Goal: Information Seeking & Learning: Learn about a topic

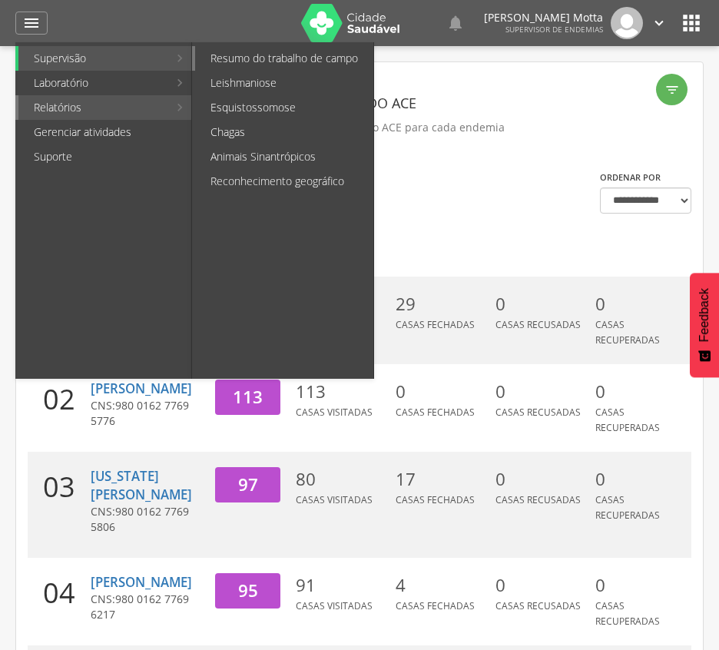
click at [275, 59] on link "Resumo do trabalho de campo" at bounding box center [284, 58] width 178 height 25
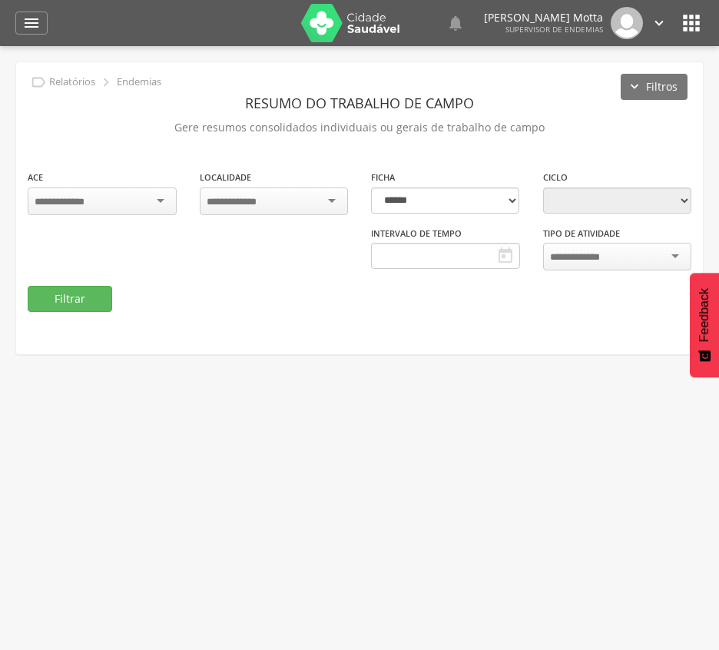
type input "**********"
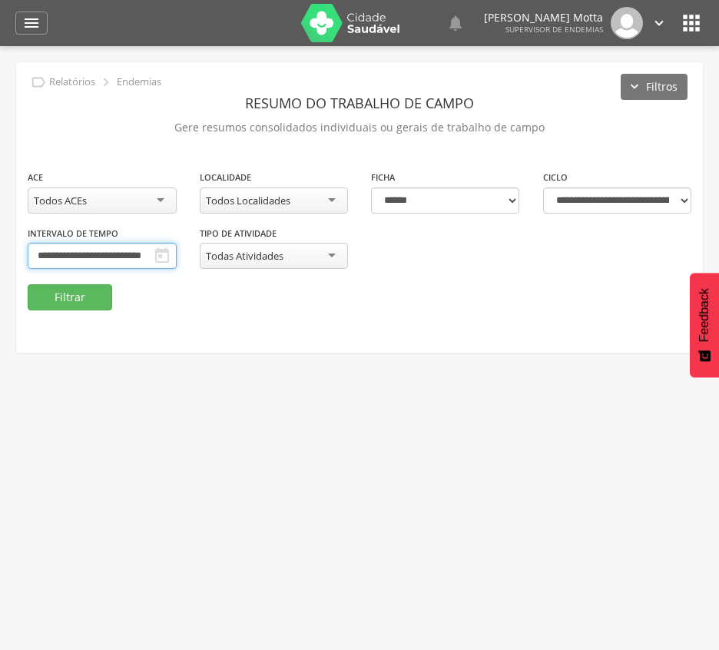
click at [177, 255] on input "**********" at bounding box center [102, 256] width 149 height 26
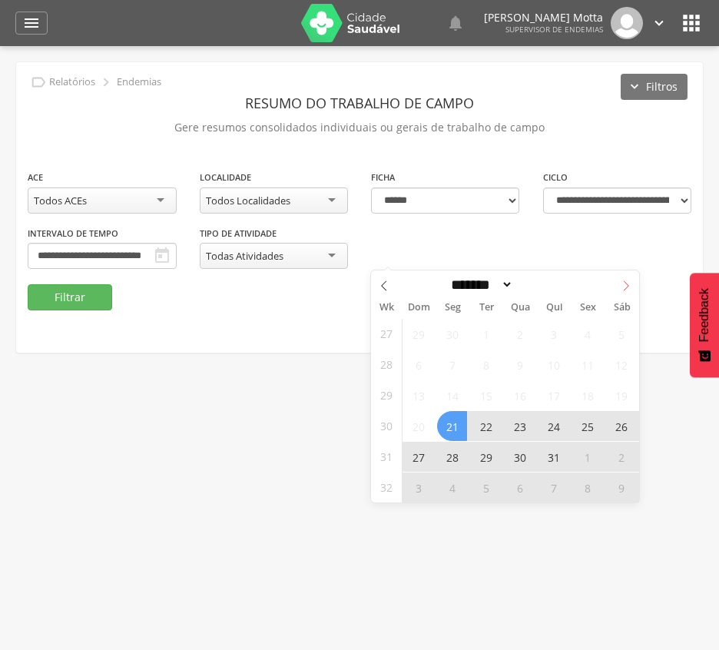
click at [622, 286] on icon at bounding box center [625, 285] width 11 height 11
select select "*"
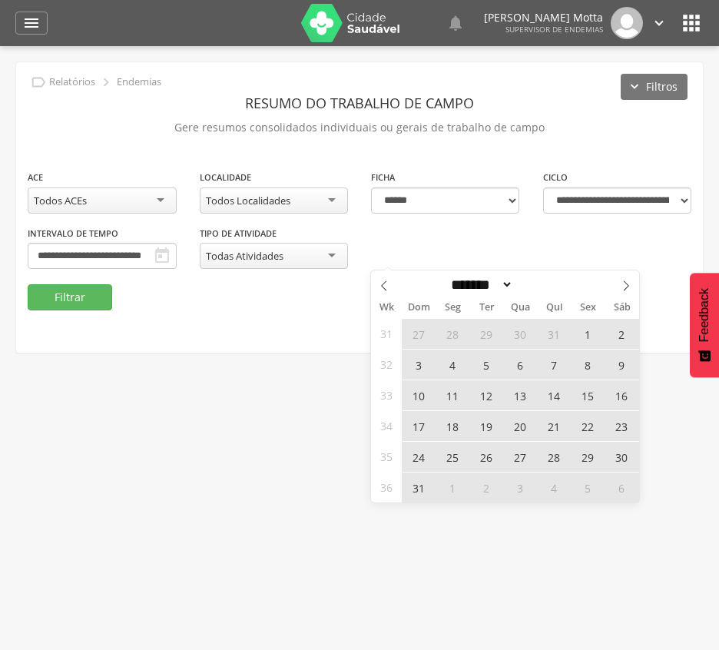
click at [418, 461] on span "24" at bounding box center [418, 456] width 30 height 30
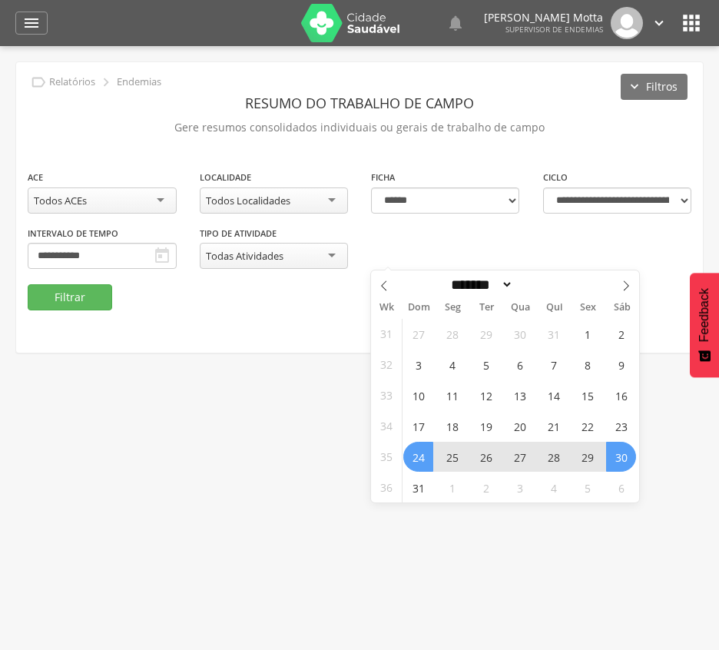
click at [628, 461] on span "30" at bounding box center [621, 456] width 30 height 30
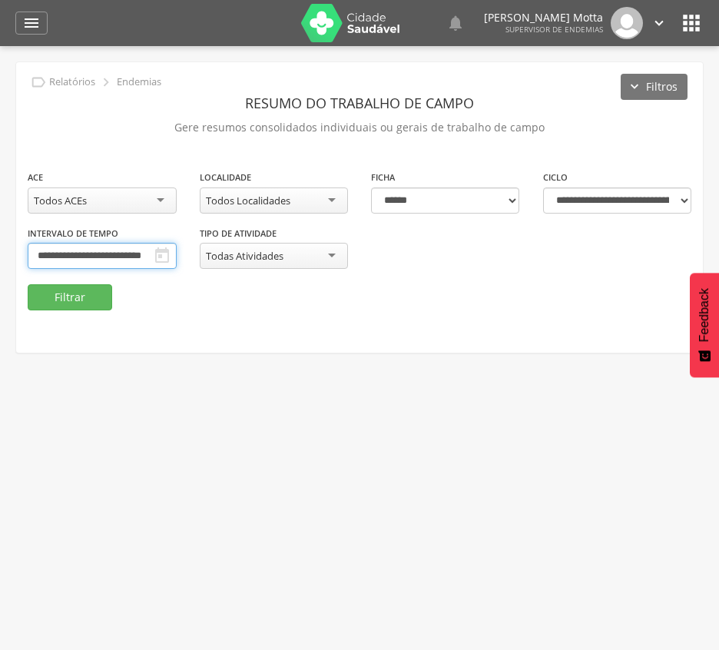
scroll to position [0, 10]
click at [71, 292] on button "Filtrar" at bounding box center [70, 297] width 84 height 26
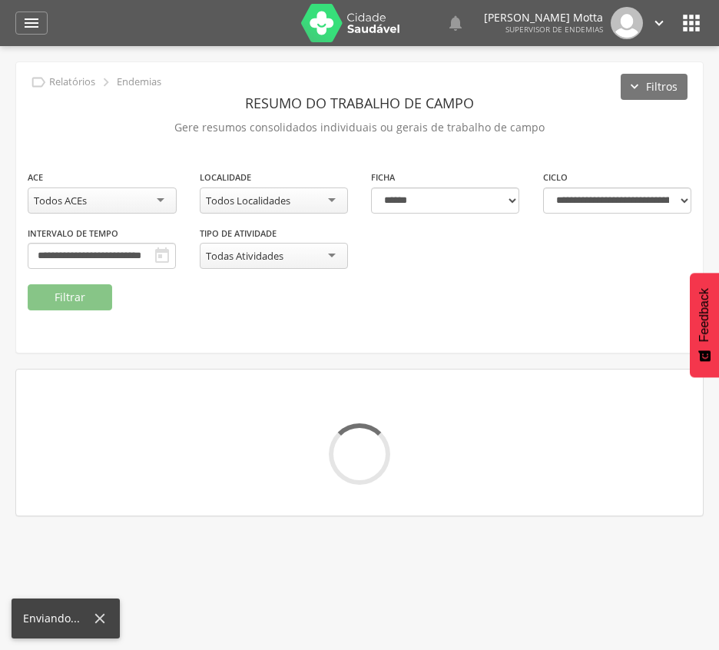
click at [289, 283] on div "**********" at bounding box center [359, 226] width 686 height 115
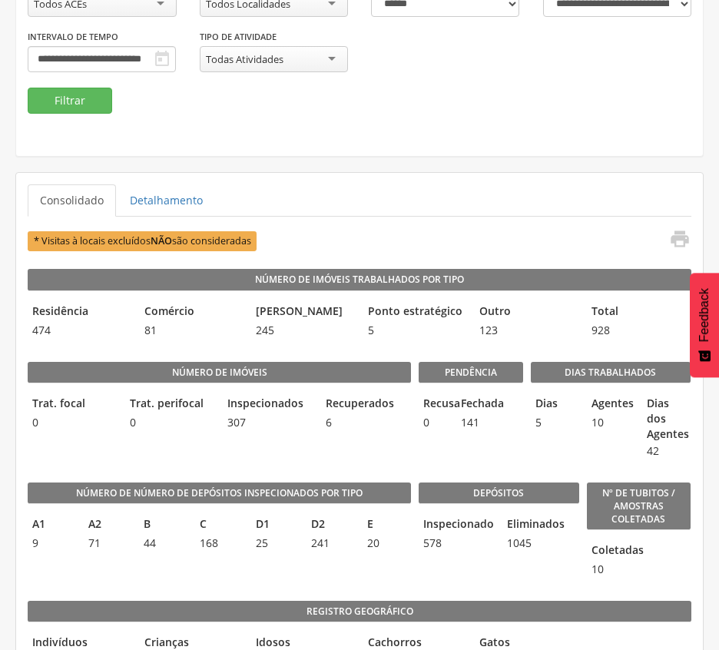
scroll to position [178, 0]
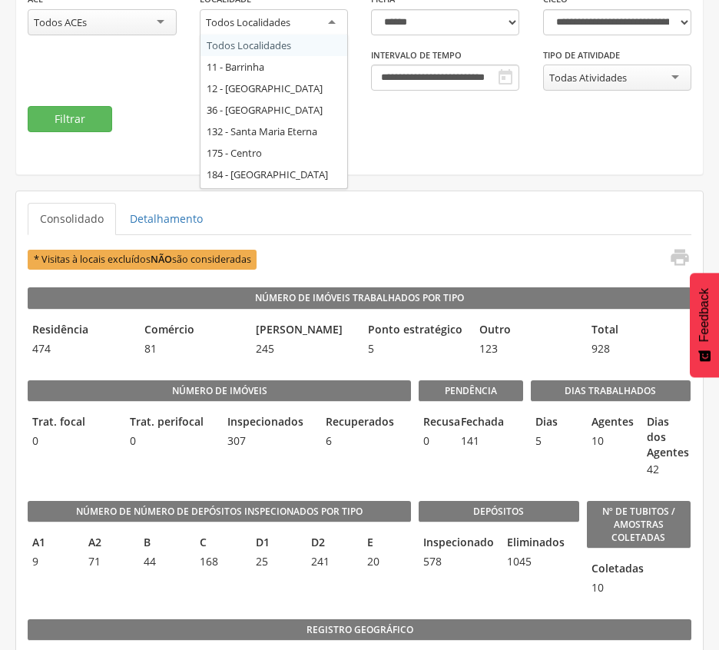
click at [316, 15] on div "Todos Localidades" at bounding box center [274, 23] width 149 height 28
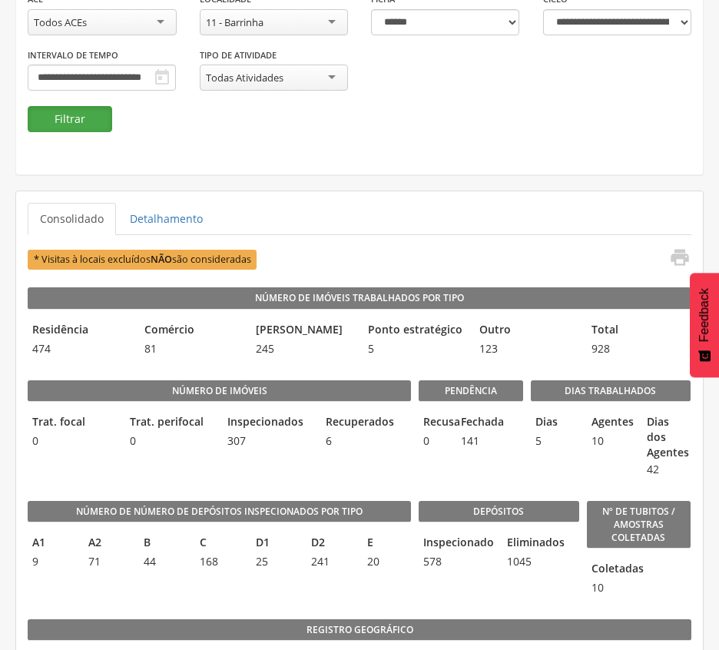
click at [58, 114] on button "Filtrar" at bounding box center [70, 119] width 84 height 26
click at [409, 378] on div "Número de imóveis Trat. focal 0 Trat. perifocal 0 Inspecionados 45 Recuperados 0" at bounding box center [219, 425] width 383 height 121
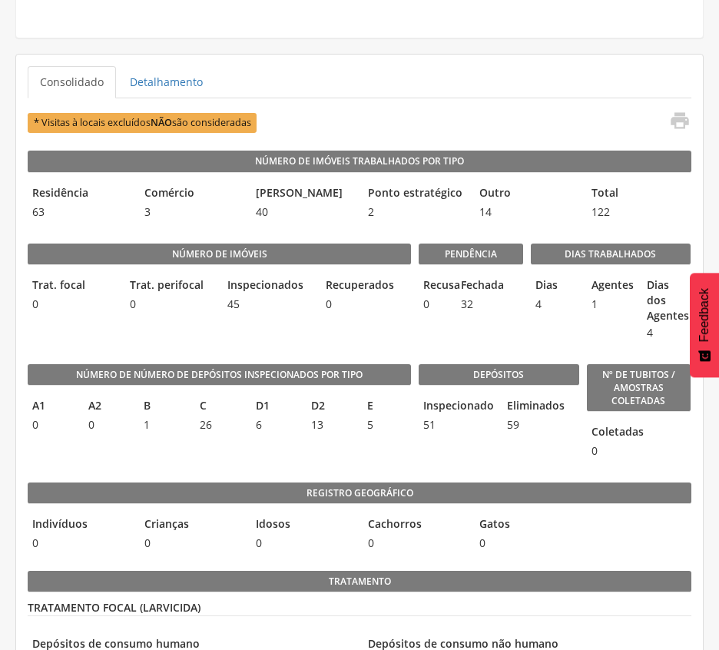
scroll to position [280, 0]
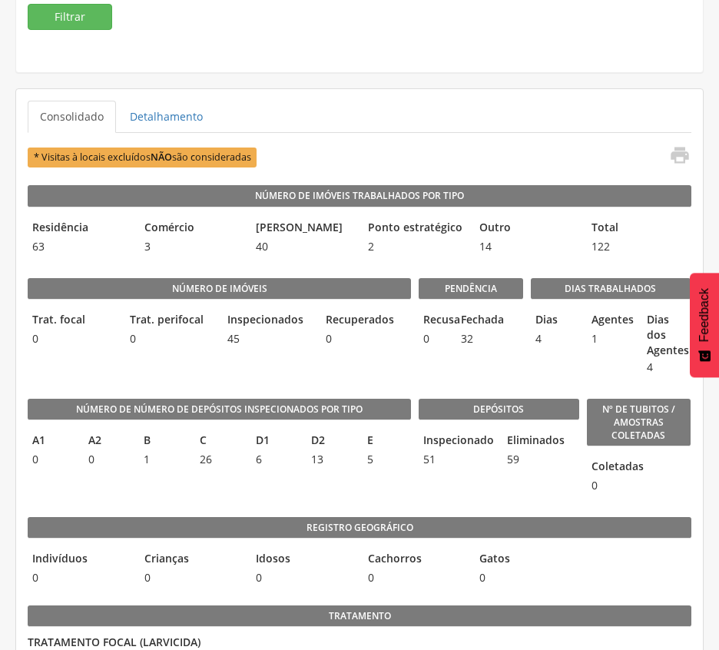
click at [409, 147] on div "* Visitas à locais excluídos NÃO são consideradas " at bounding box center [359, 156] width 663 height 25
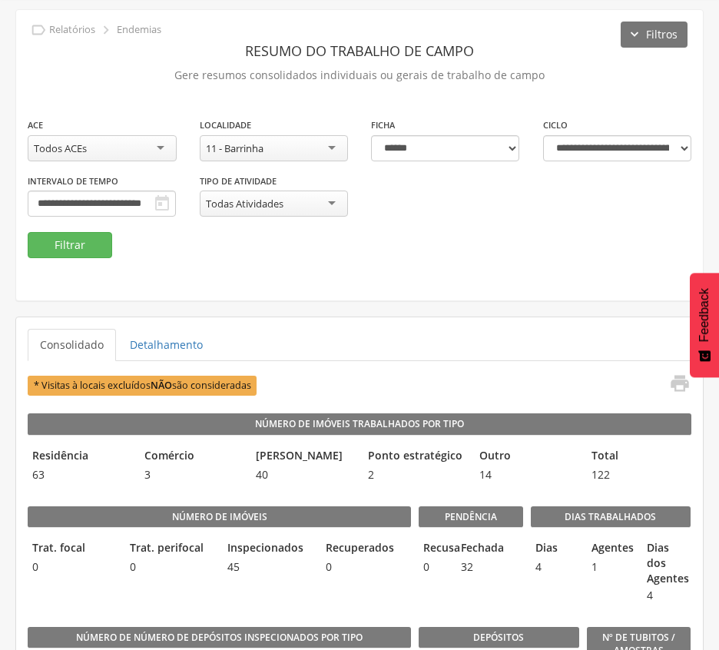
scroll to position [102, 0]
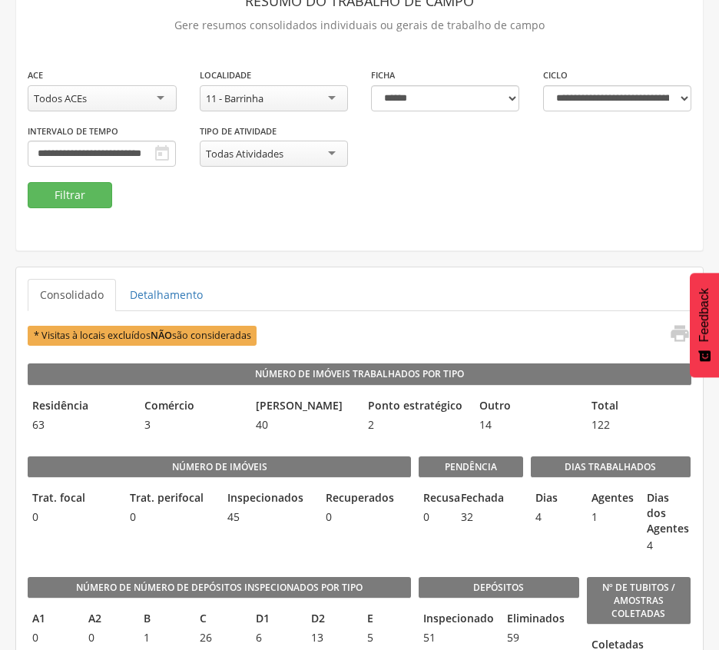
click at [332, 96] on div "11 - Barrinha" at bounding box center [274, 98] width 149 height 26
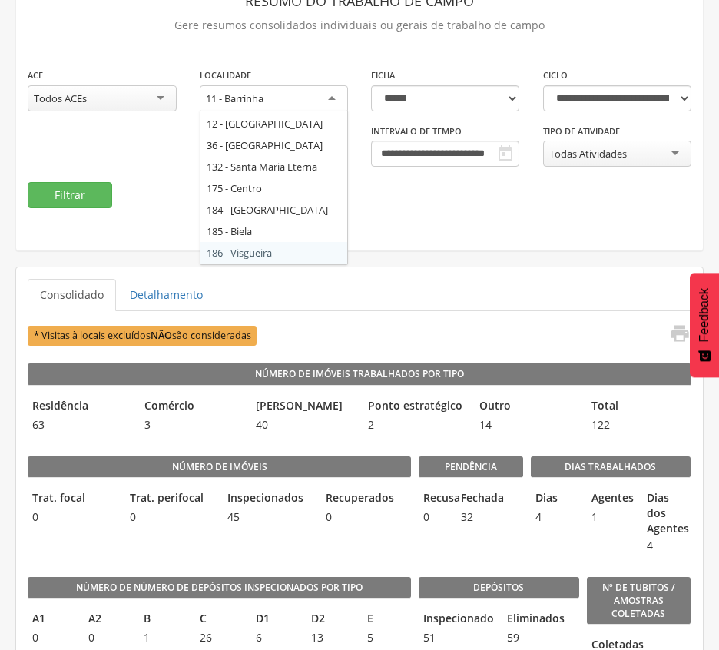
scroll to position [0, 0]
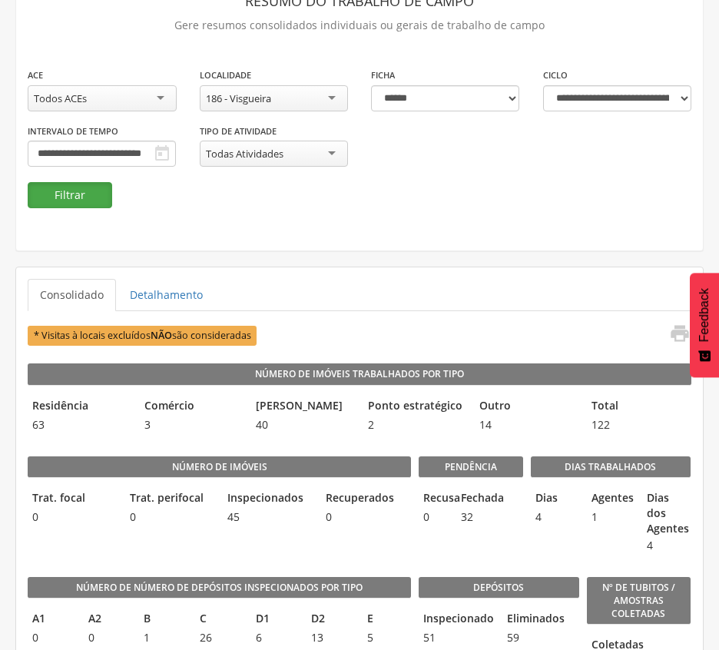
click at [80, 200] on button "Filtrar" at bounding box center [70, 195] width 84 height 26
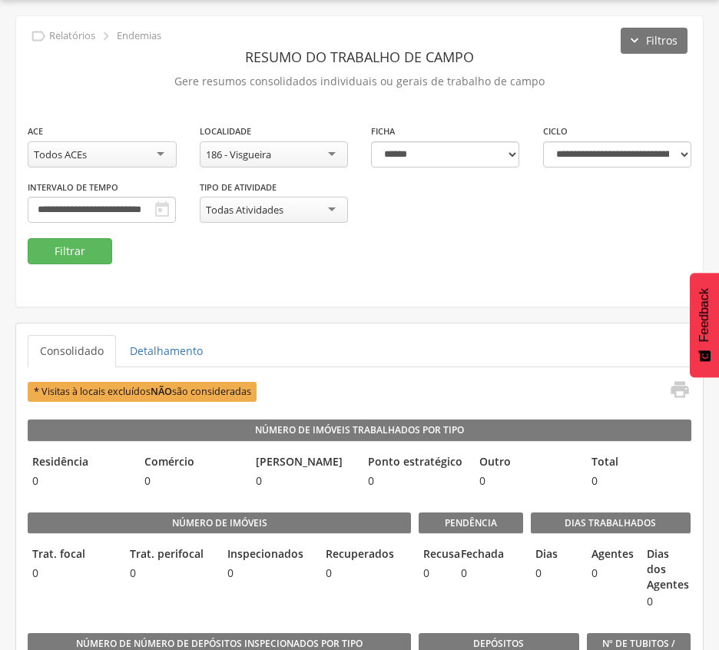
scroll to position [102, 0]
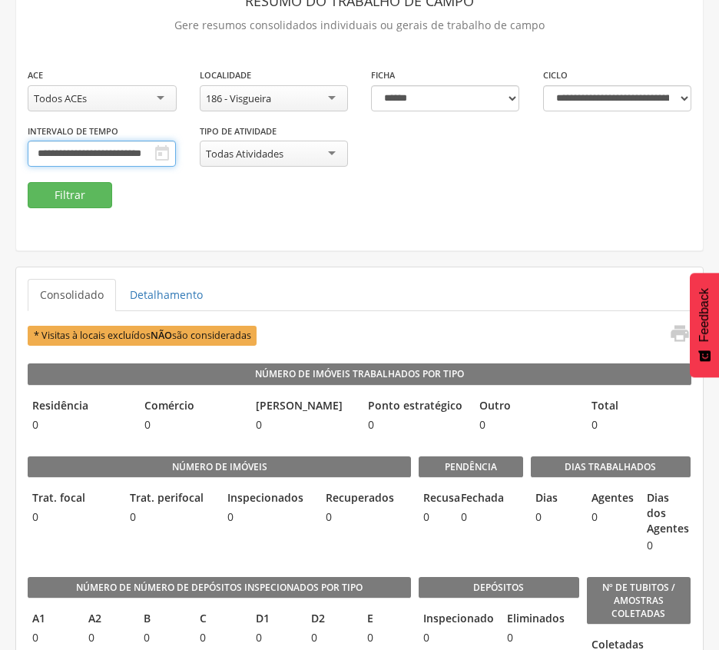
click at [176, 149] on input "**********" at bounding box center [102, 154] width 148 height 26
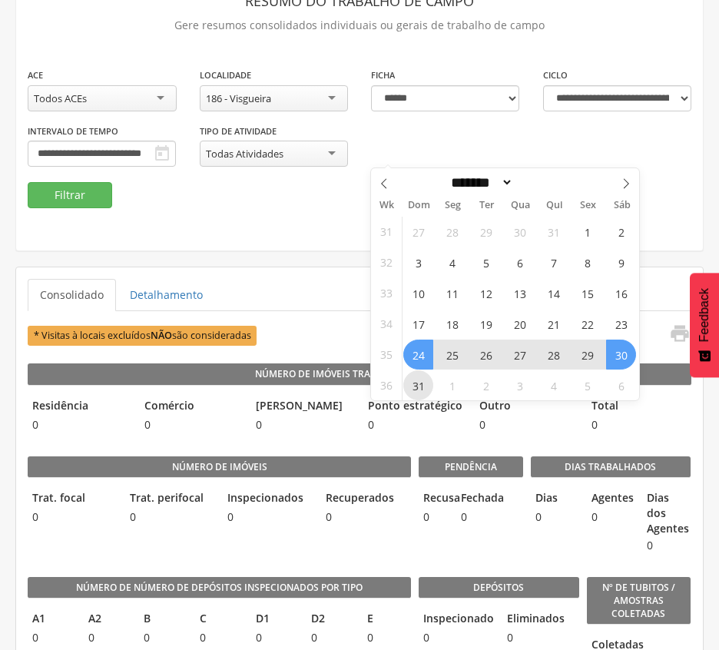
click at [418, 388] on span "31" at bounding box center [418, 385] width 30 height 30
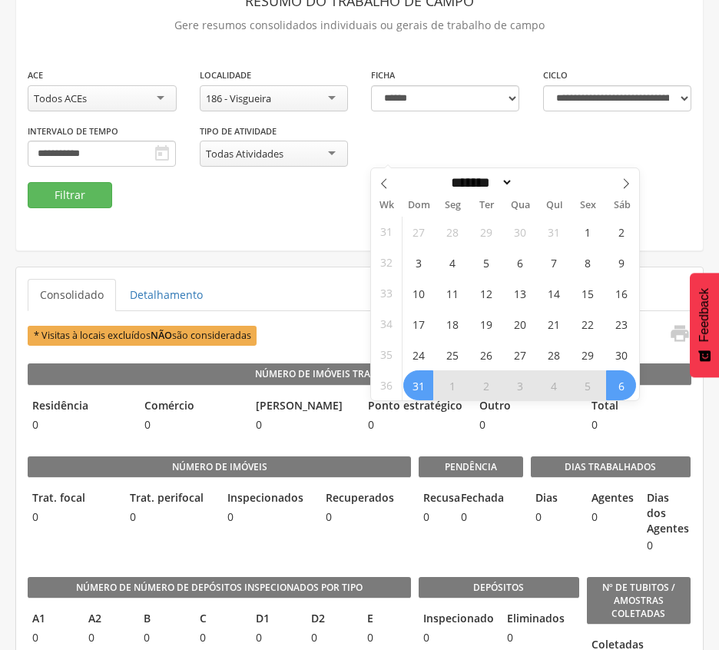
click at [619, 385] on span "6" at bounding box center [621, 385] width 30 height 30
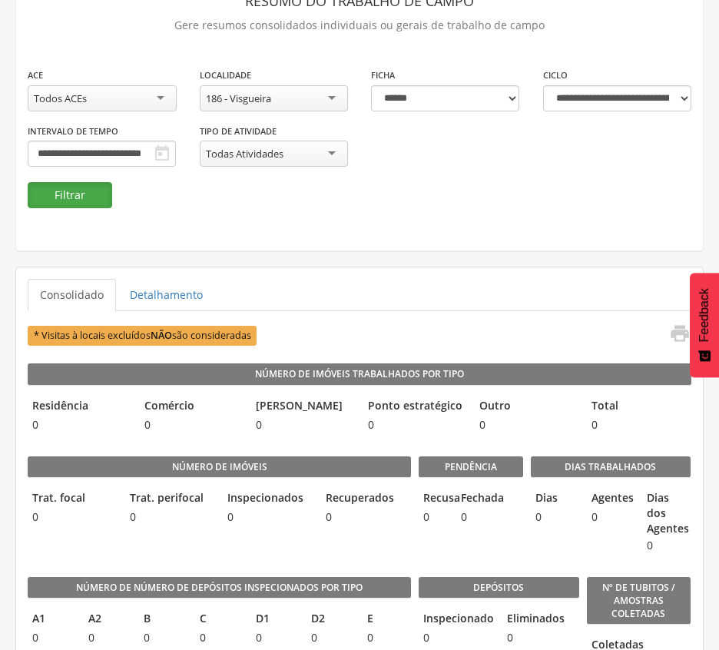
click at [68, 192] on button "Filtrar" at bounding box center [70, 195] width 84 height 26
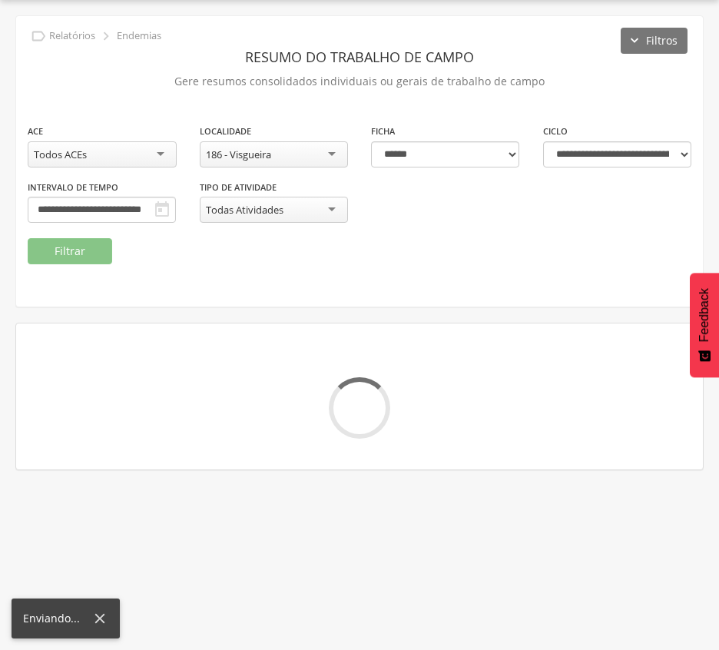
scroll to position [102, 0]
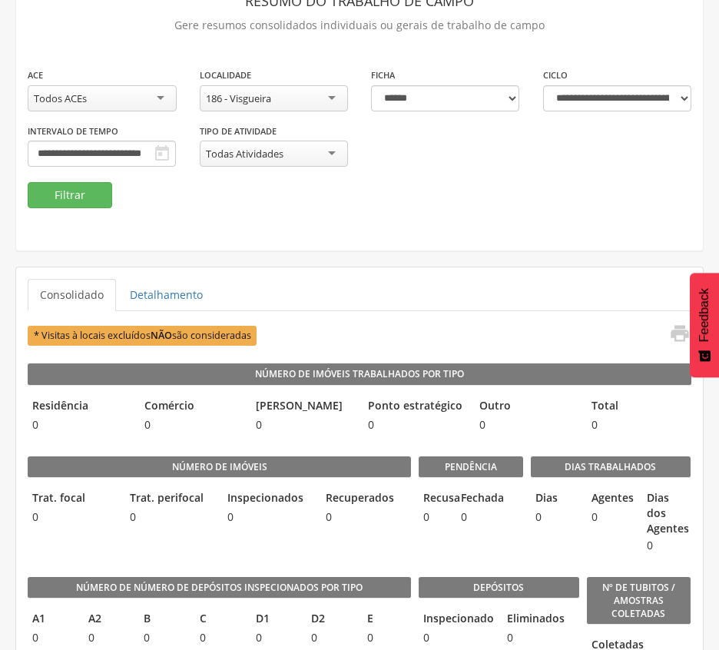
click at [309, 95] on div "186 - Visgueira" at bounding box center [274, 98] width 149 height 26
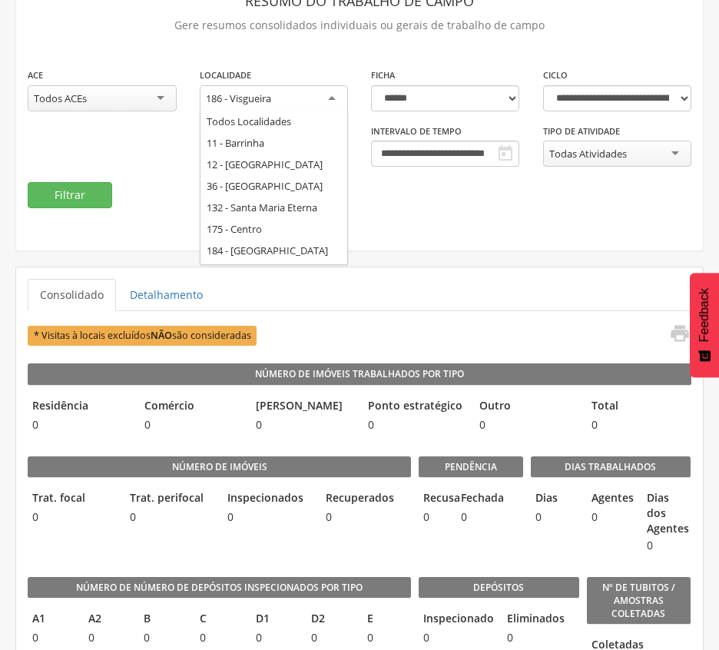
click at [268, 233] on div "**********" at bounding box center [359, 105] width 686 height 290
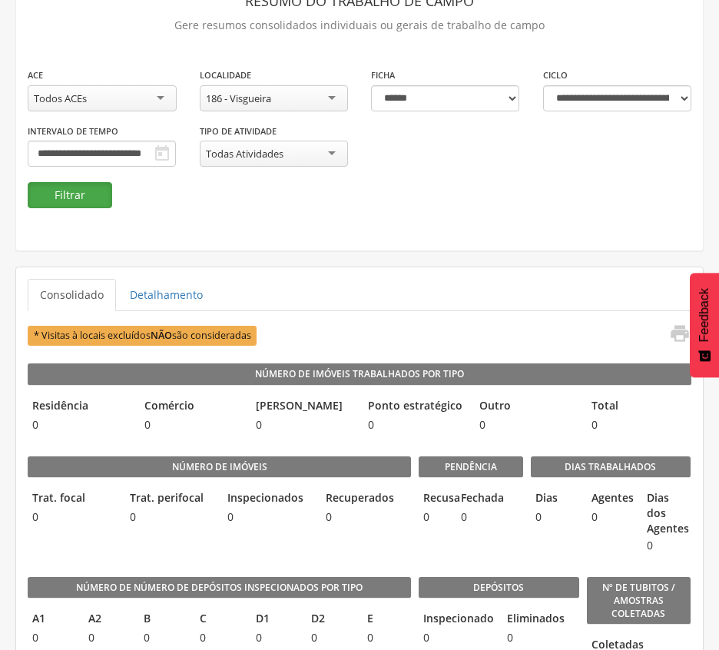
click at [86, 185] on button "Filtrar" at bounding box center [70, 195] width 84 height 26
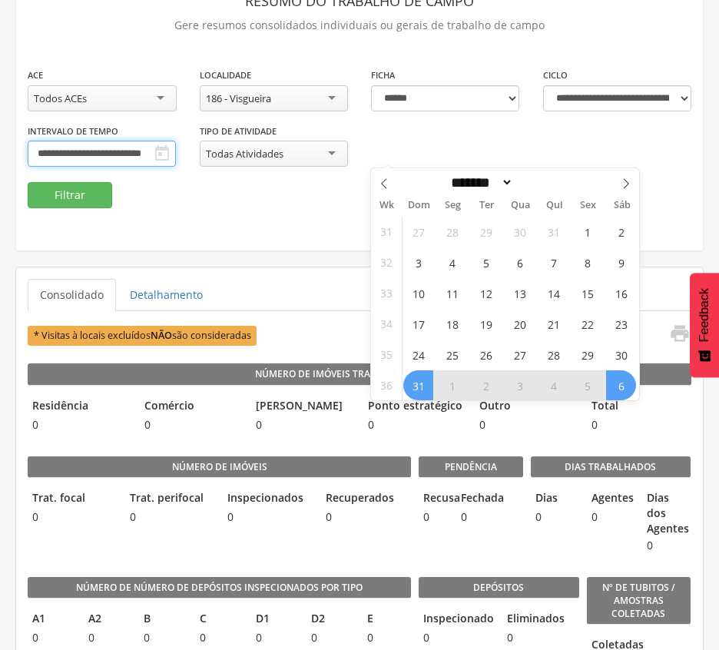
click at [406, 160] on body " Supervisão Ranking Aplicativo desatualizado Última sincronização Mapa de ende…" at bounding box center [359, 223] width 719 height 650
click at [415, 354] on span "24" at bounding box center [418, 354] width 30 height 30
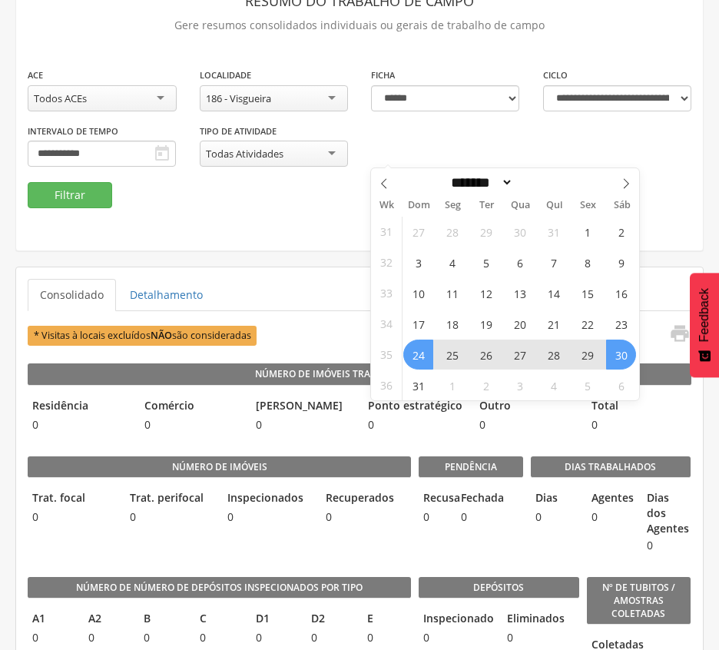
click at [627, 353] on span "30" at bounding box center [621, 354] width 30 height 30
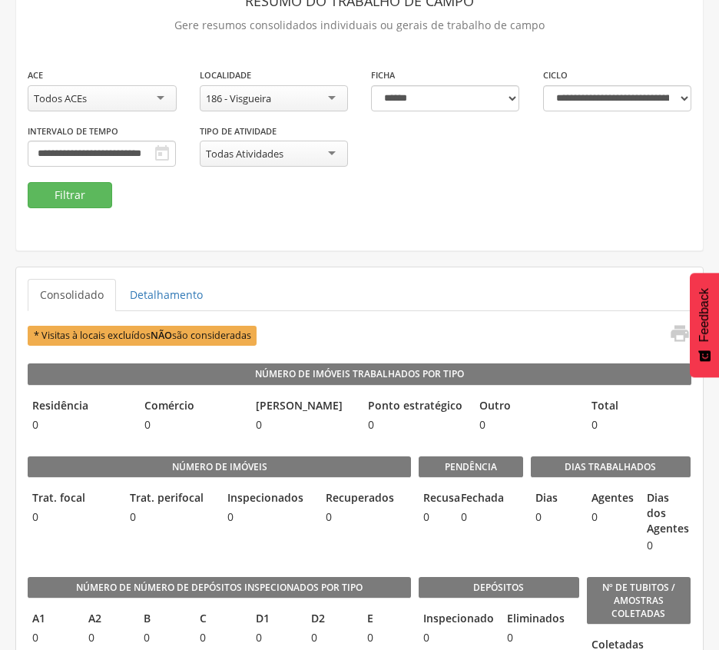
click at [269, 92] on div "186 - Visgueira" at bounding box center [238, 98] width 65 height 14
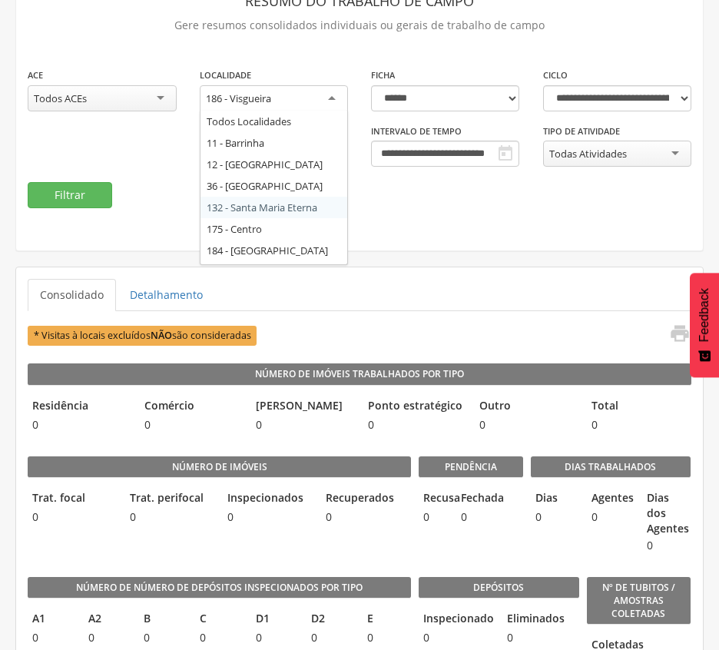
scroll to position [20, 0]
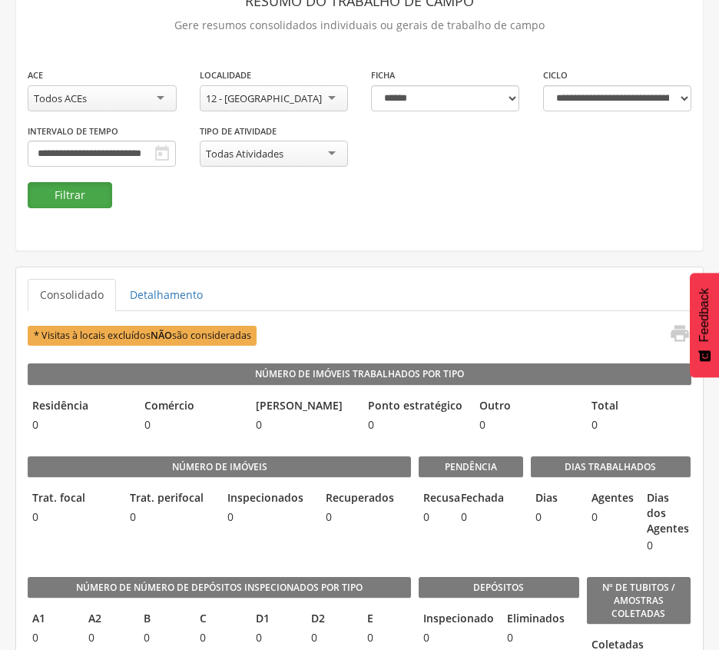
click at [74, 194] on button "Filtrar" at bounding box center [70, 195] width 84 height 26
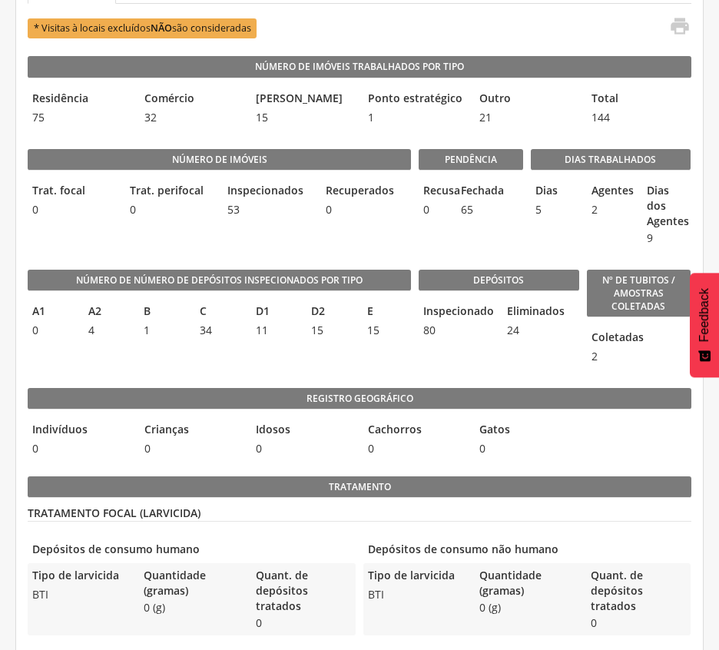
scroll to position [307, 0]
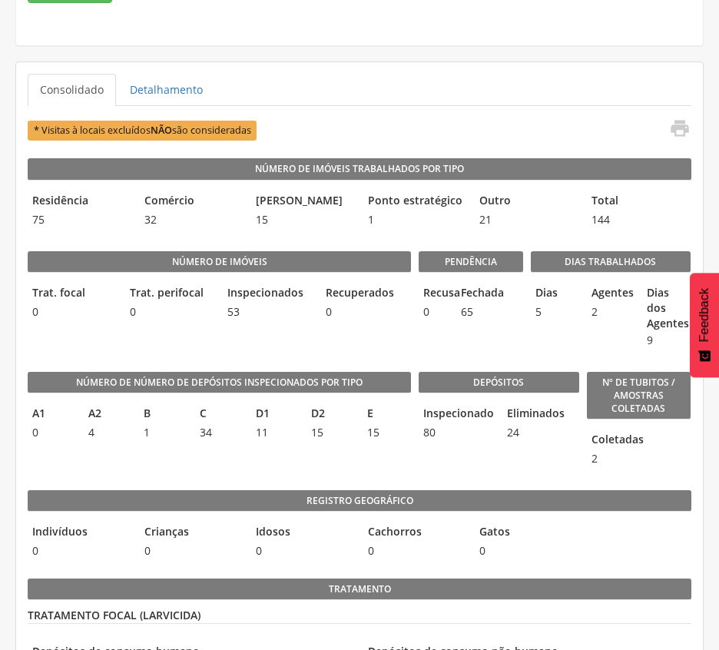
click at [398, 422] on legend "E" at bounding box center [386, 414] width 48 height 18
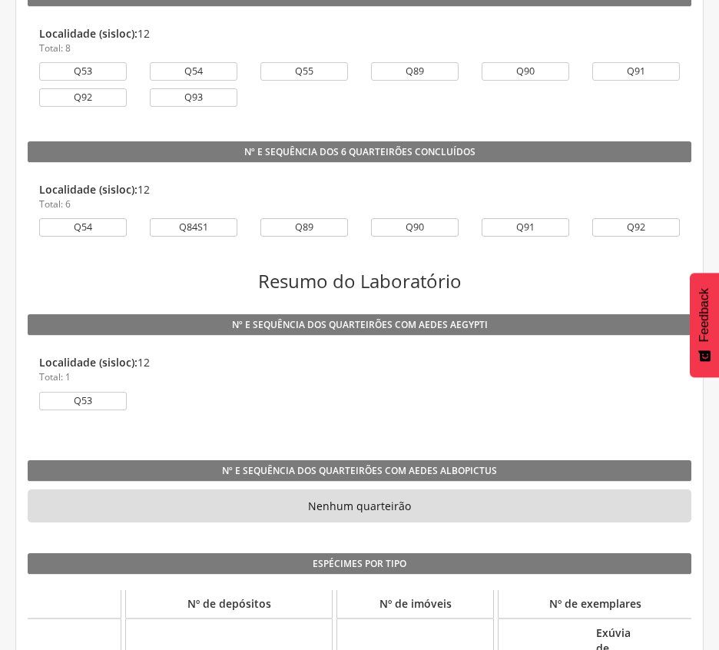
scroll to position [1331, 0]
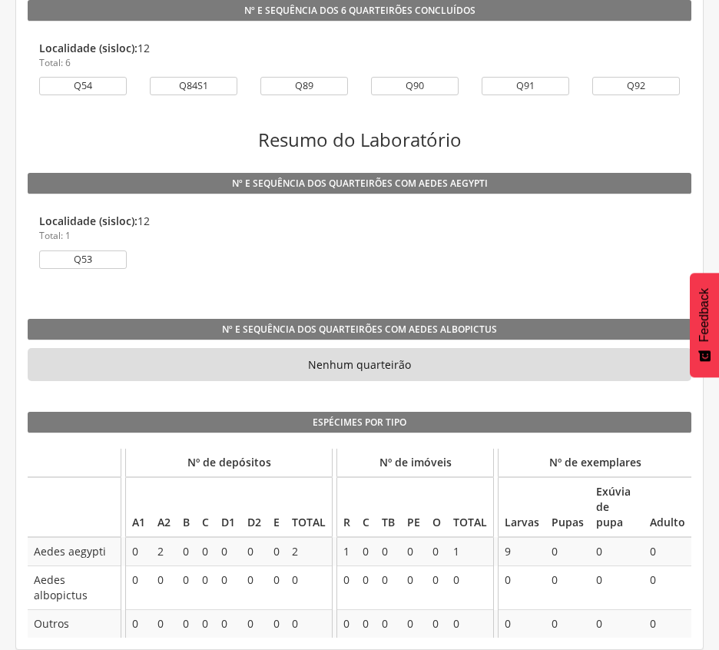
click at [390, 350] on li "Nenhum quarteirão" at bounding box center [359, 365] width 663 height 34
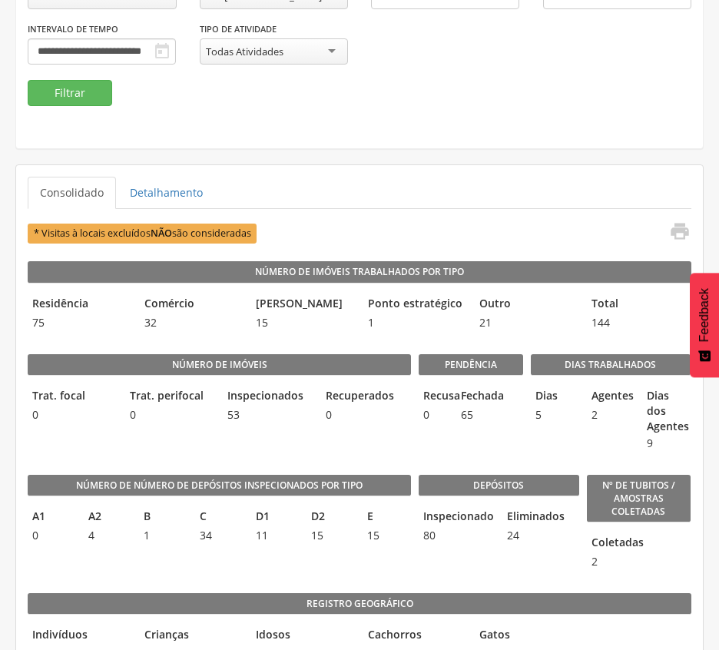
scroll to position [102, 0]
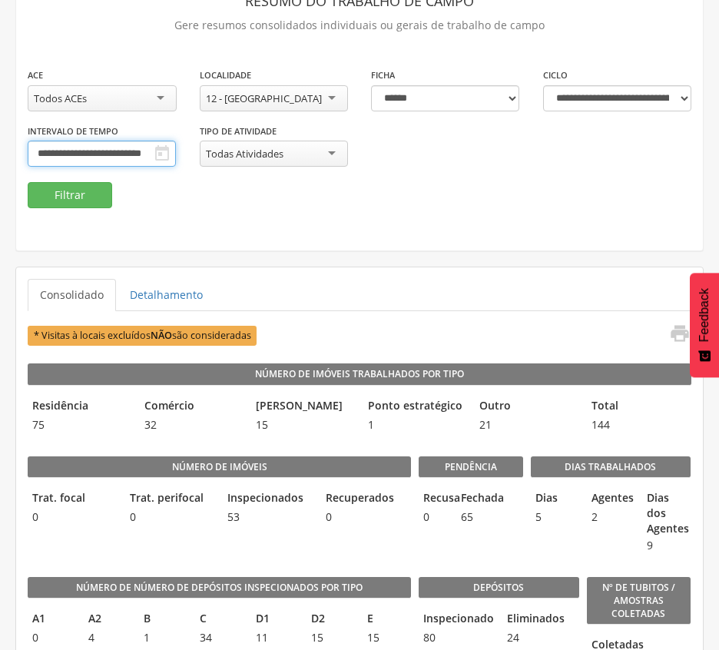
click at [176, 155] on input "**********" at bounding box center [102, 154] width 148 height 26
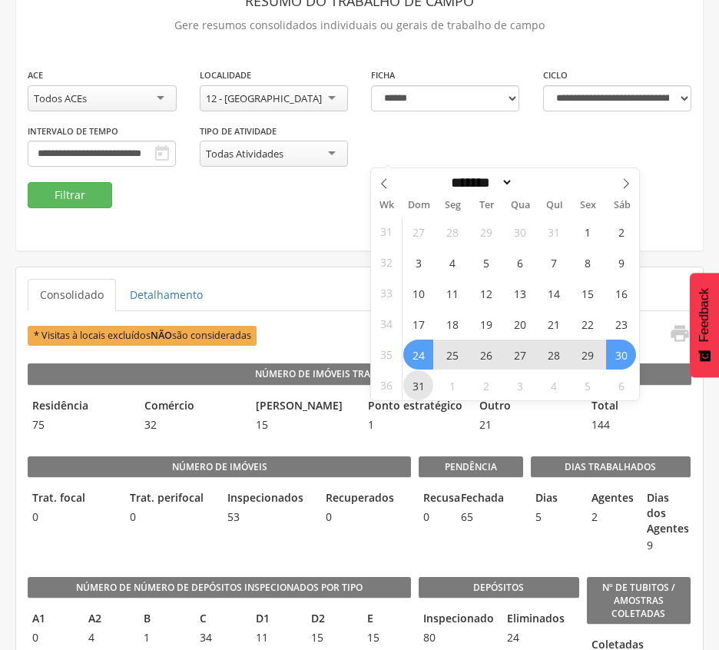
click at [416, 391] on span "31" at bounding box center [418, 385] width 30 height 30
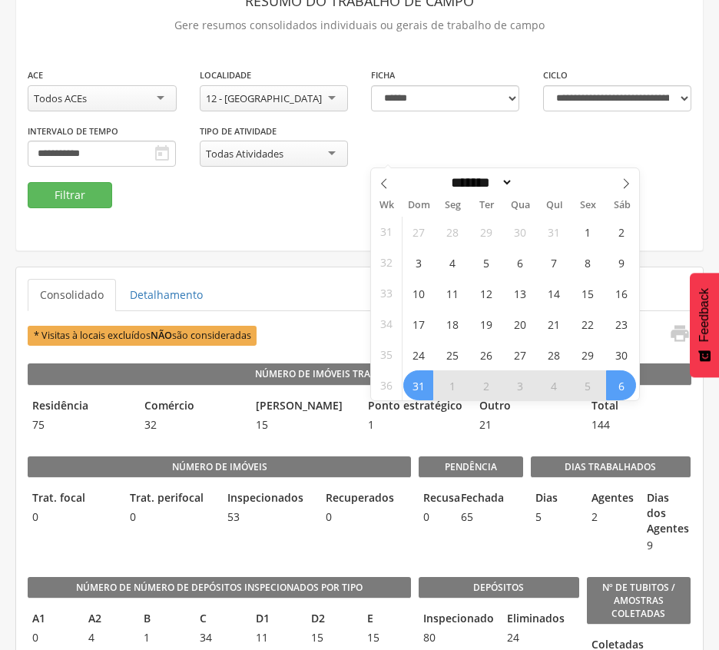
click at [608, 385] on span "6" at bounding box center [621, 385] width 30 height 30
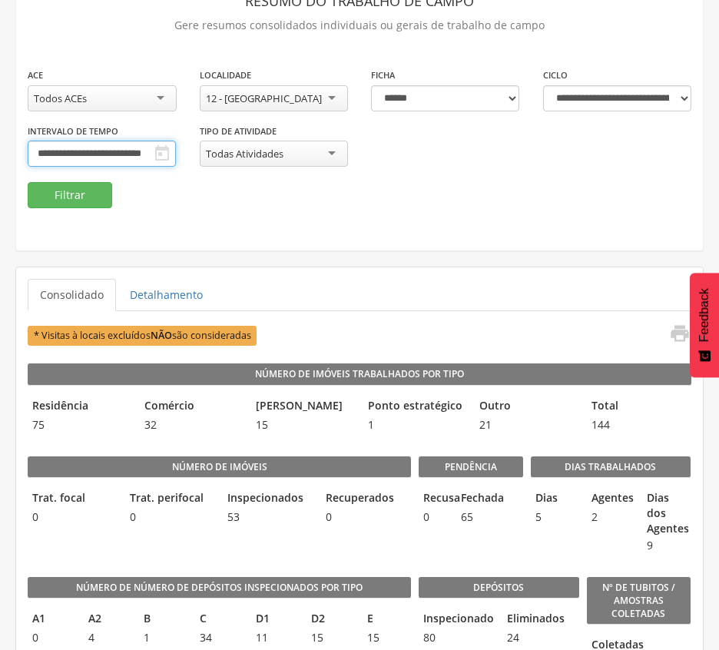
scroll to position [0, 7]
click at [69, 187] on button "Filtrar" at bounding box center [70, 195] width 84 height 26
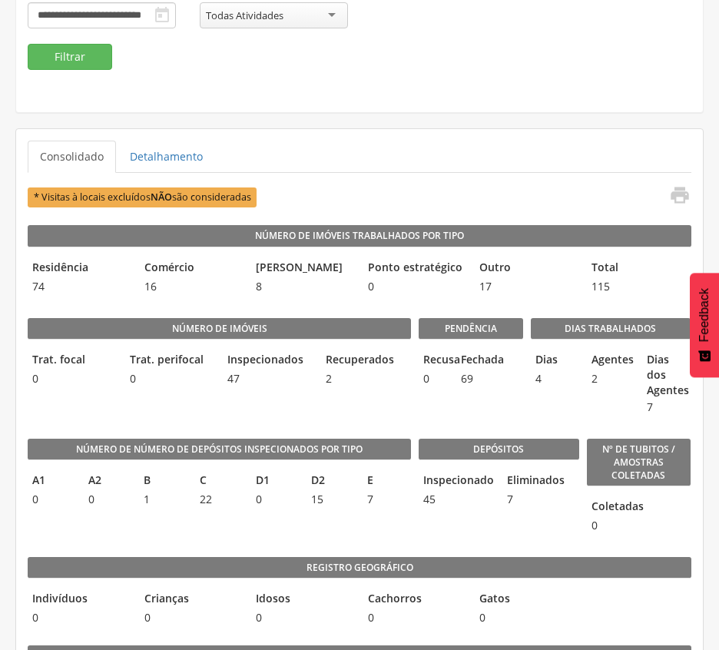
scroll to position [204, 0]
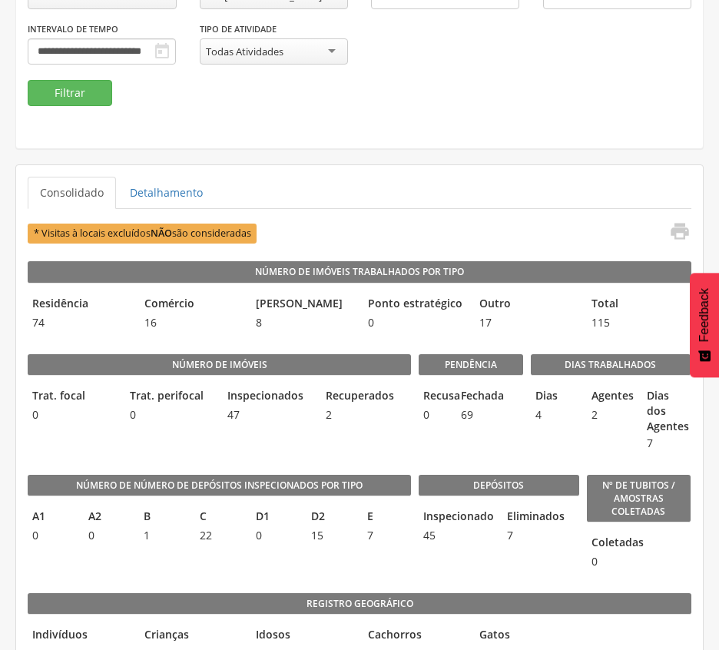
click at [441, 470] on div "Depósitos Inspecionado 45 Eliminados 7" at bounding box center [498, 518] width 160 height 118
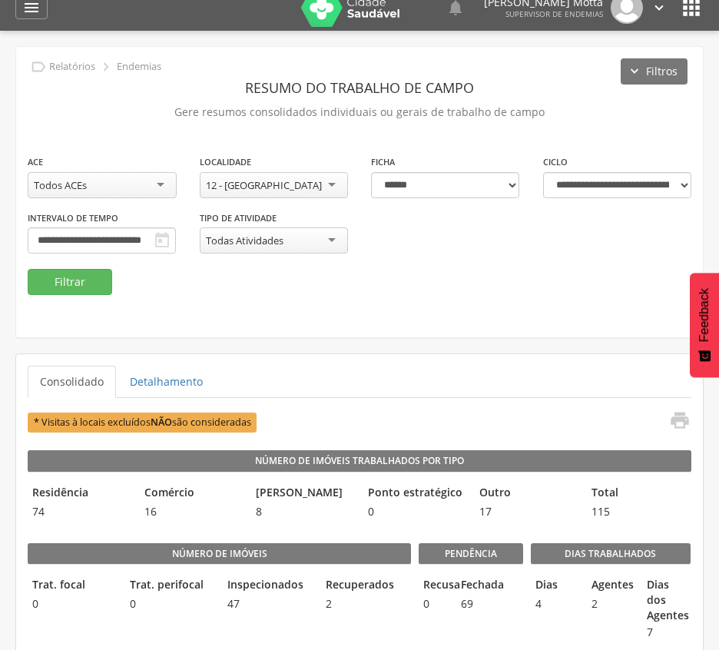
scroll to position [0, 0]
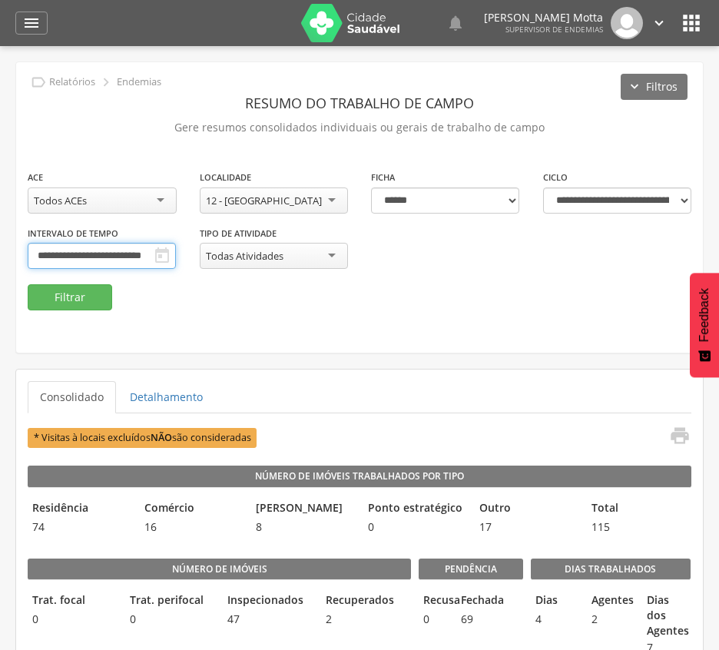
click at [176, 249] on input "**********" at bounding box center [102, 256] width 148 height 26
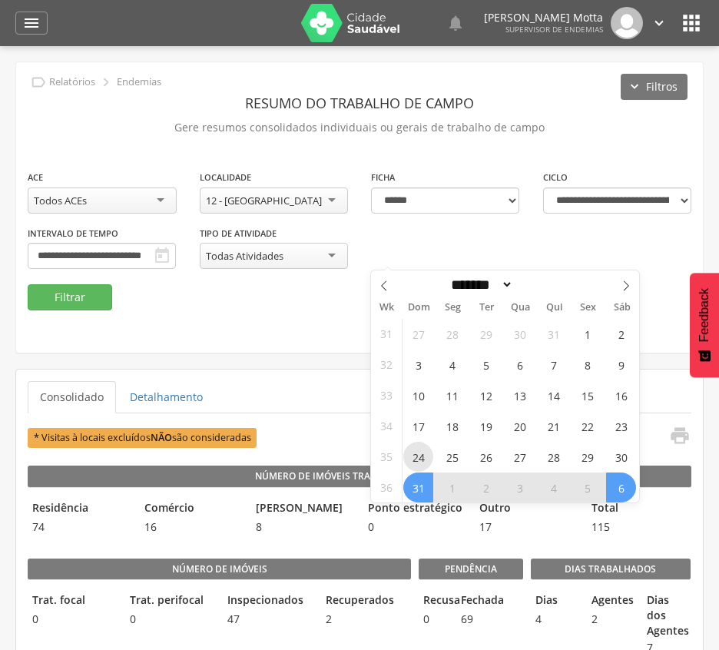
click at [409, 455] on span "24" at bounding box center [418, 456] width 30 height 30
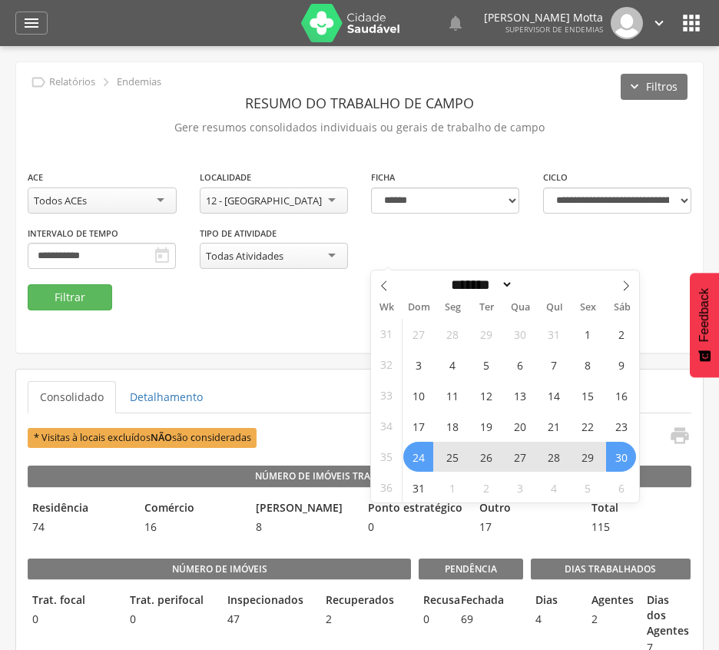
click at [620, 458] on span "30" at bounding box center [621, 456] width 30 height 30
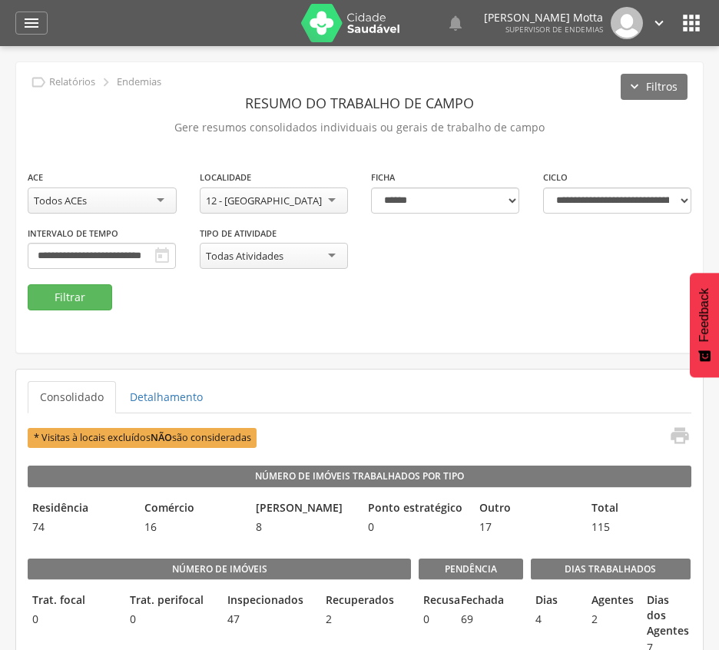
click at [323, 198] on div "12 - [GEOGRAPHIC_DATA]" at bounding box center [274, 200] width 149 height 26
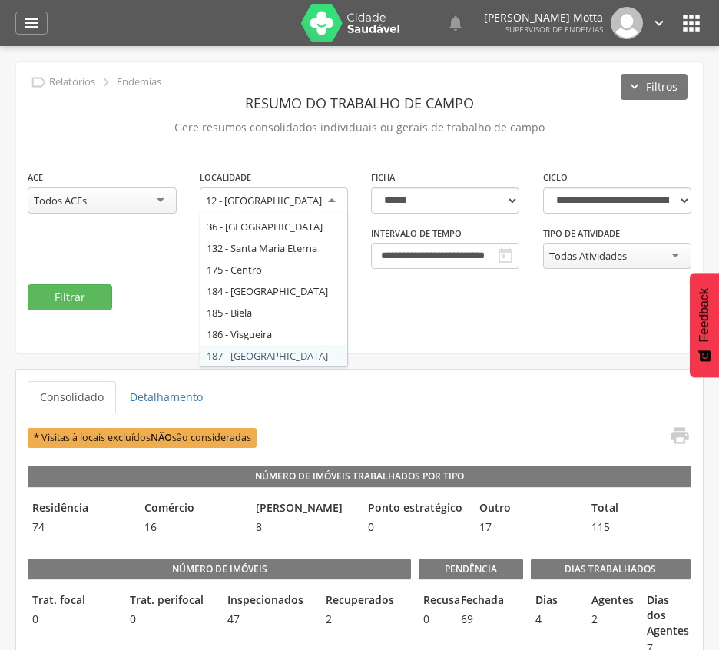
scroll to position [0, 0]
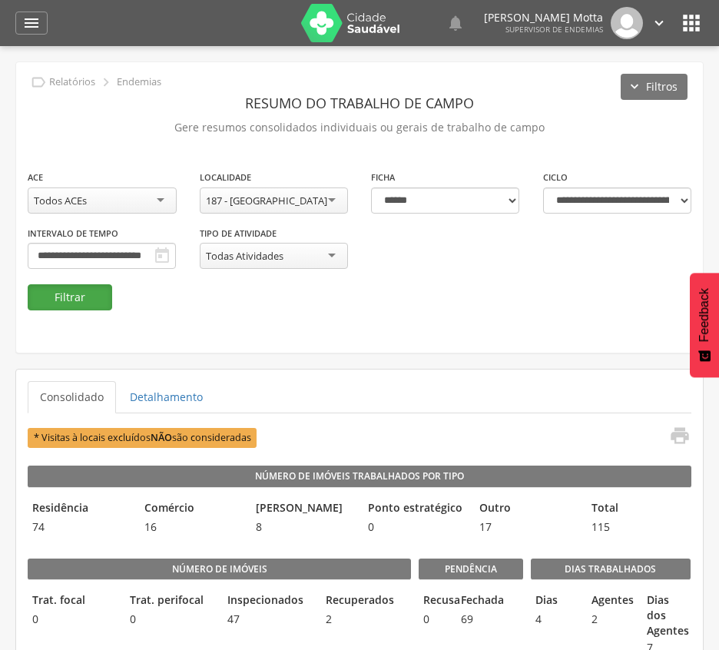
click at [72, 301] on button "Filtrar" at bounding box center [70, 297] width 84 height 26
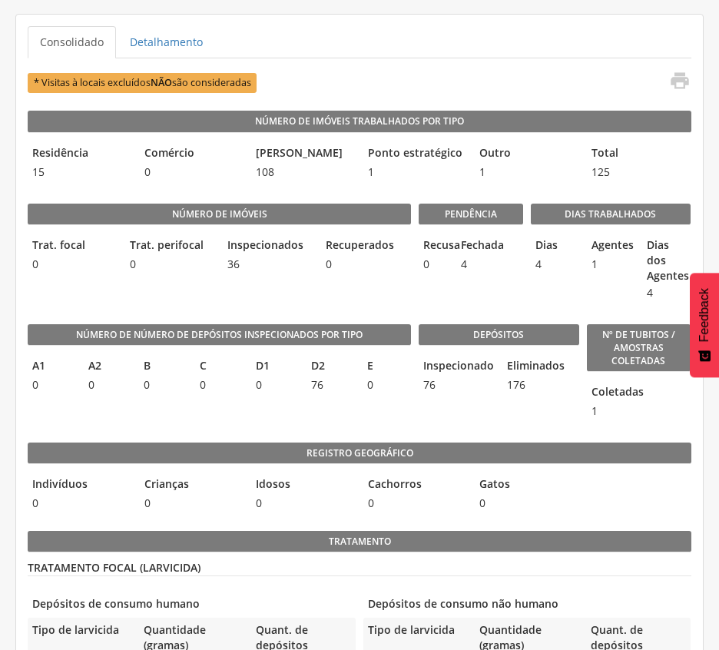
scroll to position [458, 0]
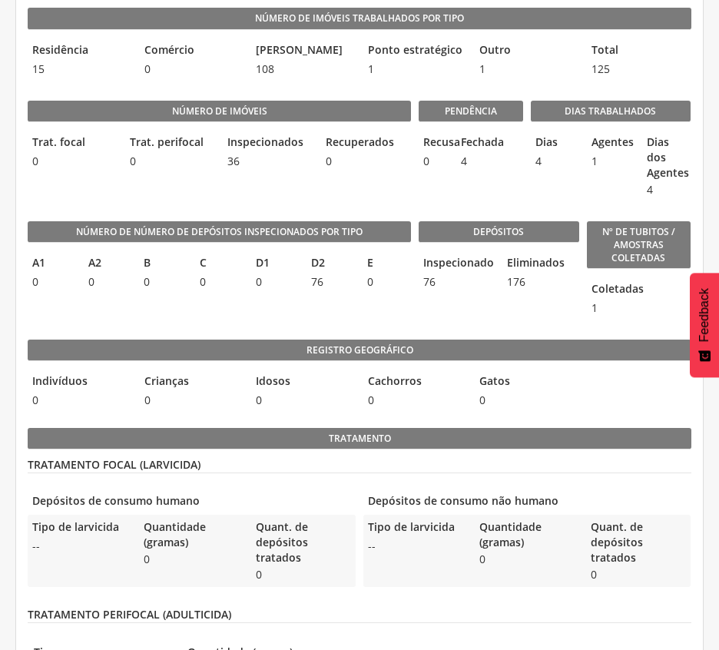
click at [448, 382] on legend "Cachorros" at bounding box center [415, 382] width 104 height 18
click at [369, 289] on span "0" at bounding box center [386, 281] width 48 height 15
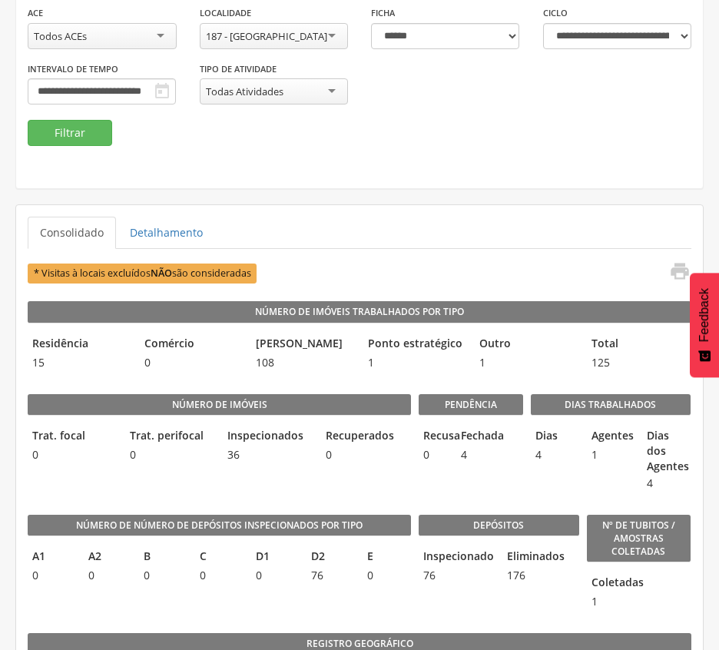
scroll to position [150, 0]
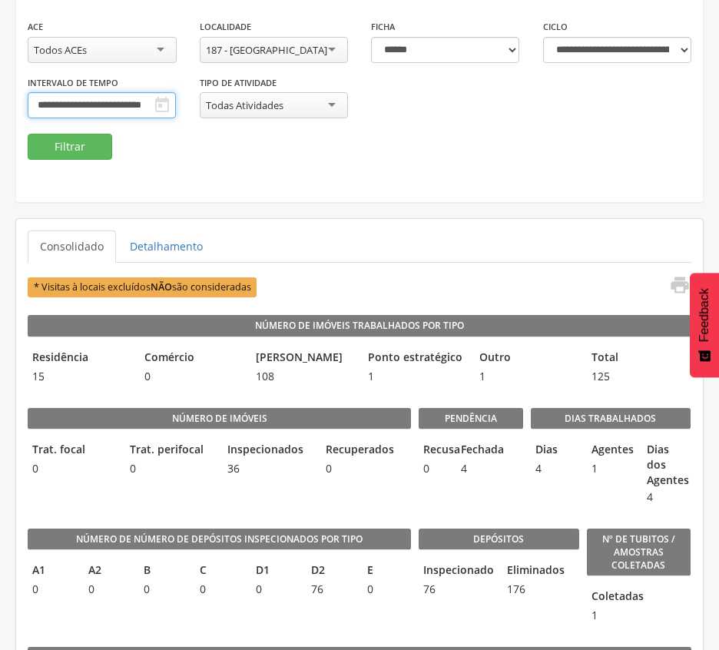
click at [176, 101] on input "**********" at bounding box center [102, 105] width 148 height 26
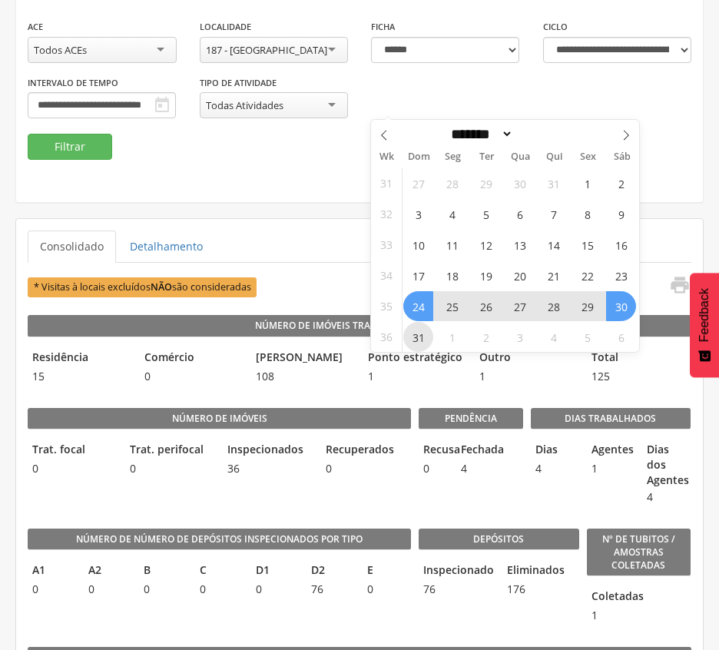
click at [416, 333] on span "31" at bounding box center [418, 337] width 30 height 30
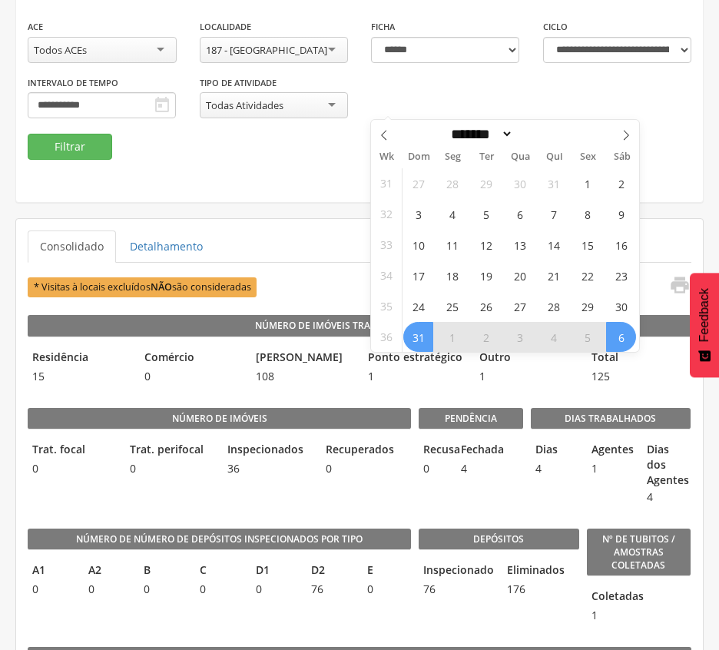
click at [623, 342] on span "6" at bounding box center [621, 337] width 30 height 30
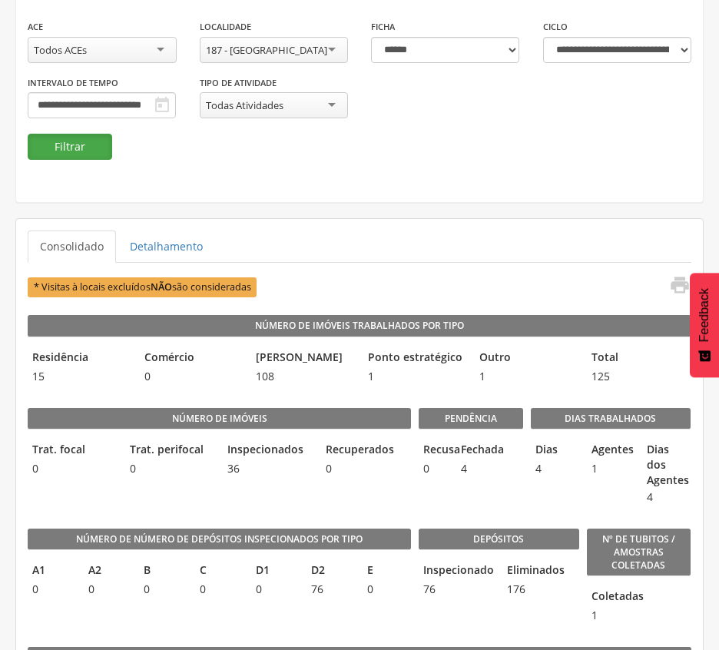
click at [72, 141] on button "Filtrar" at bounding box center [70, 147] width 84 height 26
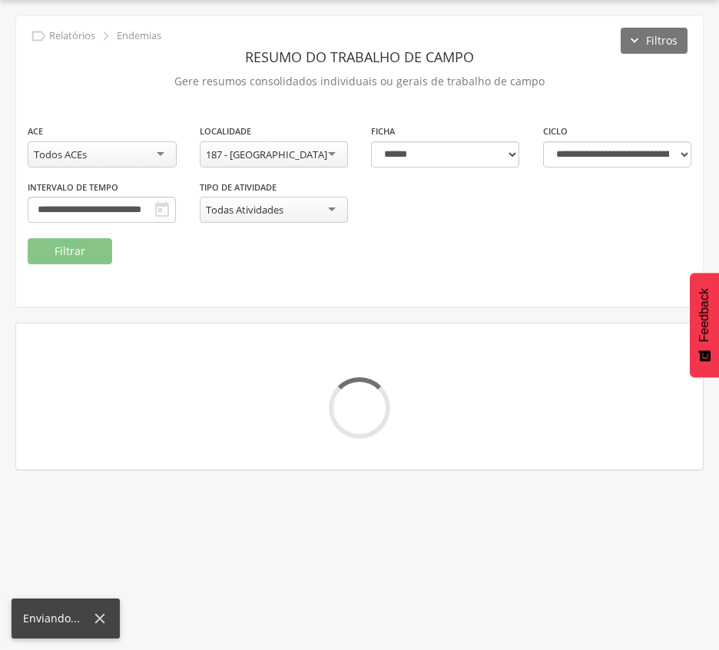
scroll to position [150, 0]
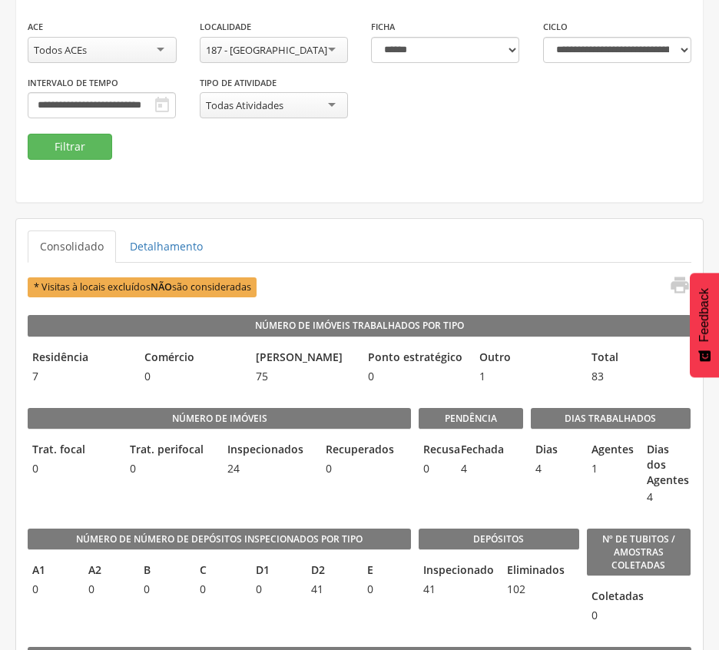
click at [436, 492] on div "Pendência Recusa 0 Fechada 4" at bounding box center [470, 452] width 104 height 121
click at [240, 64] on div "**********" at bounding box center [274, 46] width 172 height 56
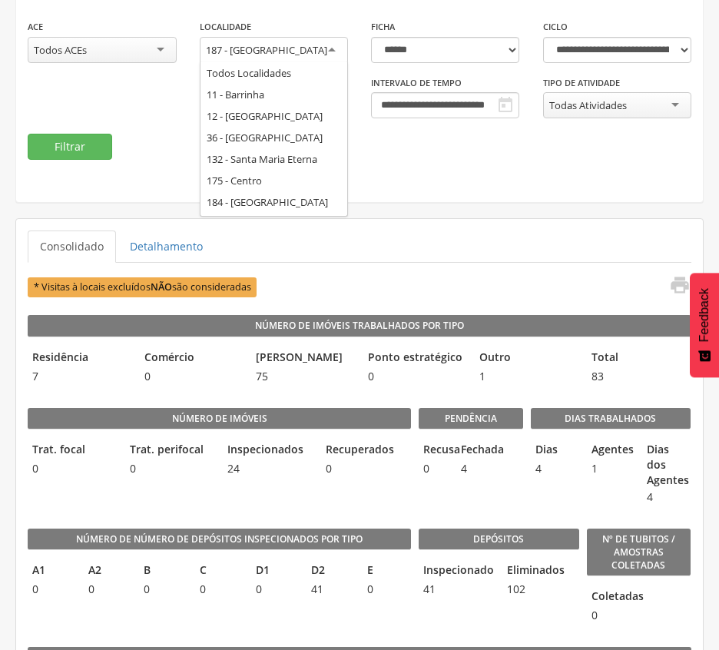
click at [250, 54] on div "187 - [GEOGRAPHIC_DATA]" at bounding box center [266, 50] width 121 height 14
click at [446, 121] on div "**********" at bounding box center [445, 102] width 172 height 56
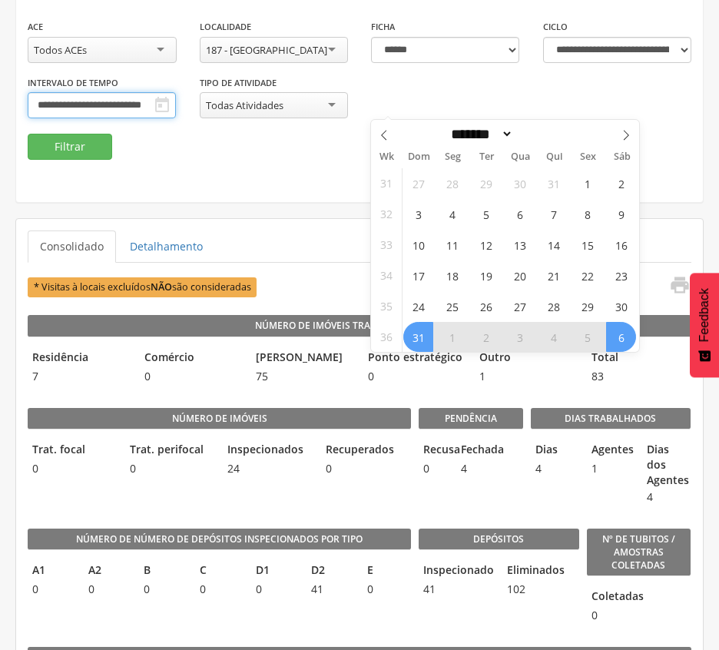
click at [176, 108] on input "**********" at bounding box center [102, 105] width 148 height 26
click at [422, 312] on span "24" at bounding box center [418, 306] width 30 height 30
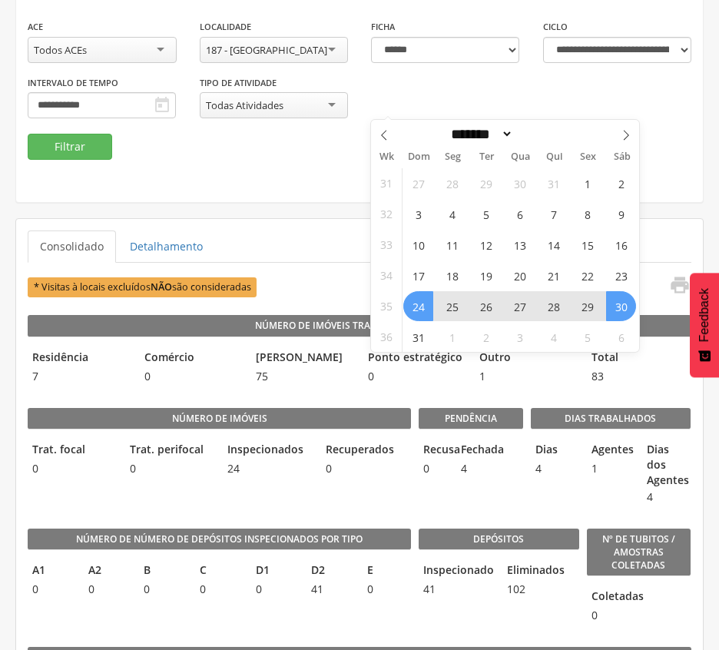
click at [627, 309] on span "30" at bounding box center [621, 306] width 30 height 30
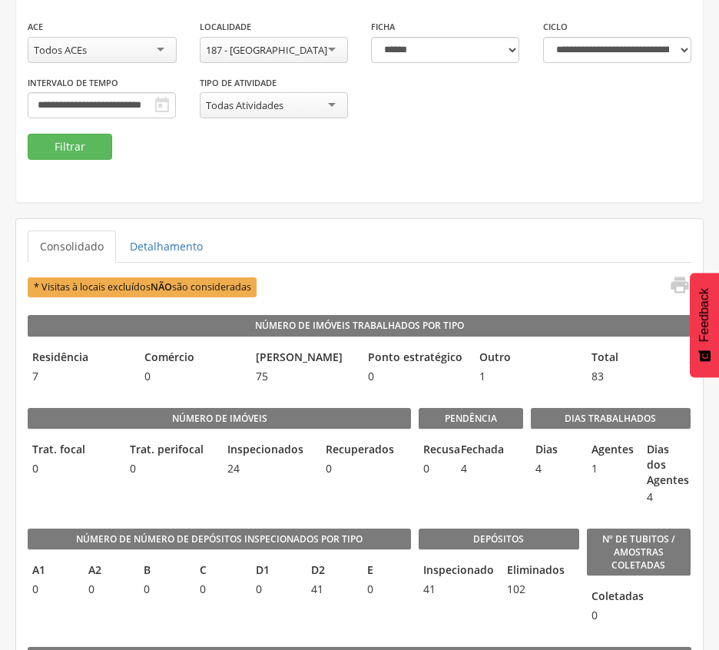
scroll to position [0, 0]
click at [295, 44] on div "187 - [GEOGRAPHIC_DATA]" at bounding box center [266, 50] width 121 height 14
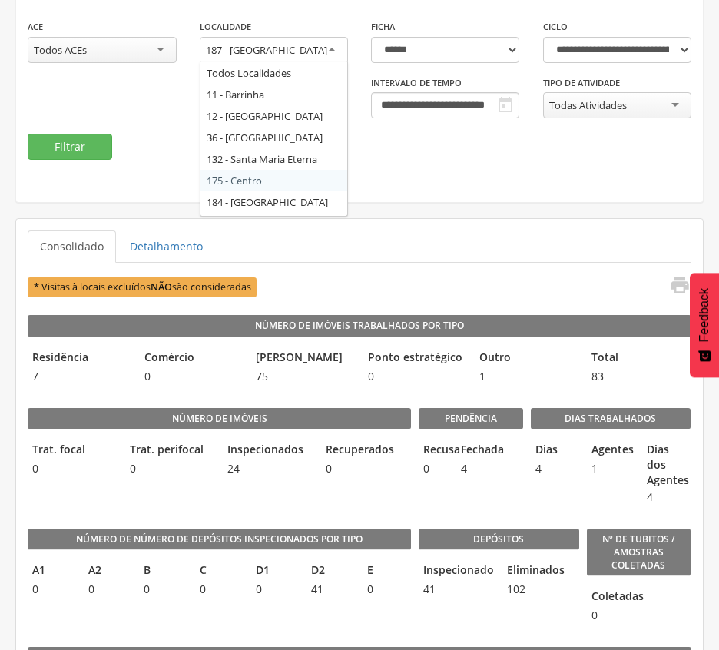
scroll to position [41, 0]
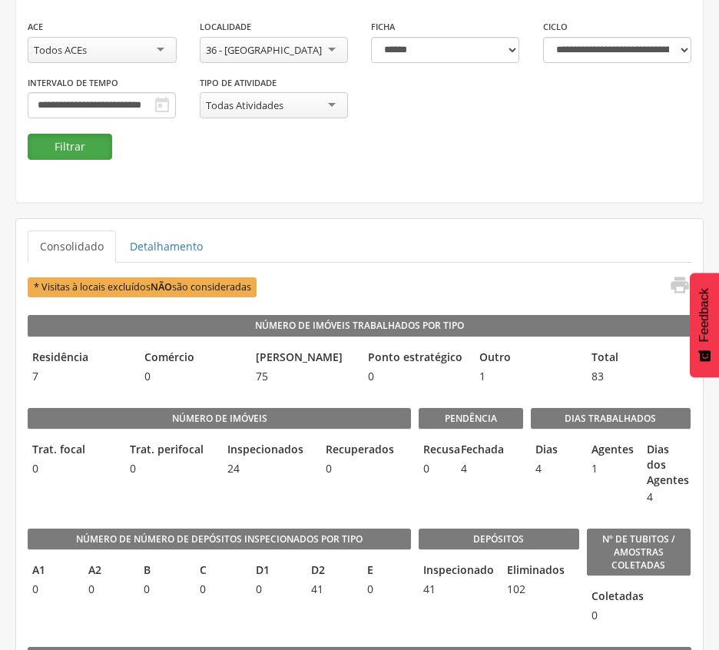
click at [81, 142] on button "Filtrar" at bounding box center [70, 147] width 84 height 26
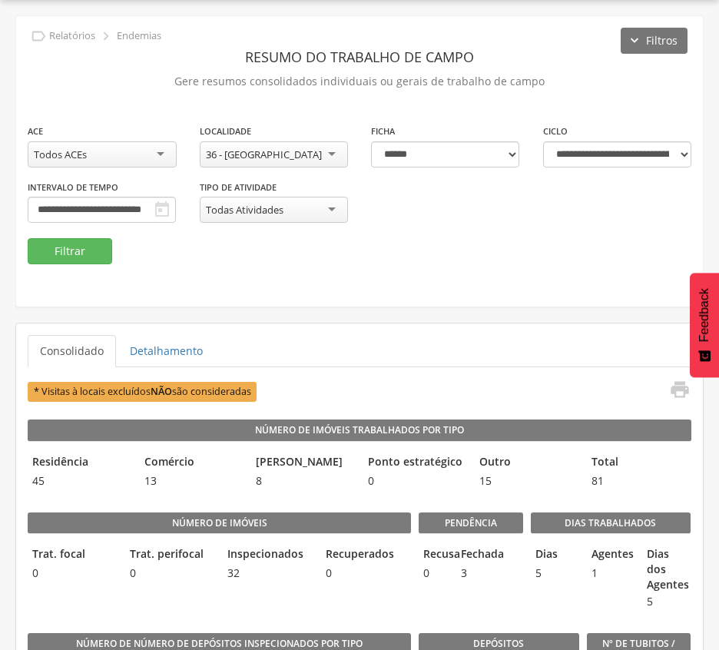
scroll to position [150, 0]
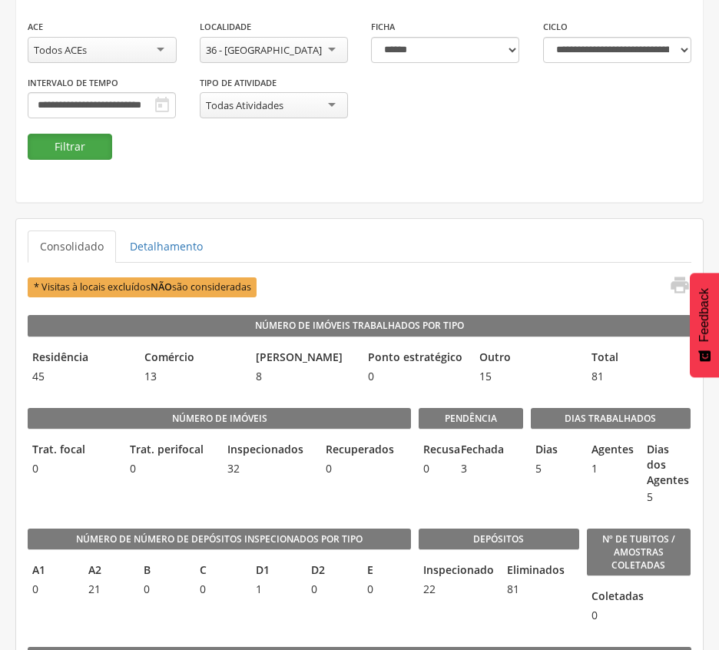
click at [60, 137] on button "Filtrar" at bounding box center [70, 147] width 84 height 26
click at [441, 150] on fieldset "**********" at bounding box center [359, 88] width 663 height 141
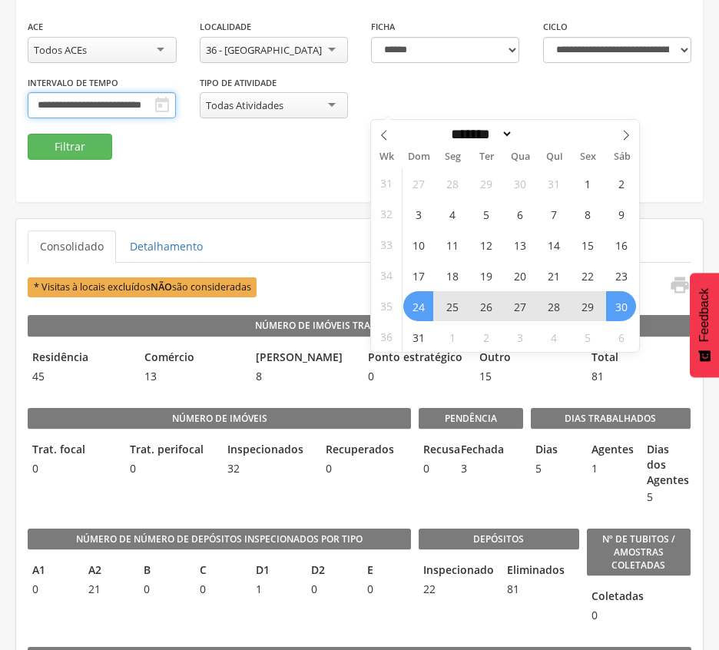
click at [176, 98] on input "**********" at bounding box center [102, 105] width 148 height 26
click at [425, 336] on span "31" at bounding box center [418, 337] width 30 height 30
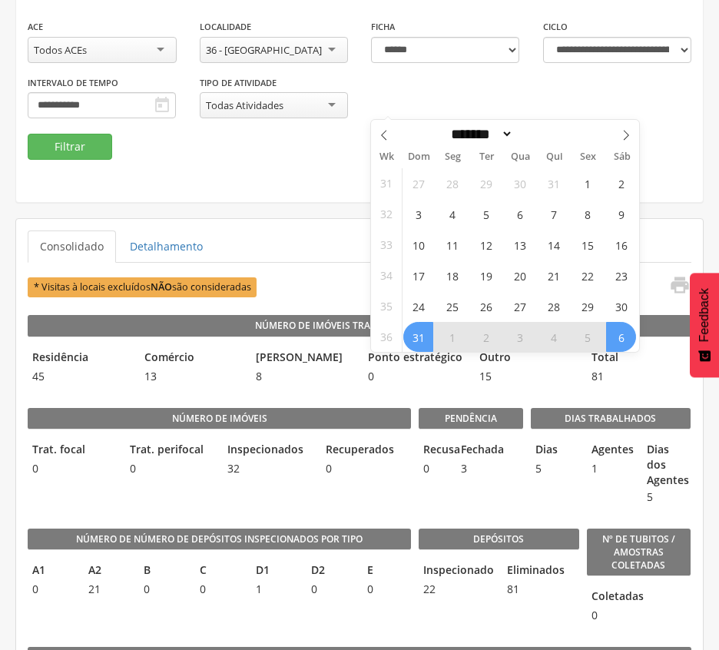
click at [630, 338] on span "6" at bounding box center [621, 337] width 30 height 30
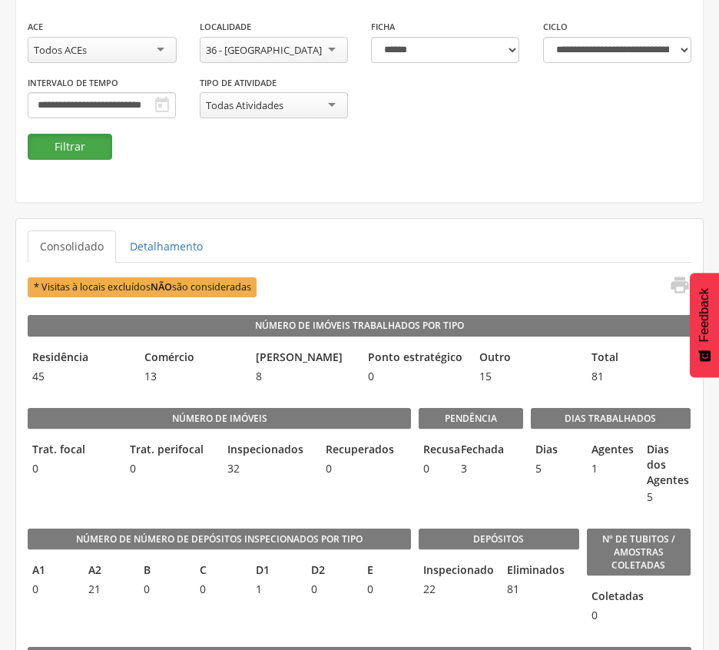
click at [77, 145] on button "Filtrar" at bounding box center [70, 147] width 84 height 26
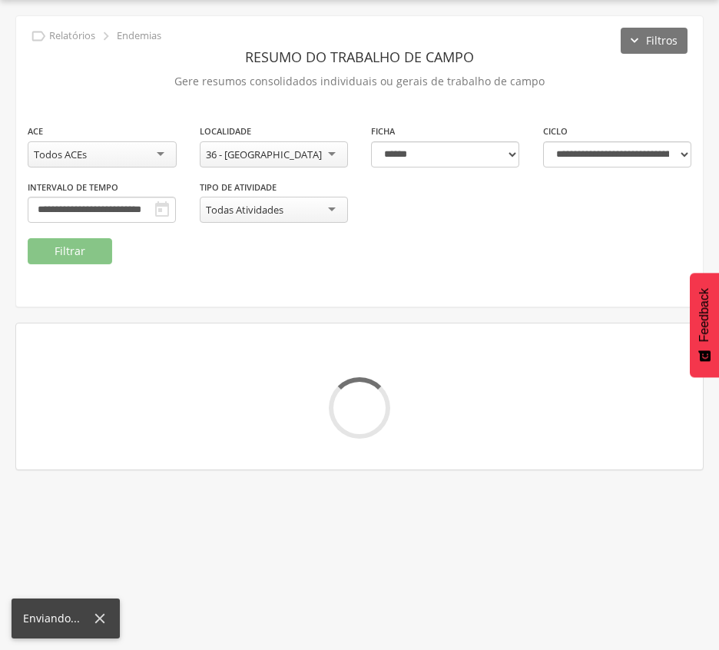
scroll to position [150, 0]
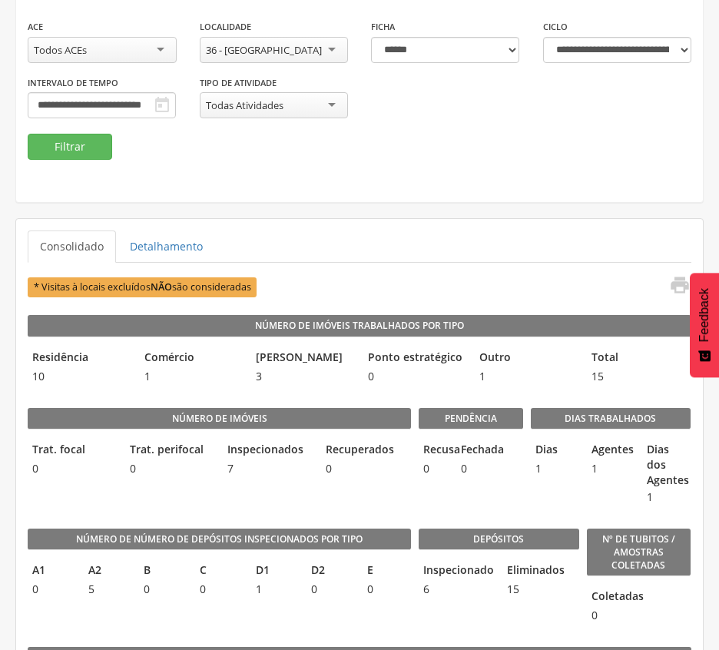
click at [410, 550] on legend "Número de Número de Depósitos Inspecionados por Tipo" at bounding box center [219, 538] width 383 height 21
click at [176, 104] on input "**********" at bounding box center [102, 105] width 148 height 26
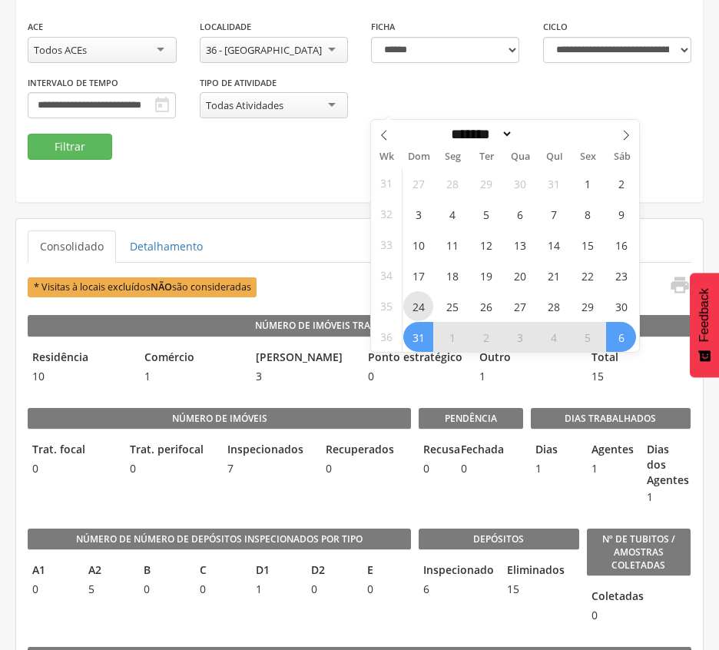
click at [412, 299] on span "24" at bounding box center [418, 306] width 30 height 30
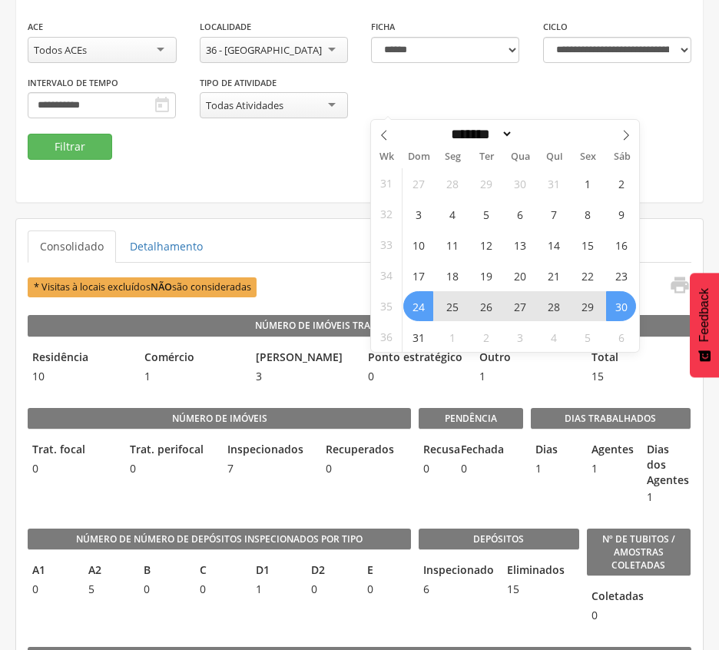
click at [614, 307] on span "30" at bounding box center [621, 306] width 30 height 30
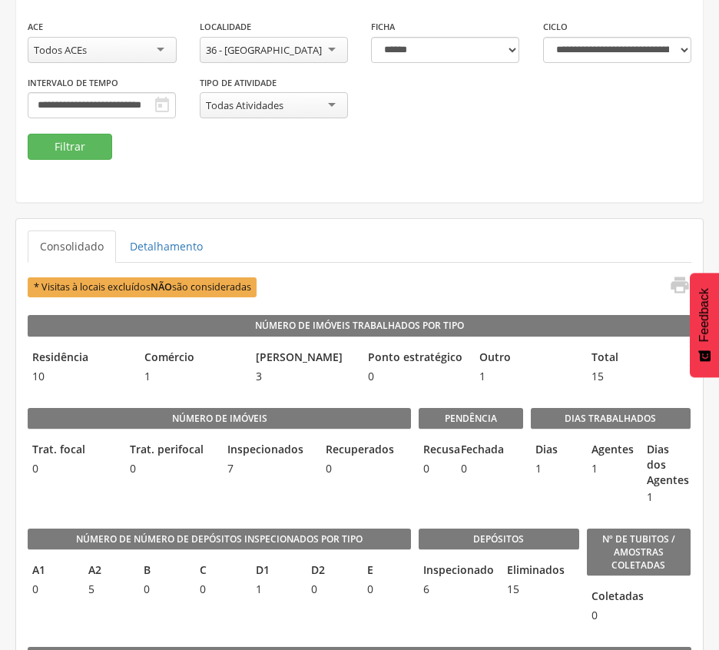
scroll to position [0, 0]
click at [269, 41] on div "36 - [GEOGRAPHIC_DATA]" at bounding box center [274, 50] width 149 height 26
click at [53, 140] on button "Filtrar" at bounding box center [70, 147] width 84 height 26
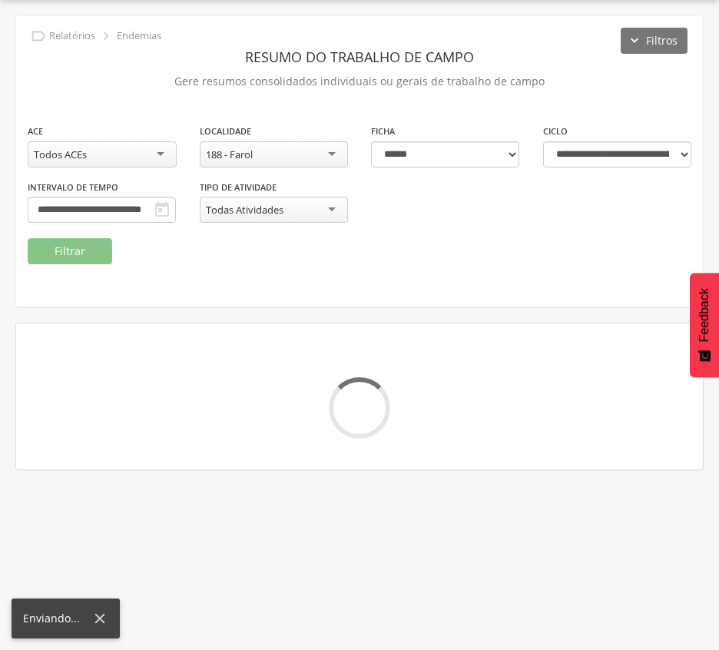
scroll to position [150, 0]
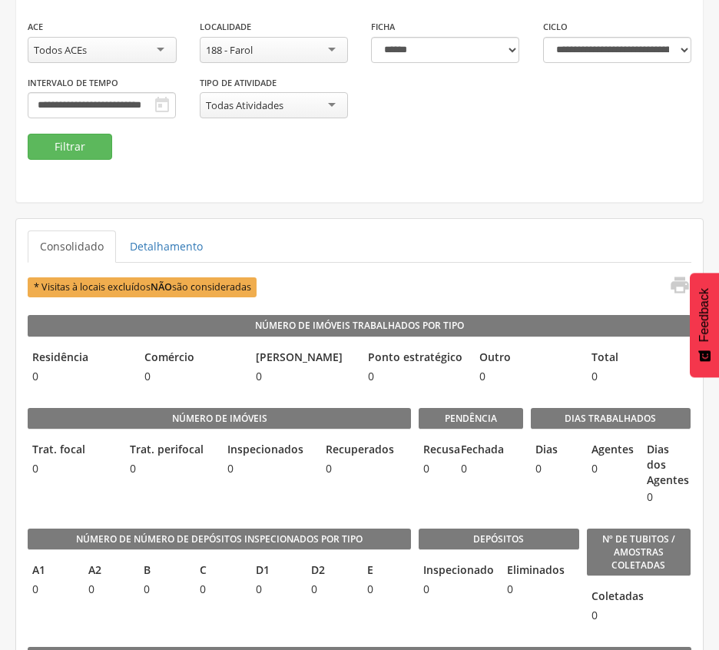
click at [359, 180] on div "**********" at bounding box center [359, 57] width 686 height 290
click at [80, 140] on button "Filtrar" at bounding box center [70, 147] width 84 height 26
click at [176, 106] on input "**********" at bounding box center [102, 105] width 148 height 26
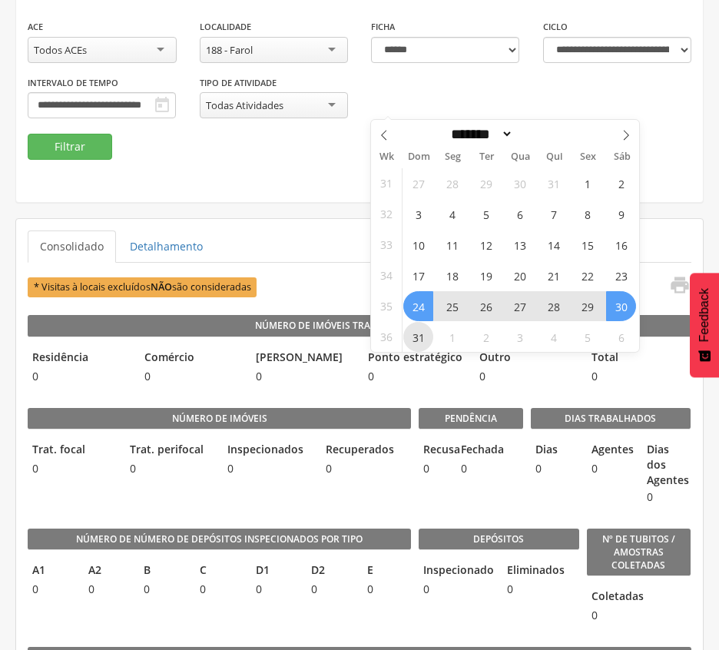
click at [425, 341] on span "31" at bounding box center [418, 337] width 30 height 30
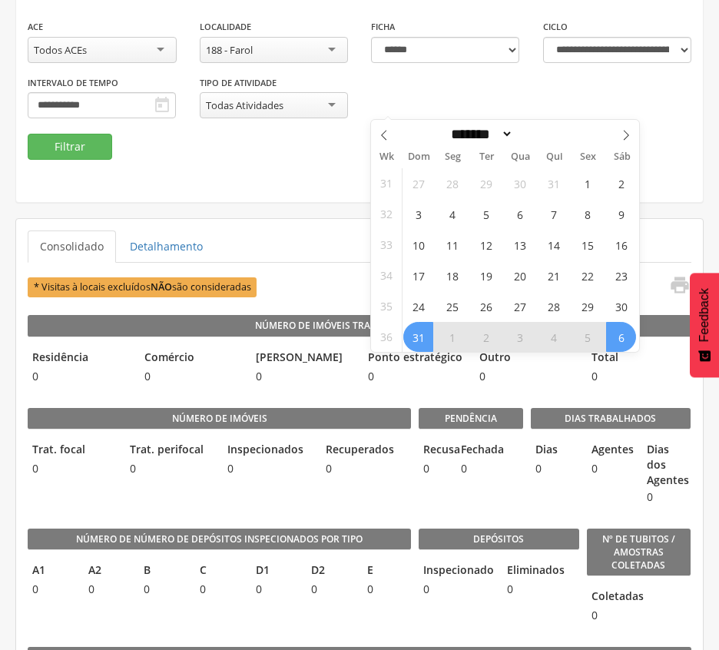
click at [613, 336] on span "6" at bounding box center [621, 337] width 30 height 30
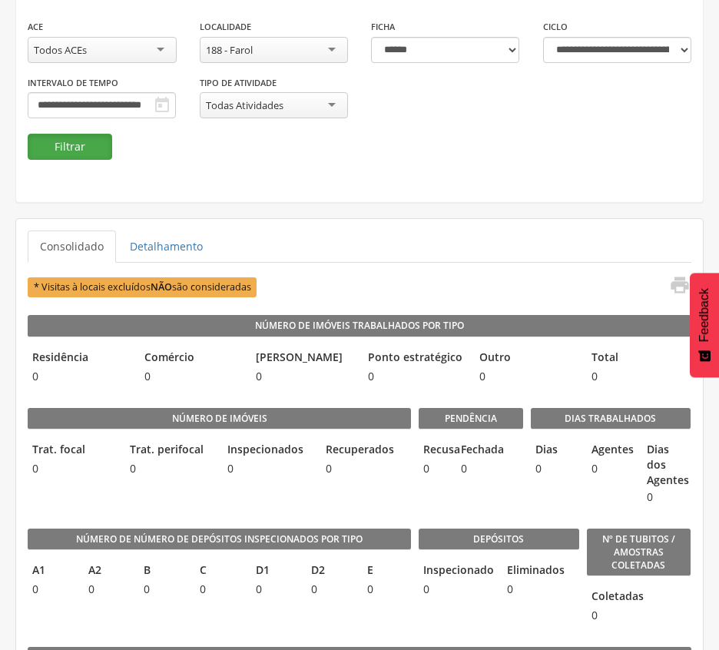
click at [81, 147] on button "Filtrar" at bounding box center [70, 147] width 84 height 26
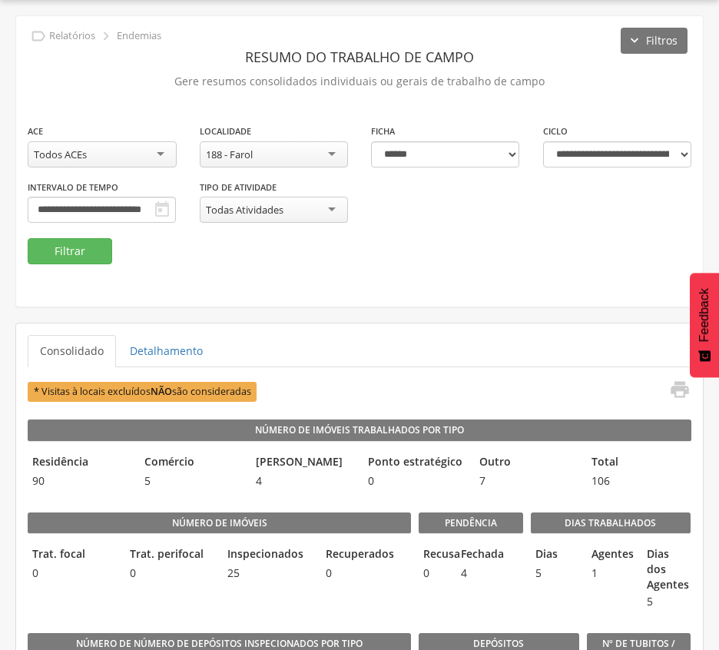
scroll to position [150, 0]
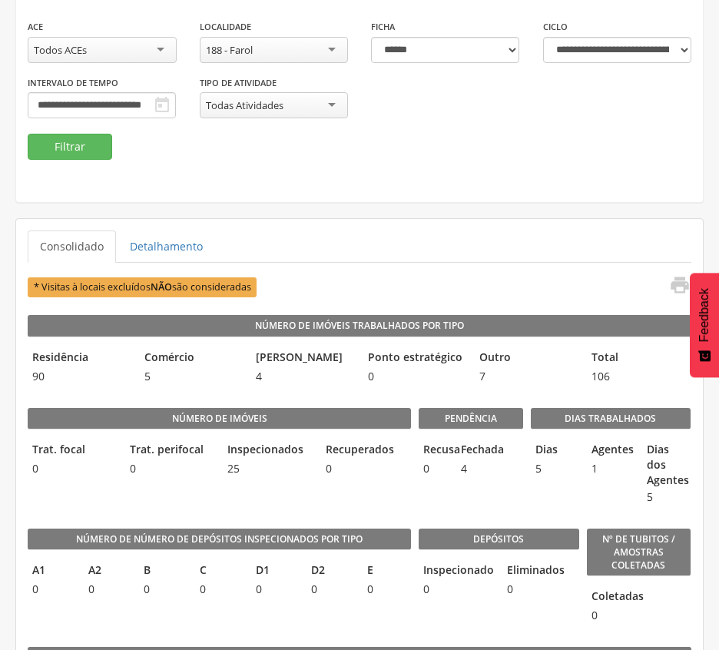
click at [244, 179] on div "**********" at bounding box center [359, 57] width 686 height 290
click at [320, 48] on div "188 - Farol" at bounding box center [274, 50] width 149 height 26
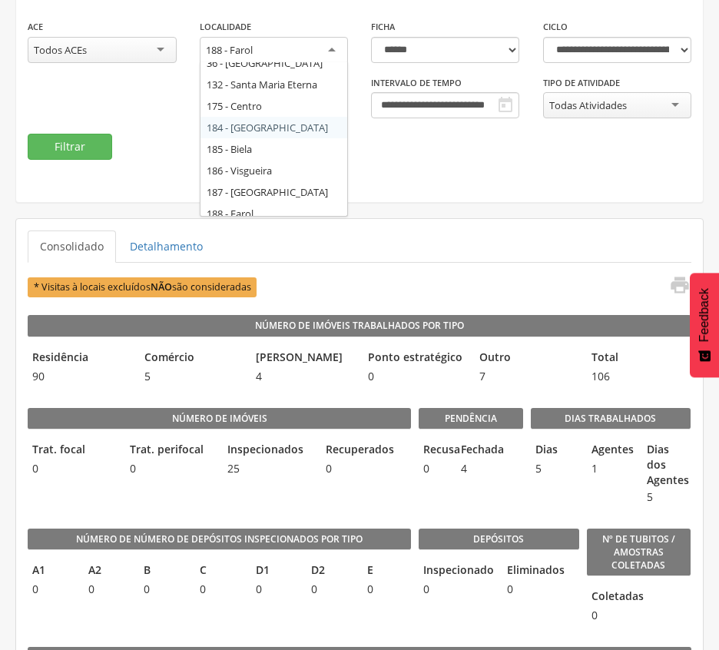
scroll to position [63, 0]
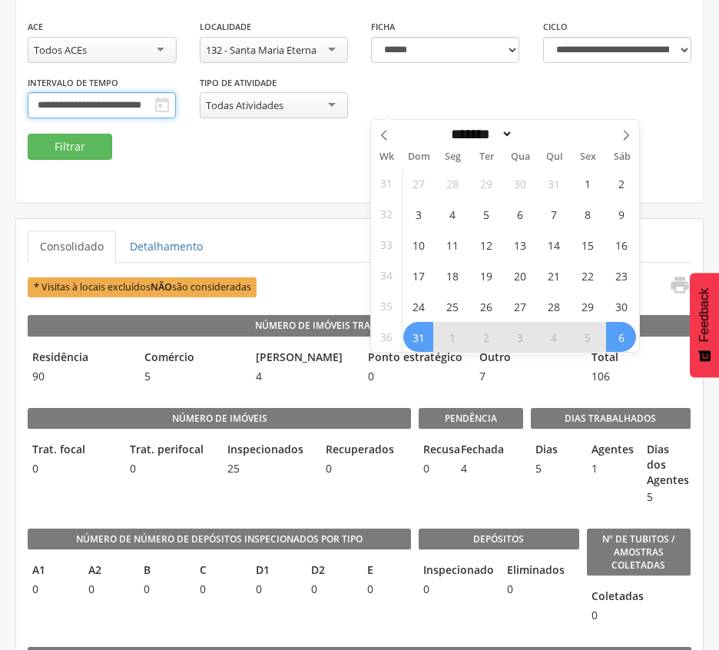
click at [176, 99] on input "**********" at bounding box center [102, 105] width 148 height 26
click at [418, 302] on span "24" at bounding box center [418, 306] width 30 height 30
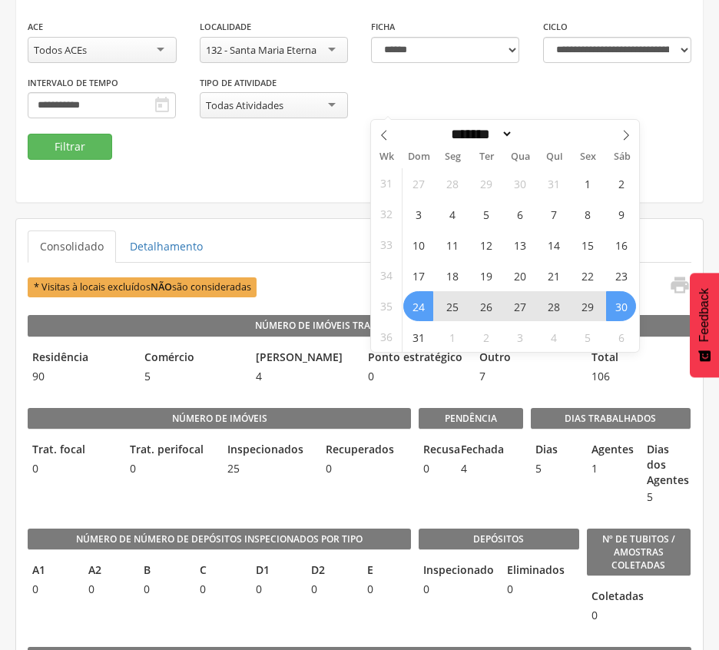
click at [628, 309] on span "30" at bounding box center [621, 306] width 30 height 30
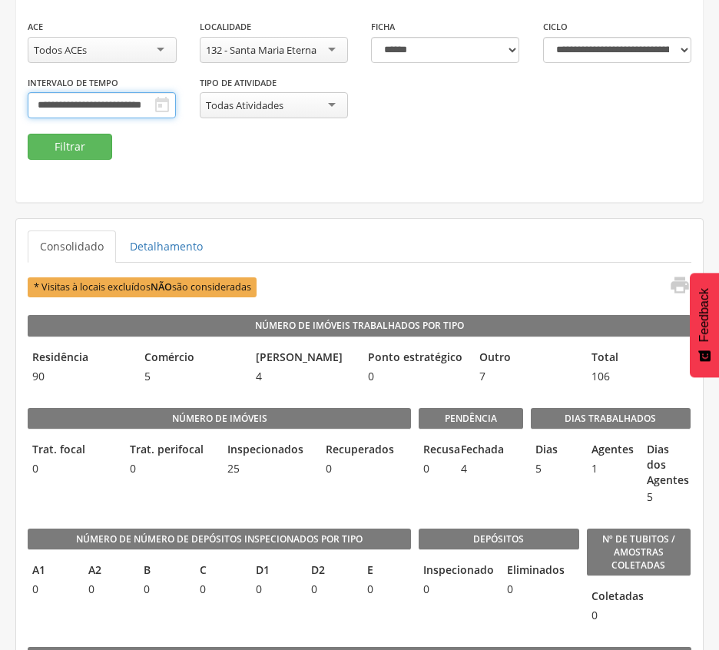
scroll to position [0, 10]
click at [43, 140] on button "Filtrar" at bounding box center [70, 147] width 84 height 26
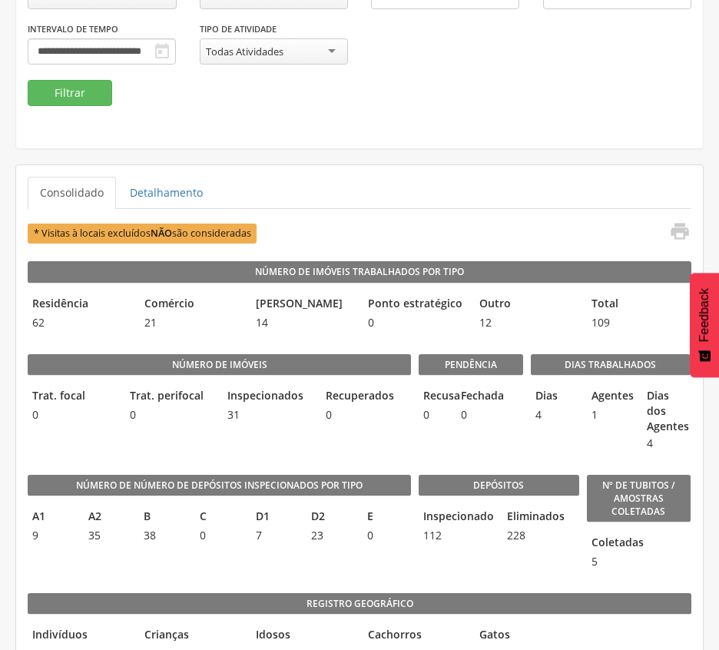
scroll to position [102, 0]
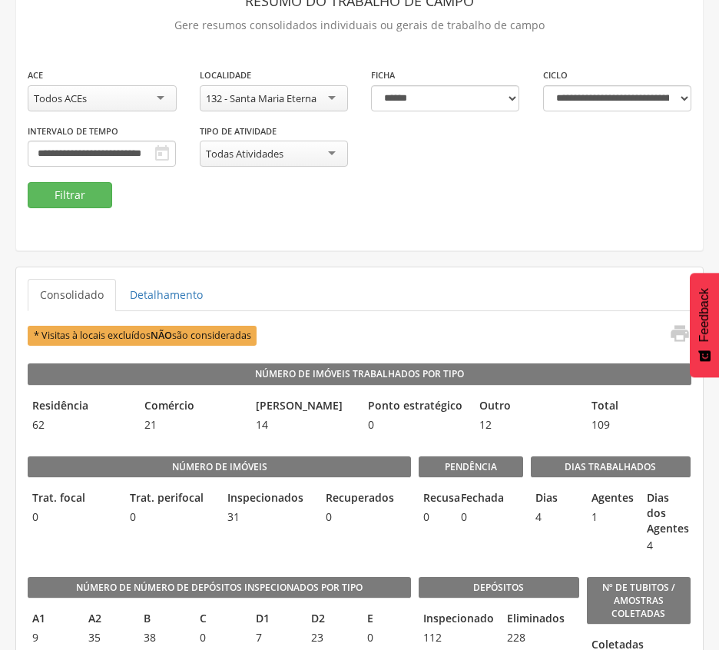
click at [397, 286] on ul "Consolidado Detalhamento" at bounding box center [359, 295] width 663 height 32
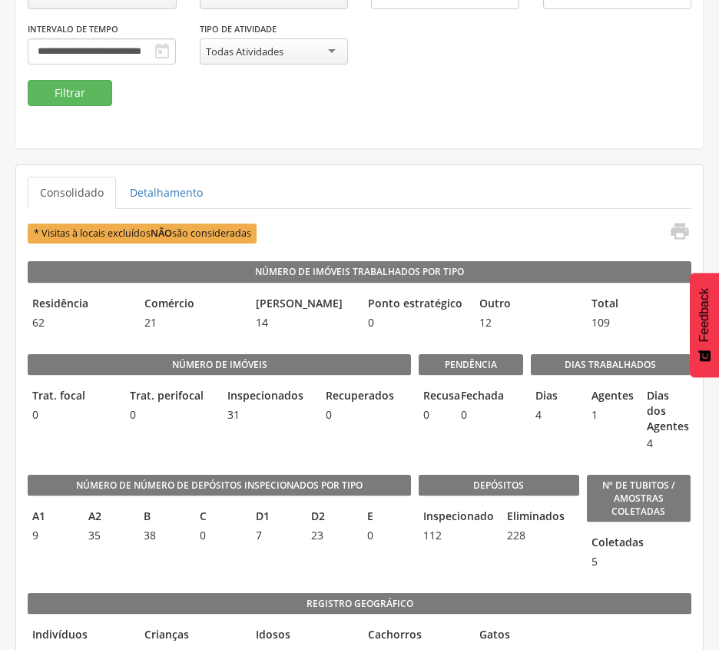
click at [510, 470] on div "Depósitos Inspecionado 112 Eliminados 228" at bounding box center [498, 518] width 160 height 118
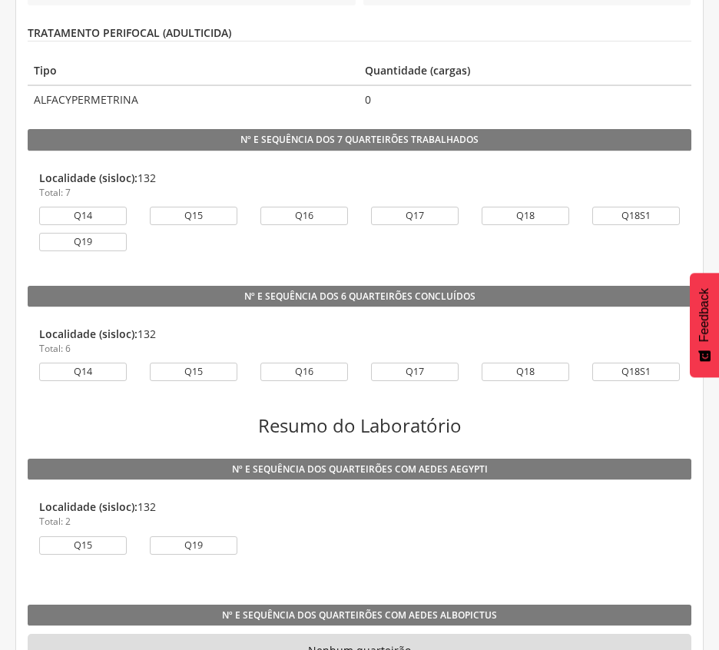
scroll to position [1331, 0]
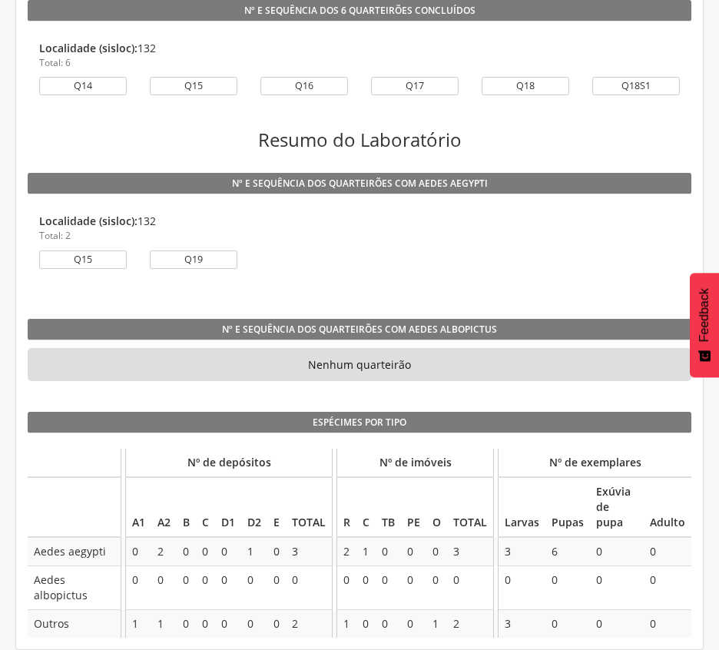
click at [514, 260] on div "Q15 Q19" at bounding box center [359, 263] width 663 height 26
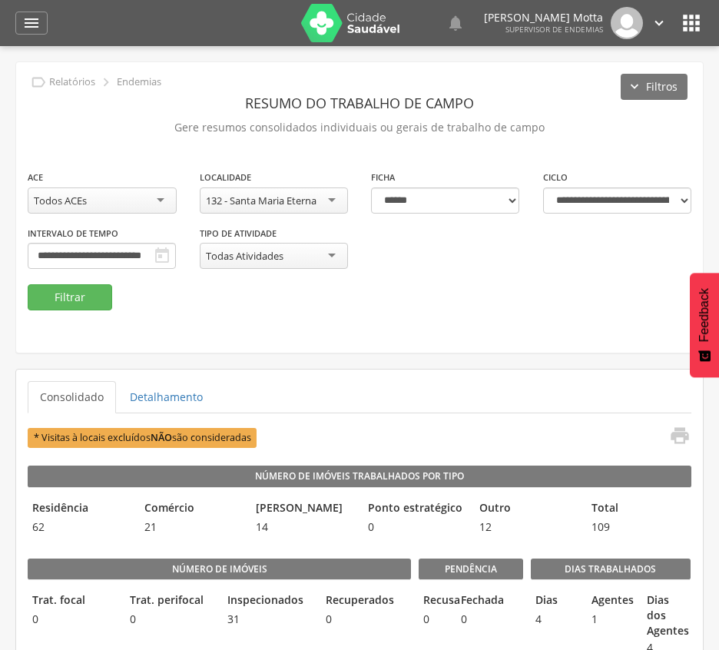
scroll to position [102, 0]
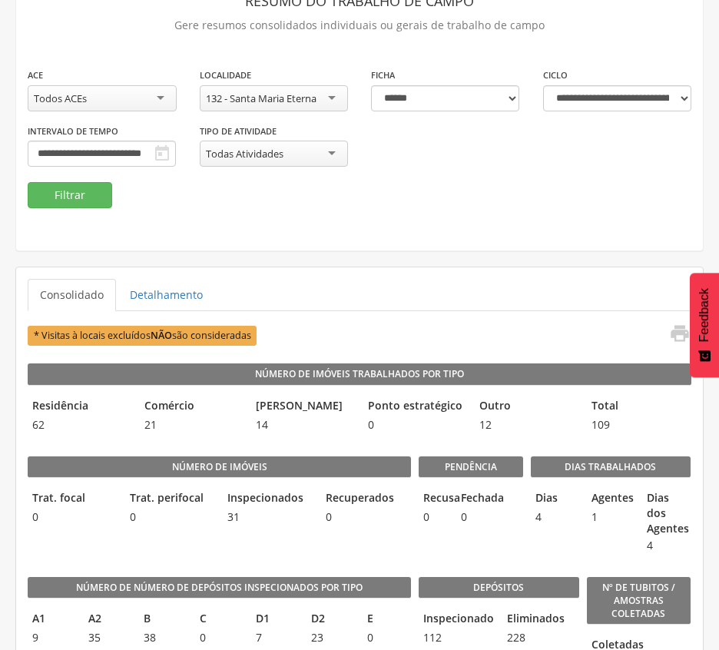
click at [400, 240] on div "**********" at bounding box center [359, 105] width 686 height 290
click at [176, 149] on input "**********" at bounding box center [102, 154] width 148 height 26
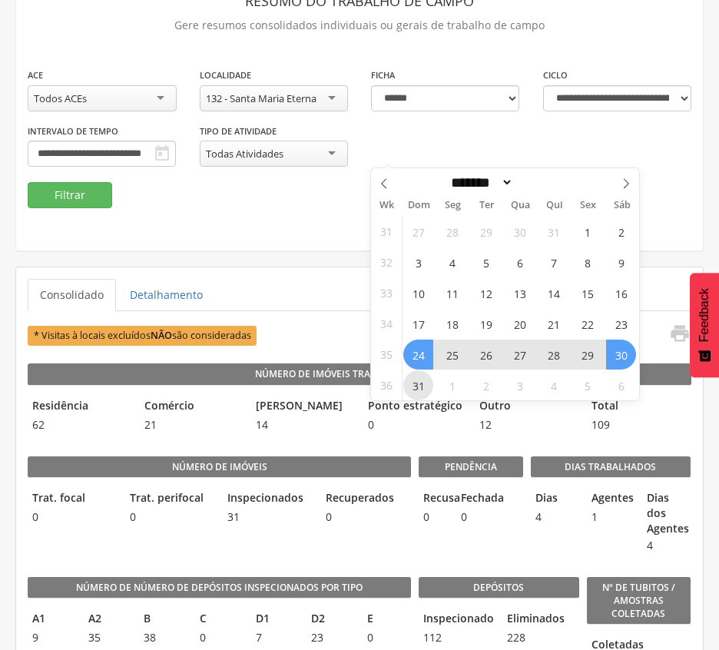
click at [424, 382] on span "31" at bounding box center [418, 385] width 30 height 30
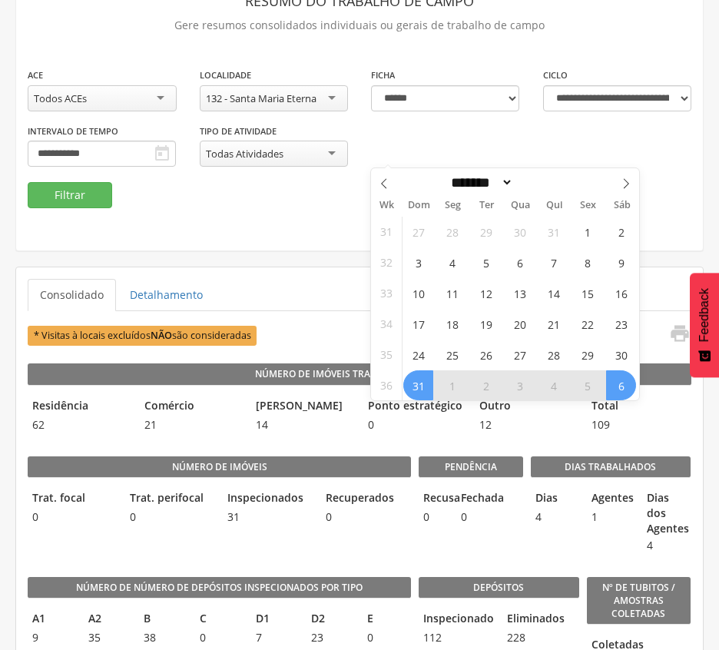
click at [618, 387] on span "6" at bounding box center [621, 385] width 30 height 30
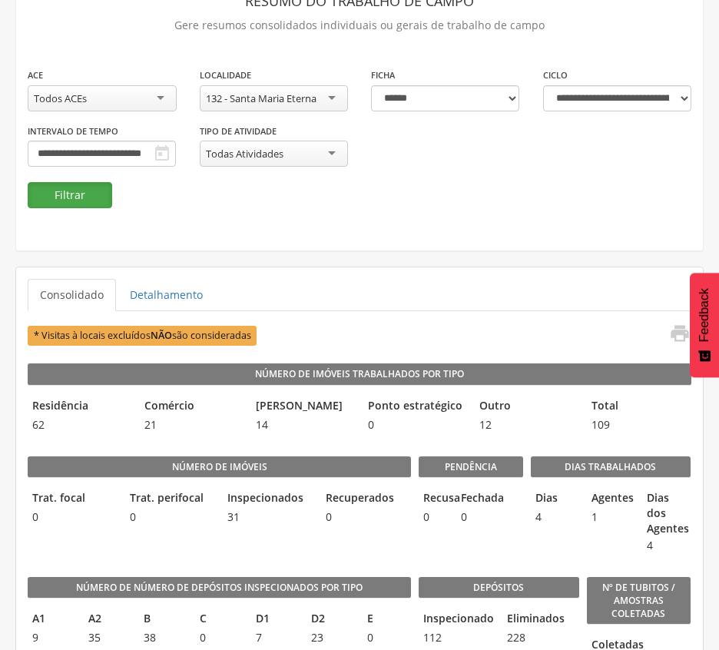
click at [74, 192] on button "Filtrar" at bounding box center [70, 195] width 84 height 26
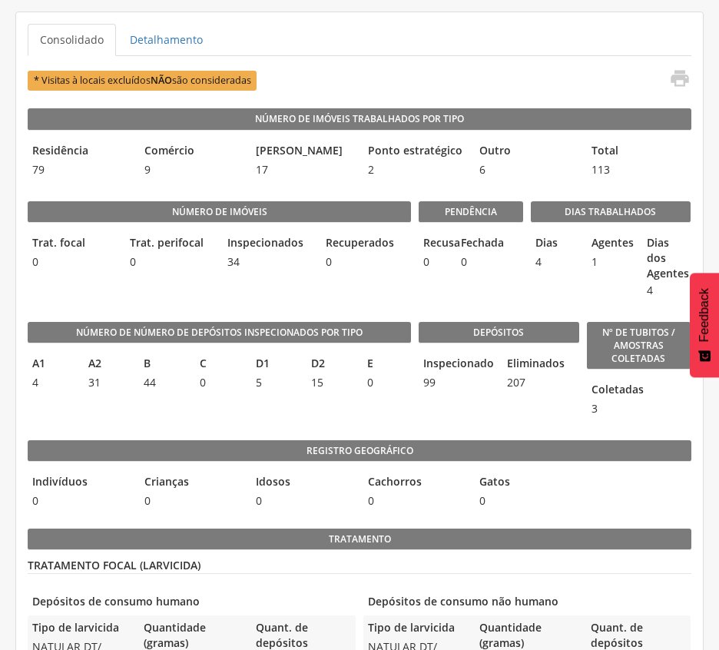
scroll to position [459, 0]
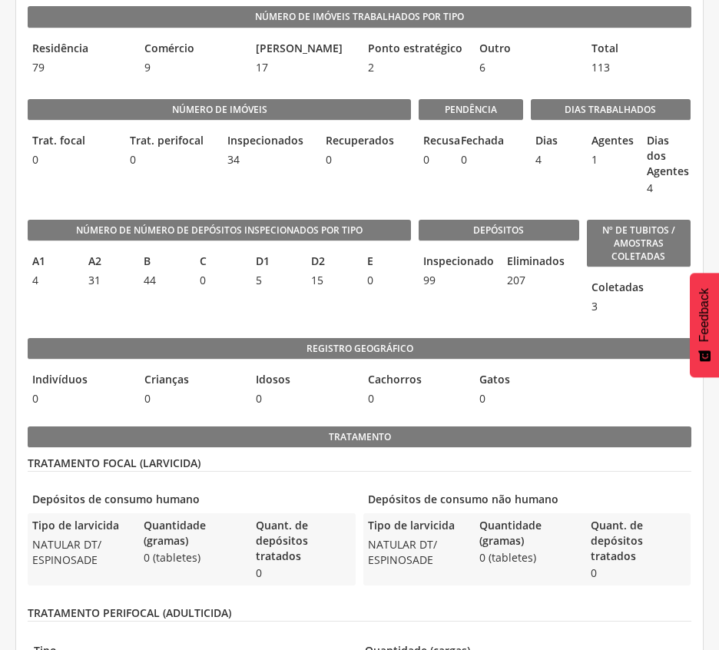
click at [227, 241] on legend "Número de Número de Depósitos Inspecionados por Tipo" at bounding box center [219, 230] width 383 height 21
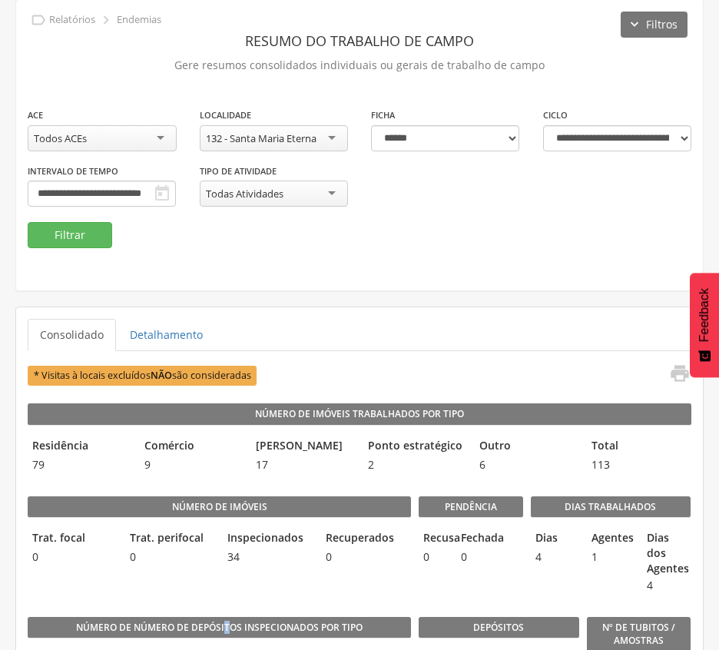
scroll to position [50, 0]
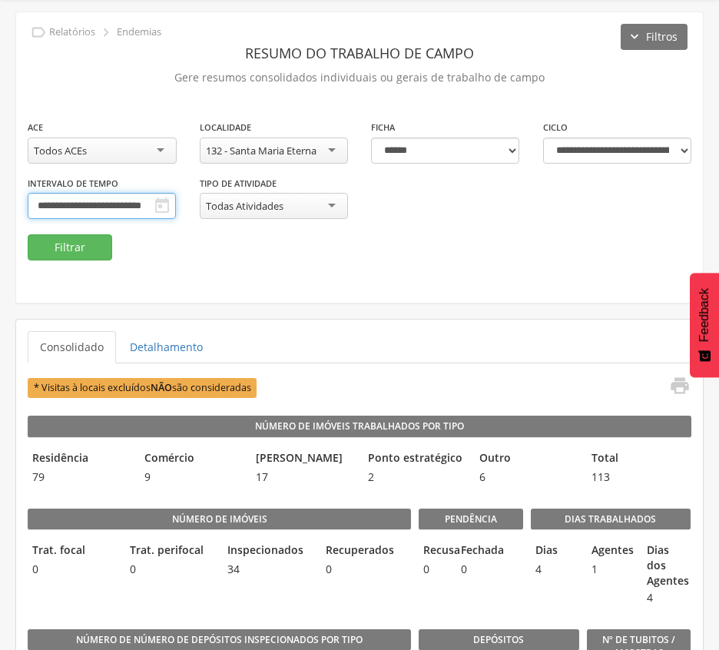
click at [176, 197] on input "**********" at bounding box center [102, 206] width 148 height 26
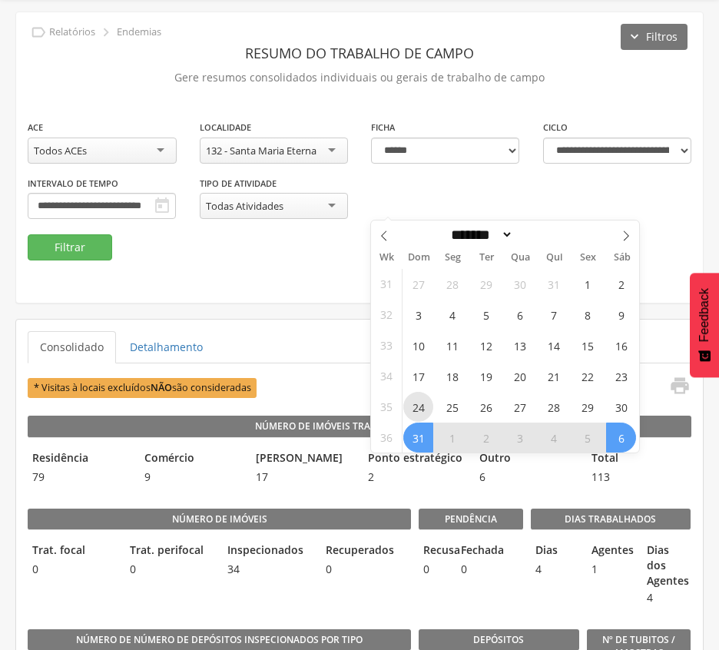
click at [418, 392] on span "24" at bounding box center [418, 407] width 30 height 30
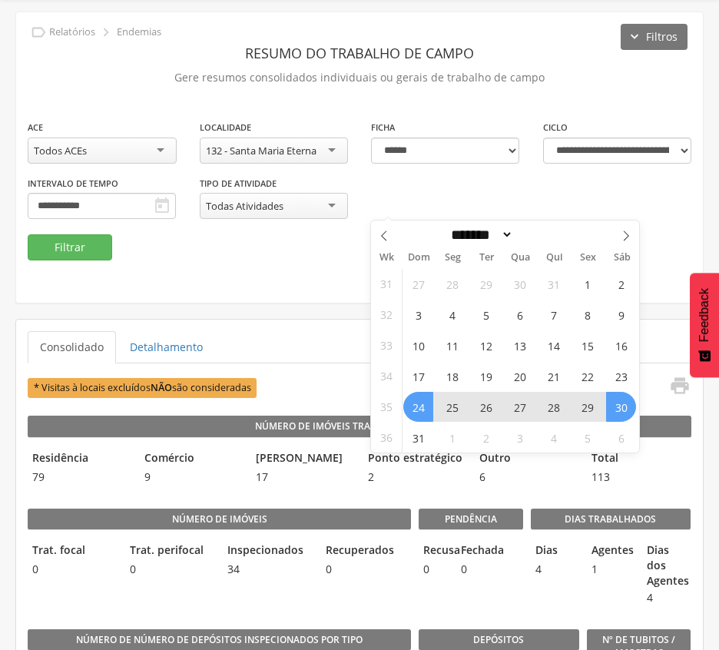
click at [630, 406] on span "30" at bounding box center [621, 407] width 30 height 30
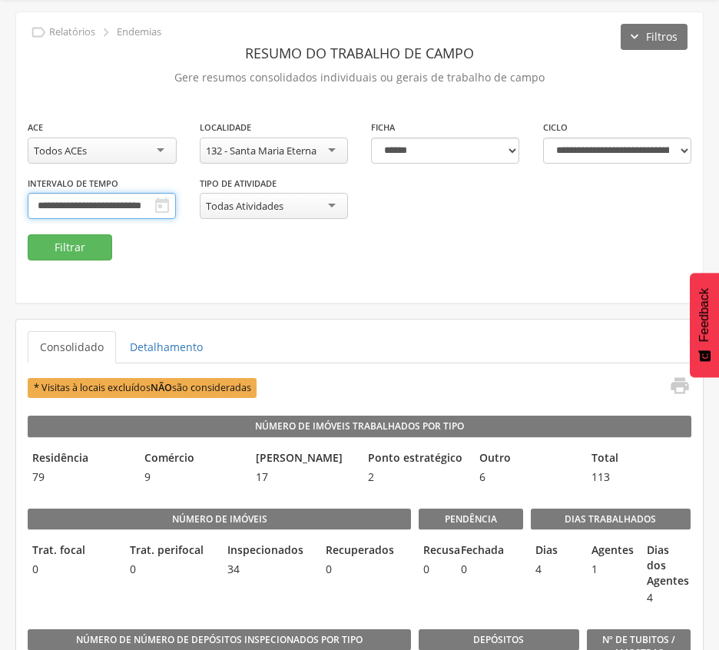
scroll to position [0, 10]
click at [59, 250] on button "Filtrar" at bounding box center [70, 247] width 84 height 26
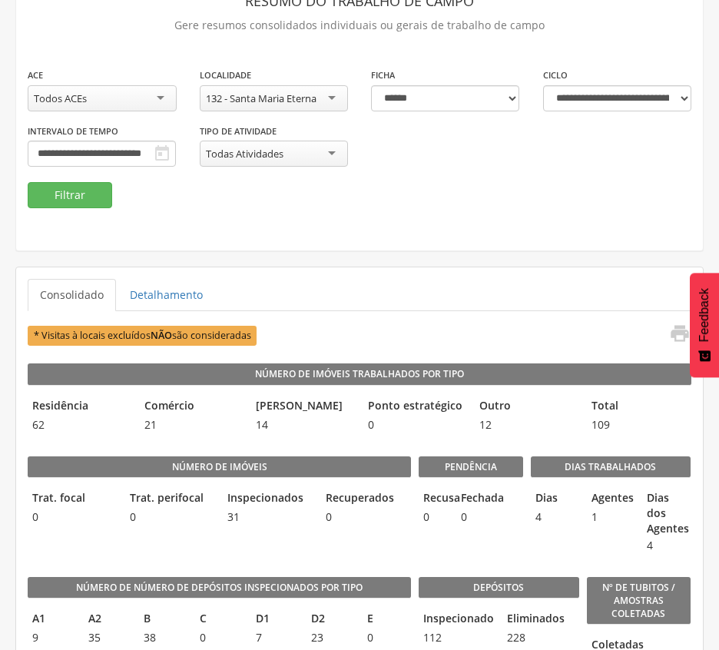
scroll to position [0, 0]
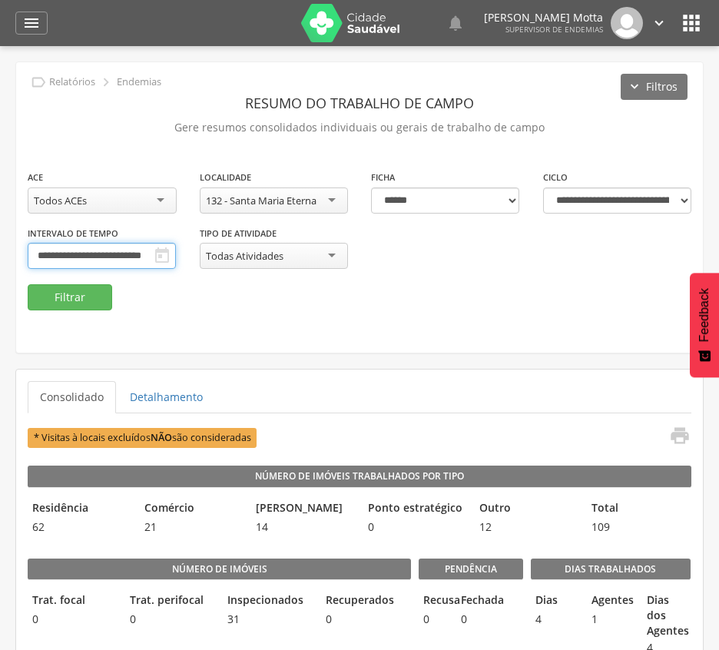
click at [176, 250] on input "**********" at bounding box center [102, 256] width 148 height 26
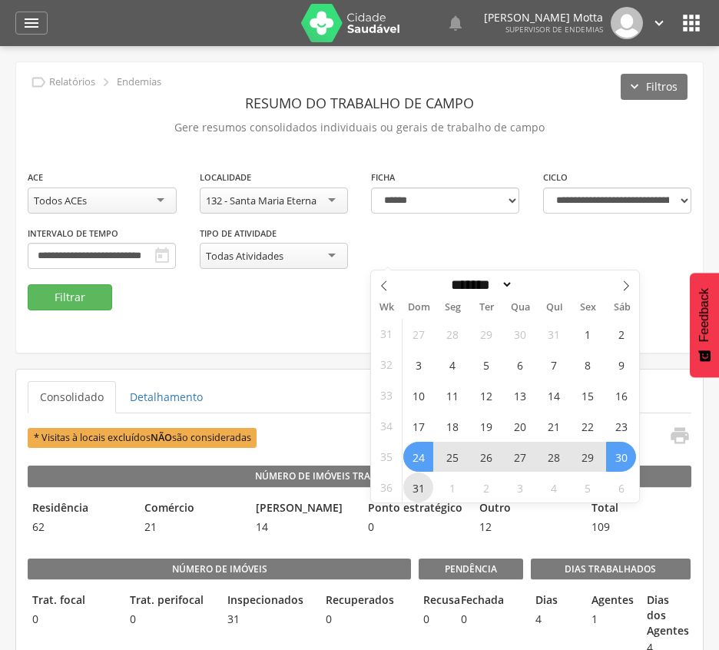
click at [422, 493] on span "31" at bounding box center [418, 487] width 30 height 30
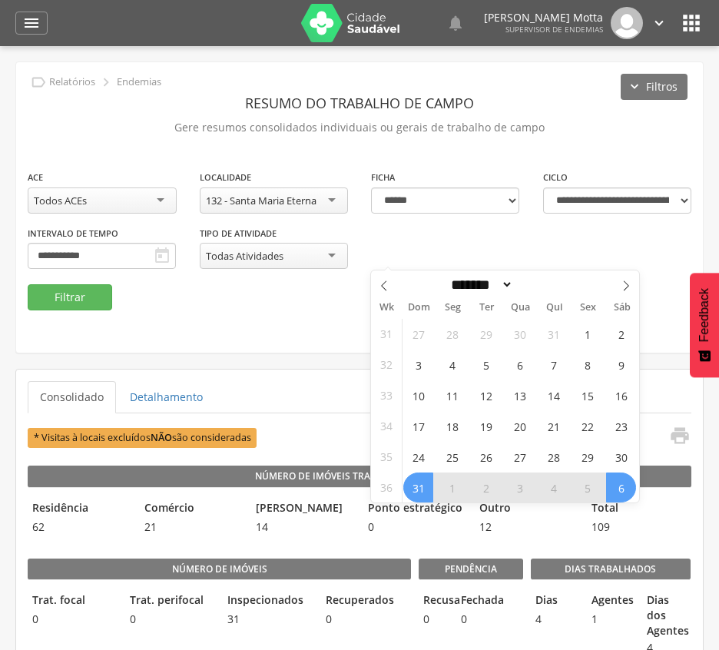
click at [622, 492] on span "6" at bounding box center [621, 487] width 30 height 30
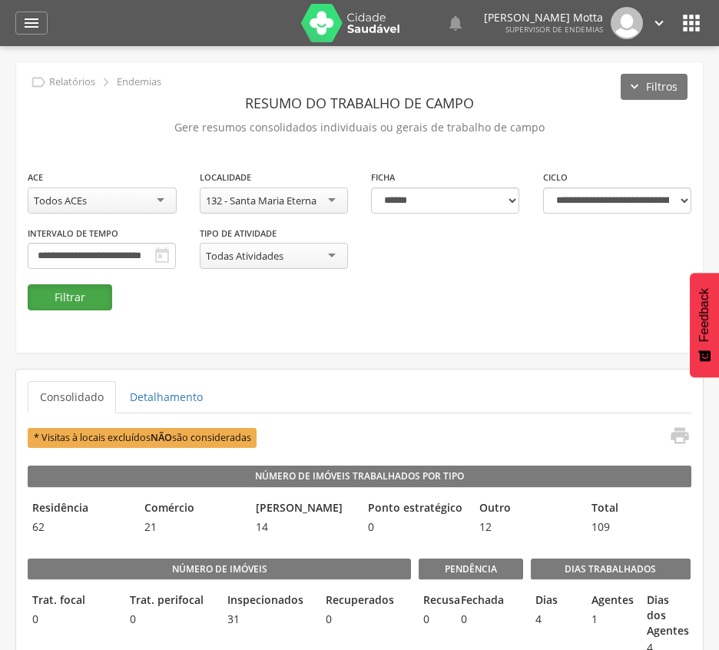
click at [58, 293] on button "Filtrar" at bounding box center [70, 297] width 84 height 26
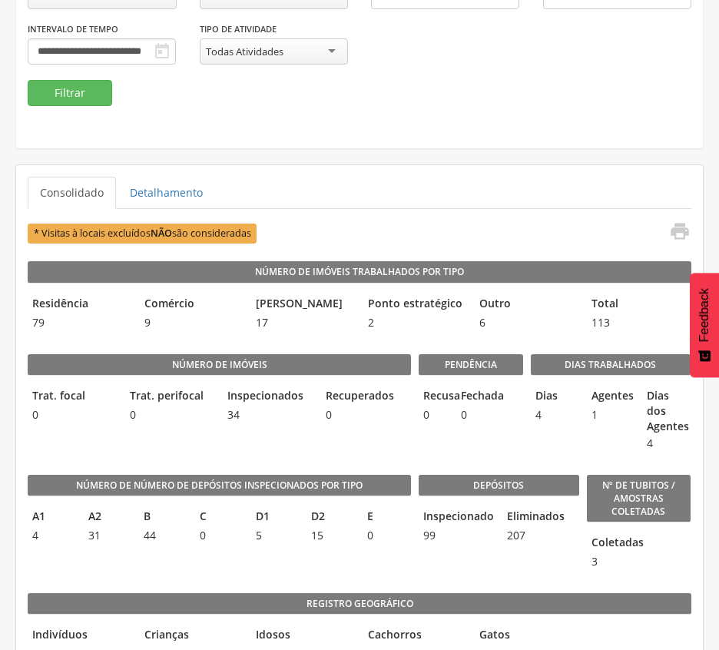
scroll to position [102, 0]
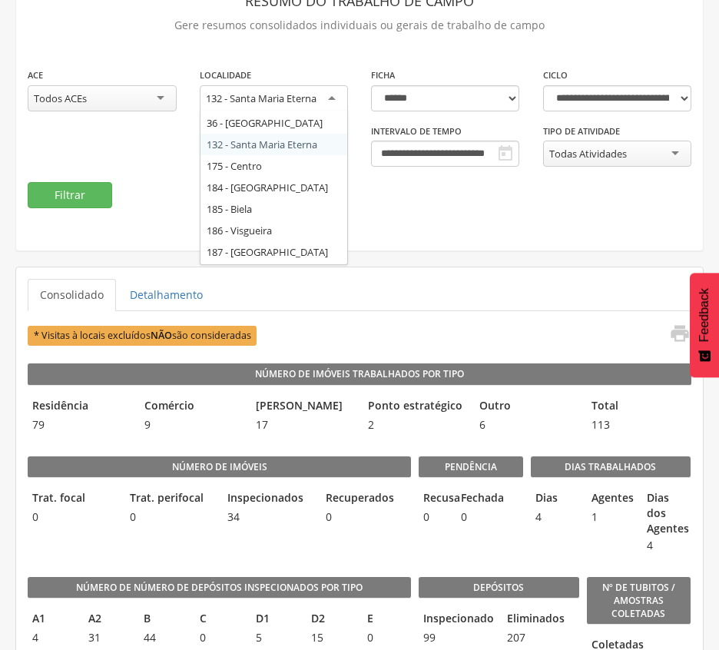
click at [326, 100] on div "132 - Santa Maria Eterna" at bounding box center [274, 99] width 149 height 28
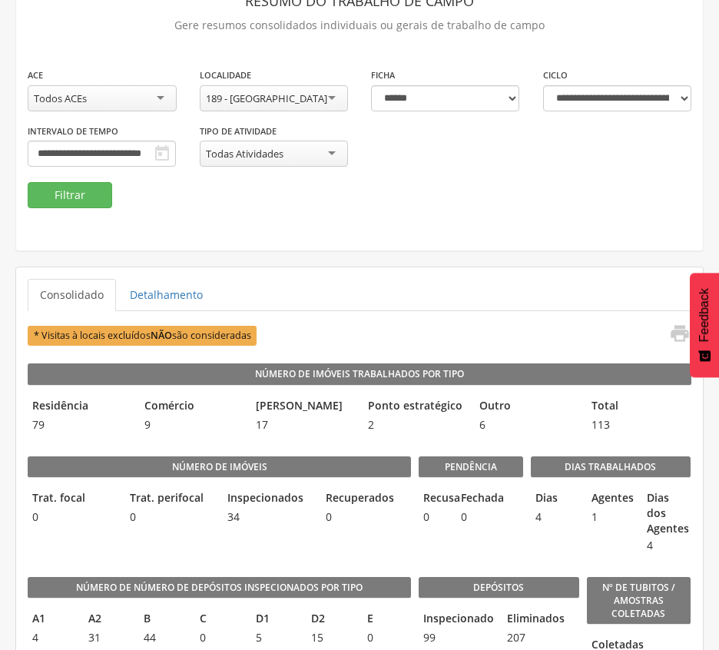
scroll to position [0, 0]
click at [176, 151] on input "**********" at bounding box center [102, 154] width 148 height 26
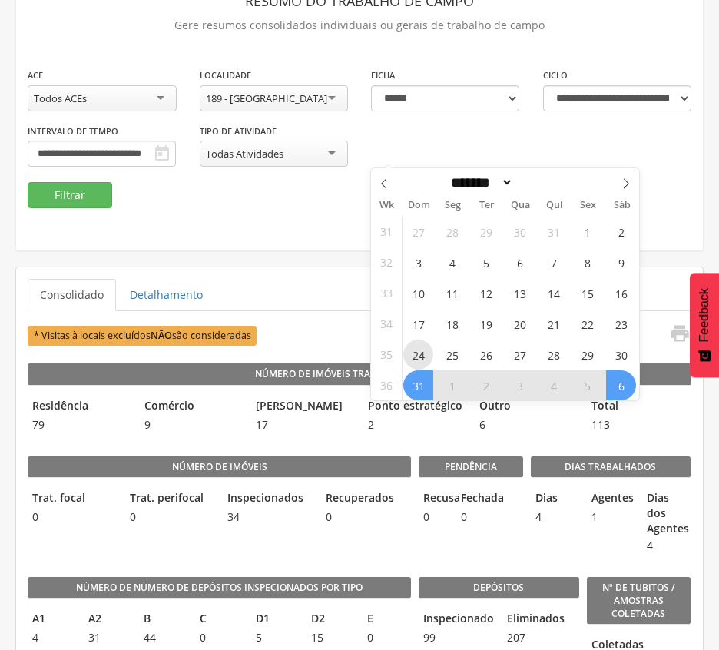
click at [415, 355] on span "24" at bounding box center [418, 354] width 30 height 30
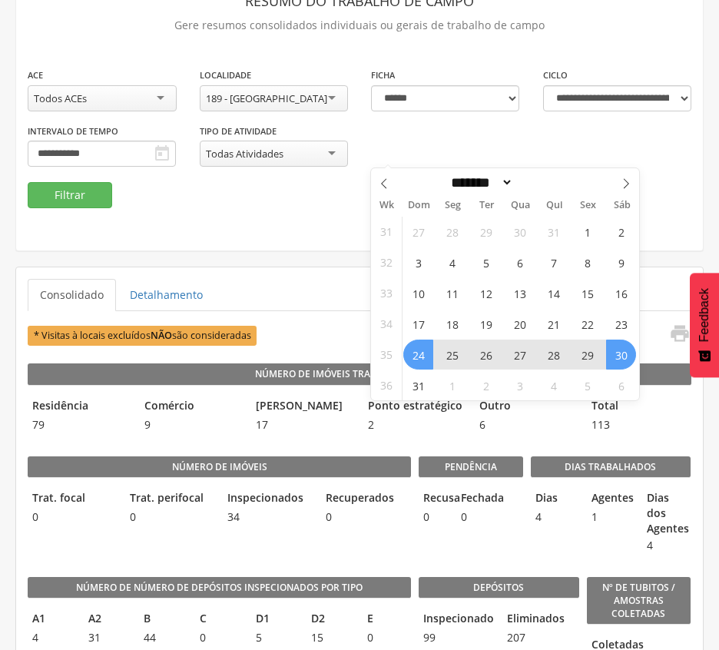
click at [625, 354] on span "30" at bounding box center [621, 354] width 30 height 30
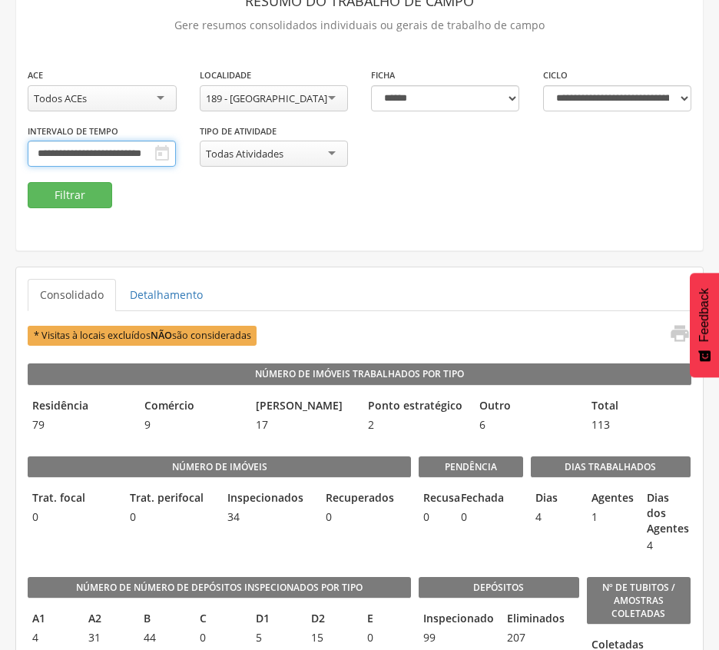
scroll to position [0, 10]
click at [78, 197] on button "Filtrar" at bounding box center [70, 195] width 84 height 26
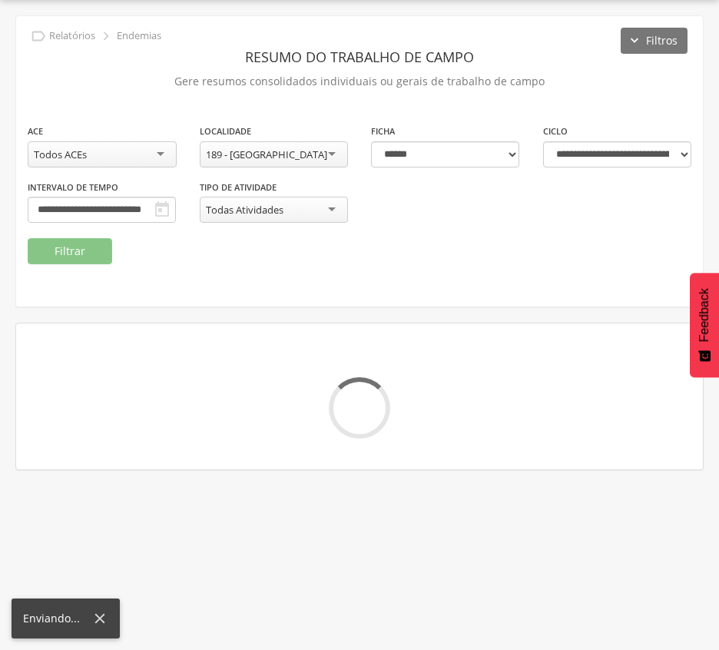
scroll to position [102, 0]
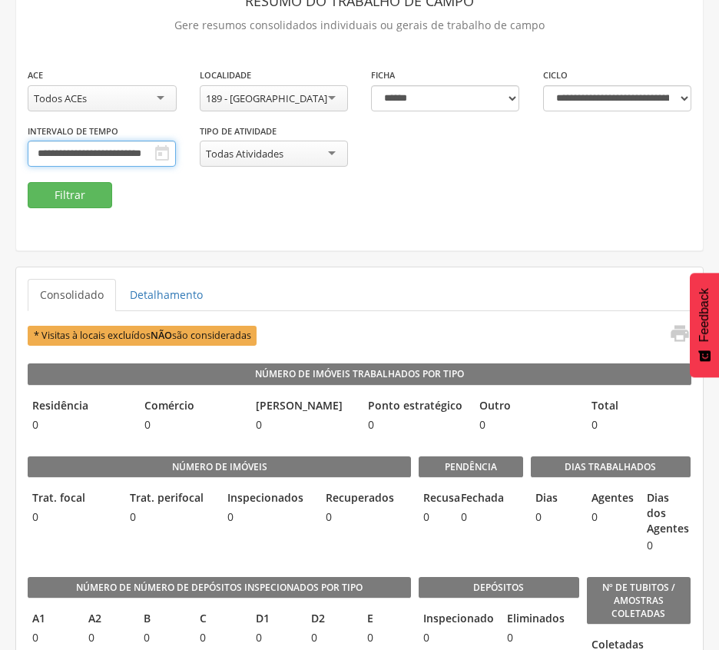
click at [176, 145] on input "**********" at bounding box center [102, 154] width 148 height 26
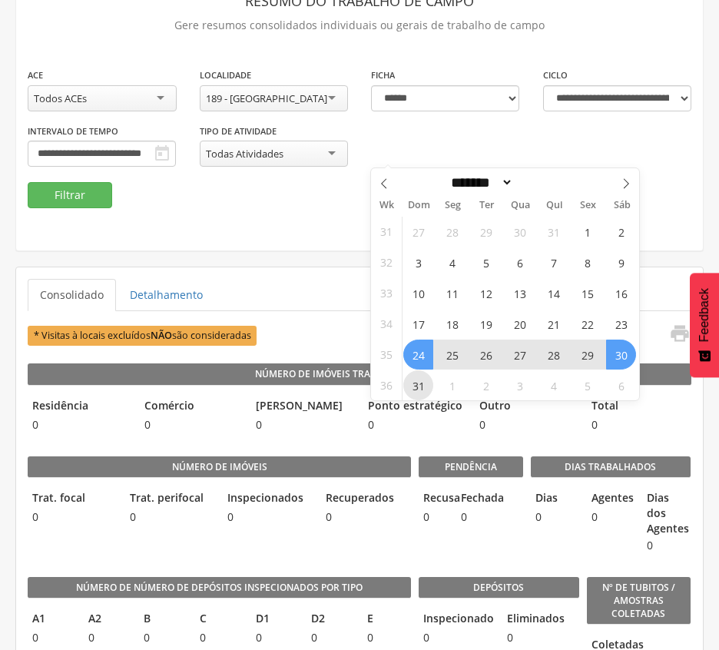
click at [425, 384] on span "31" at bounding box center [418, 385] width 30 height 30
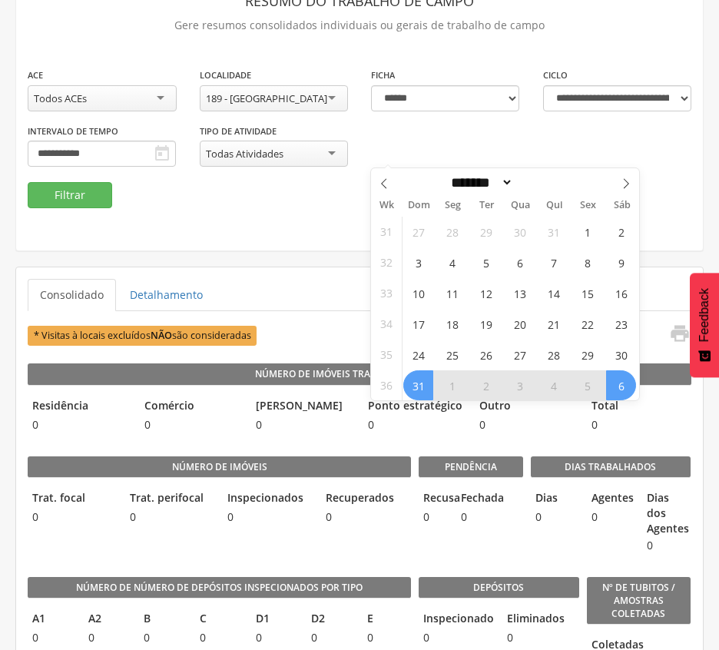
click at [611, 390] on span "6" at bounding box center [621, 385] width 30 height 30
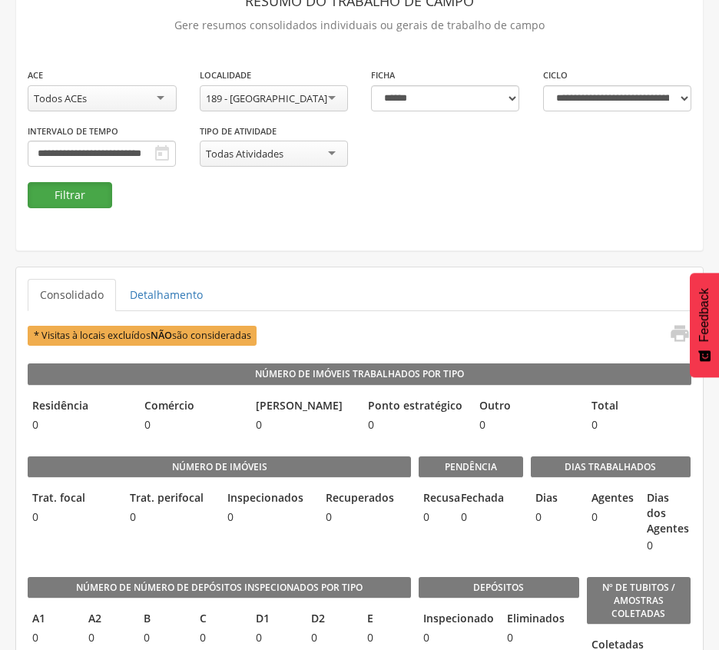
scroll to position [0, 0]
click at [71, 200] on button "Filtrar" at bounding box center [70, 195] width 84 height 26
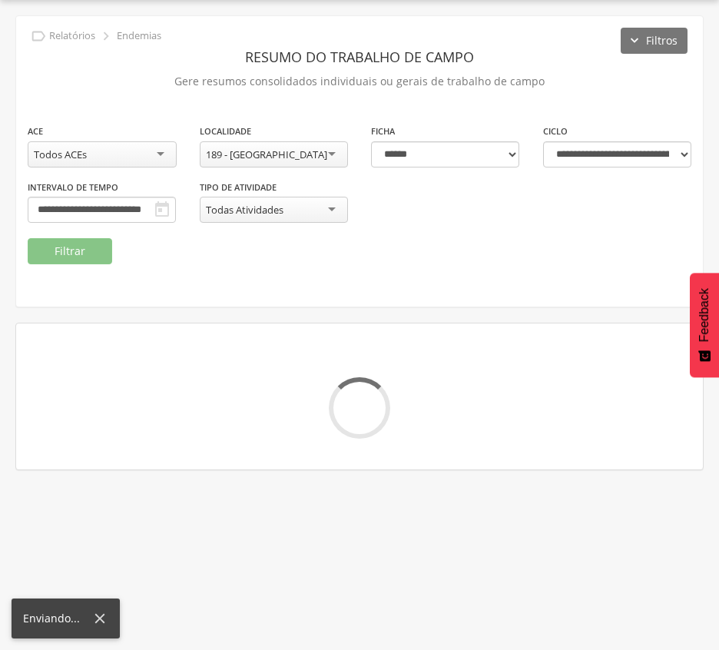
scroll to position [102, 0]
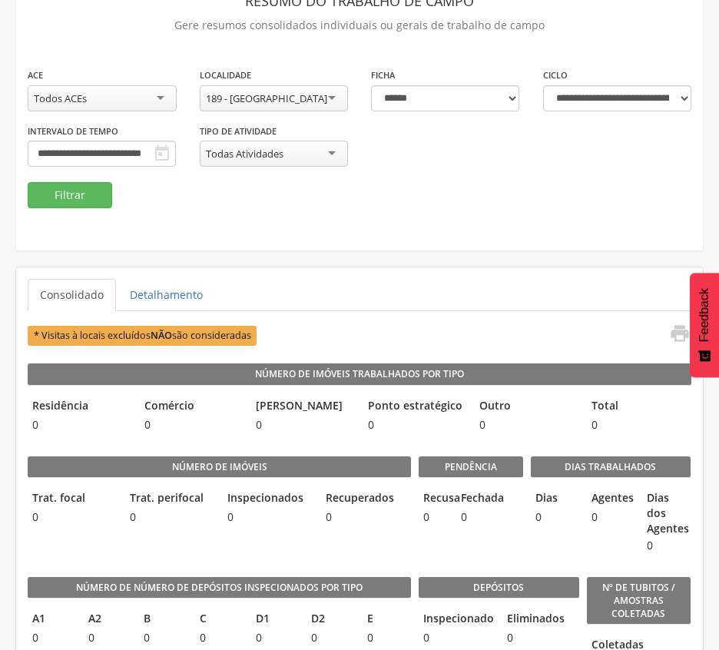
drag, startPoint x: 320, startPoint y: 166, endPoint x: 318, endPoint y: 136, distance: 30.0
click at [320, 166] on div "**********" at bounding box center [359, 124] width 686 height 115
click at [298, 95] on div "189 - [GEOGRAPHIC_DATA]" at bounding box center [274, 98] width 149 height 26
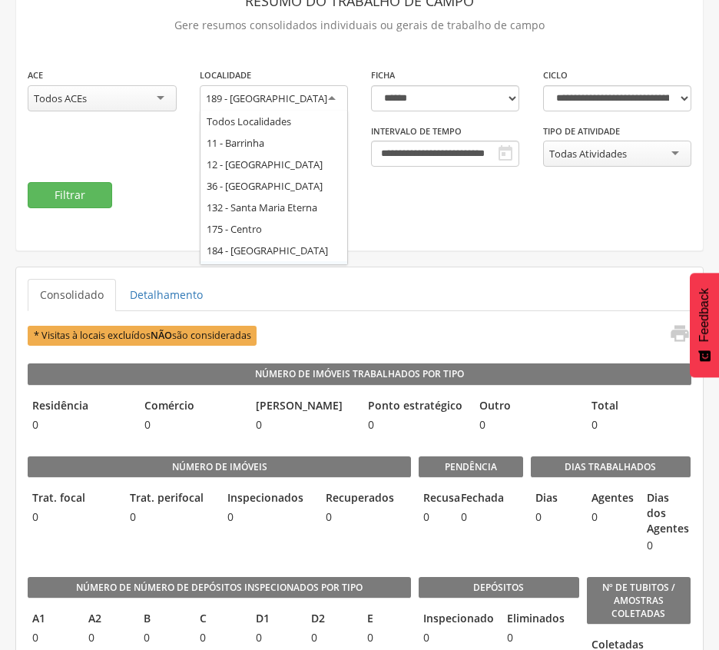
scroll to position [84, 0]
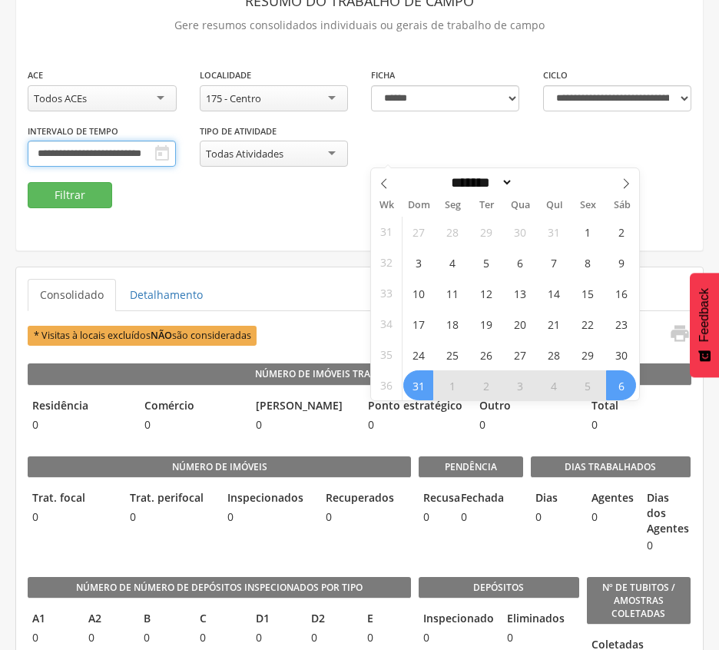
click at [176, 150] on input "**********" at bounding box center [102, 154] width 148 height 26
click at [415, 358] on span "24" at bounding box center [418, 354] width 30 height 30
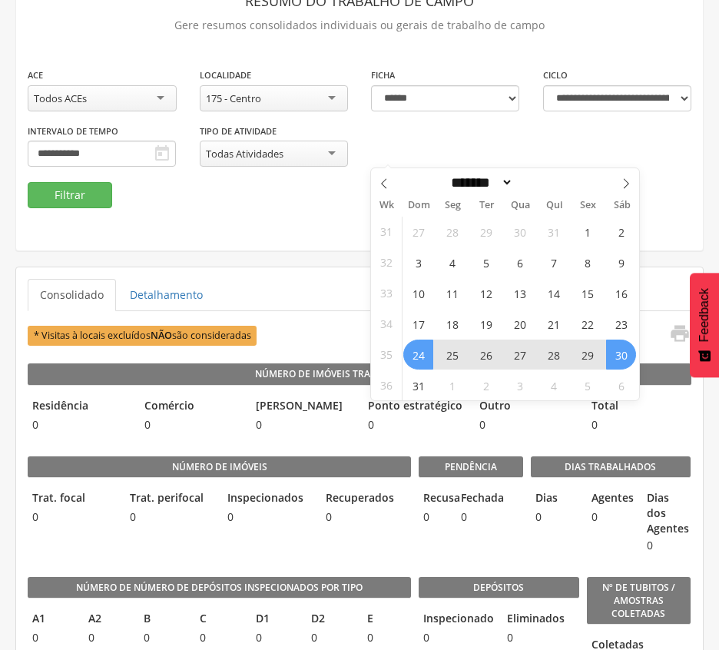
click at [624, 359] on span "30" at bounding box center [621, 354] width 30 height 30
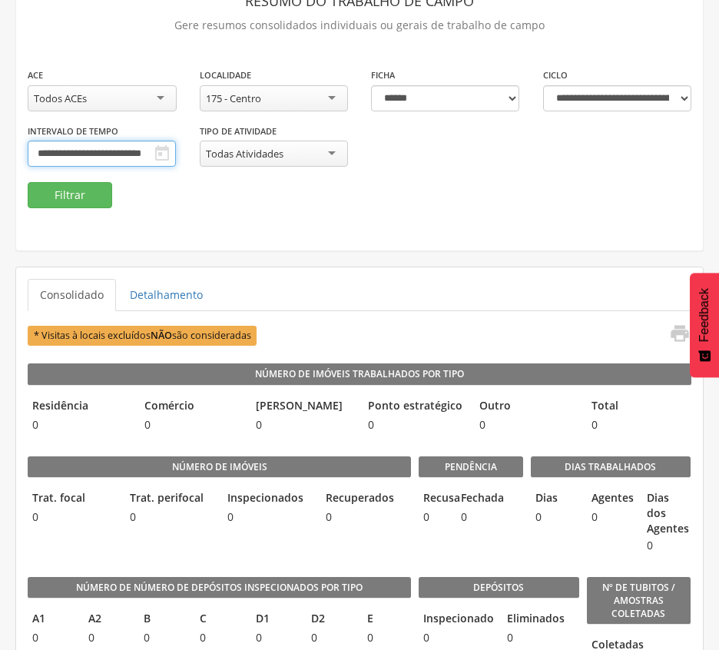
scroll to position [0, 10]
click at [56, 190] on button "Filtrar" at bounding box center [70, 195] width 84 height 26
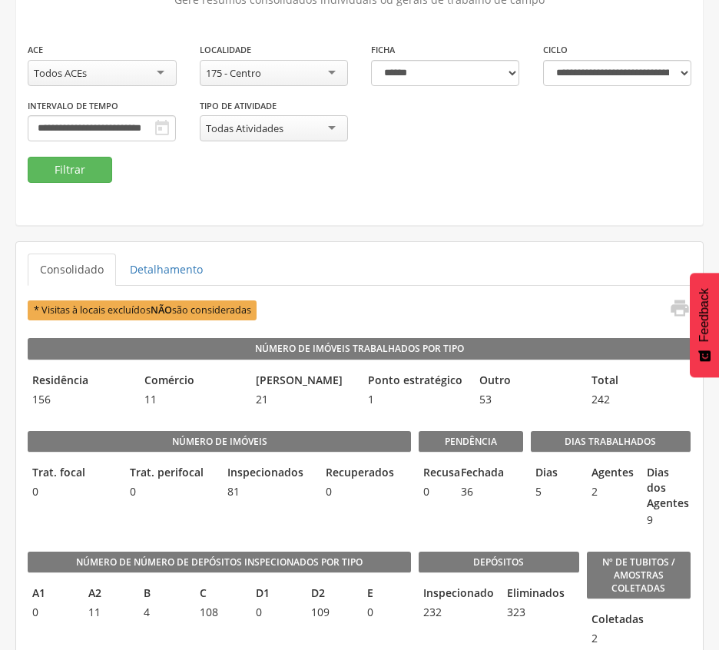
scroll to position [230, 0]
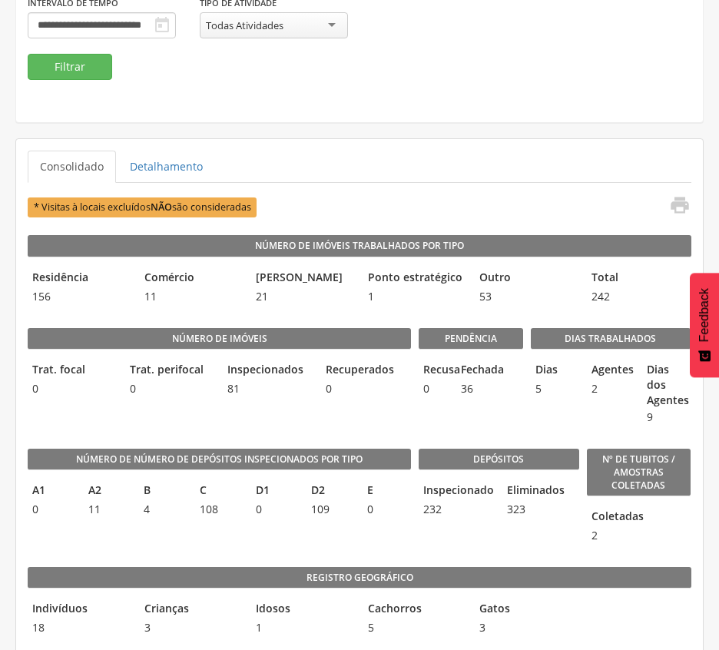
click at [465, 180] on ul "Consolidado Detalhamento" at bounding box center [359, 166] width 663 height 32
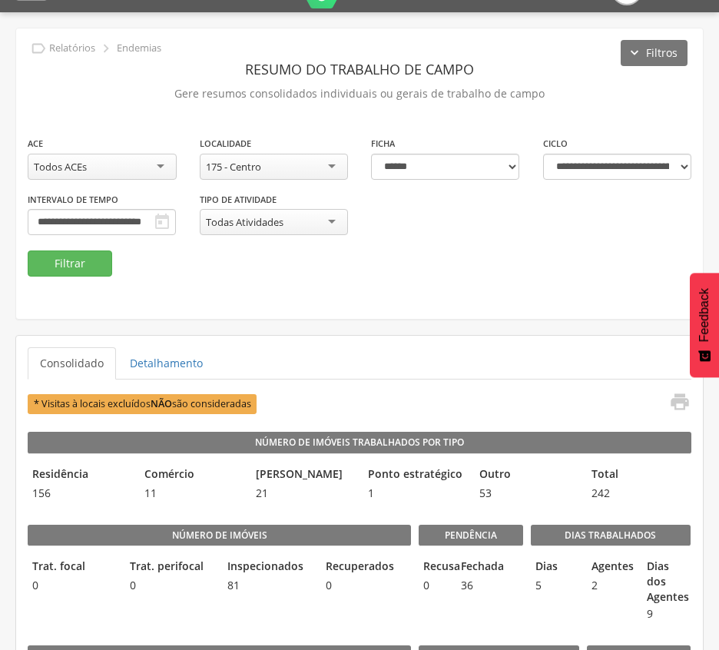
scroll to position [25, 0]
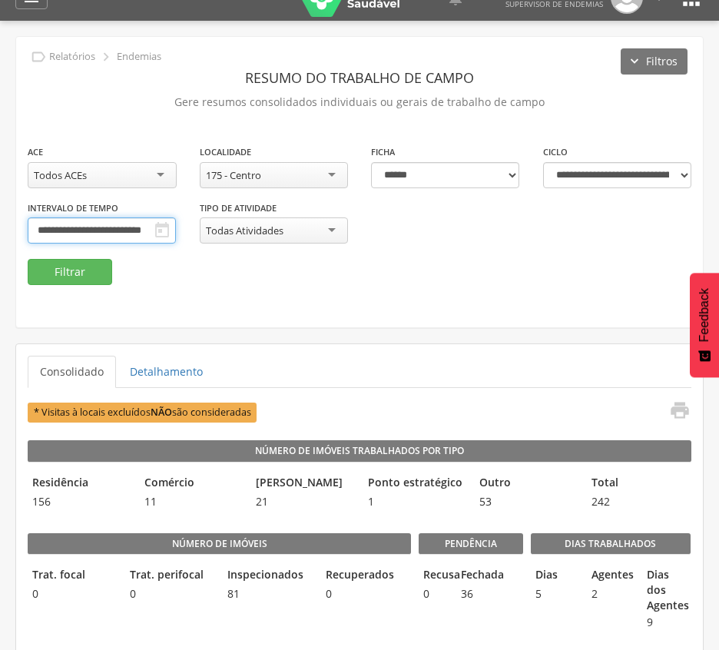
click at [176, 232] on input "**********" at bounding box center [102, 230] width 148 height 26
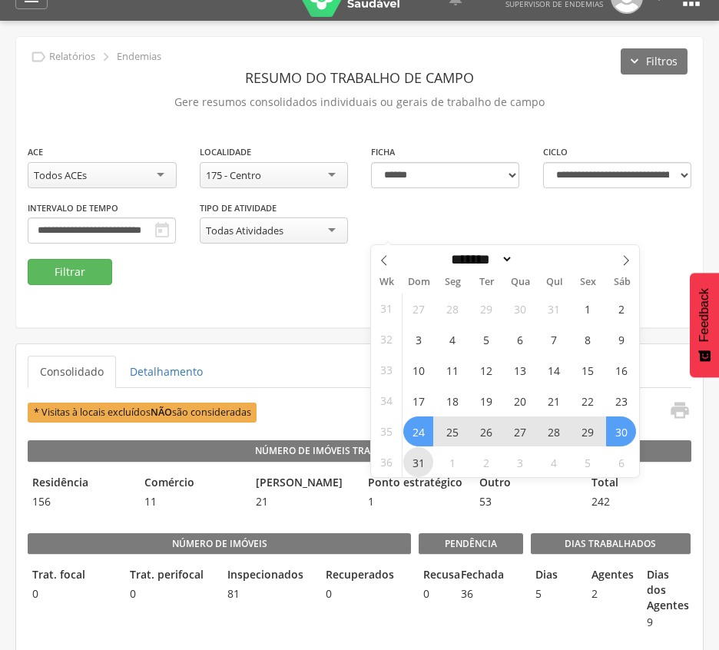
click at [422, 465] on span "31" at bounding box center [418, 462] width 30 height 30
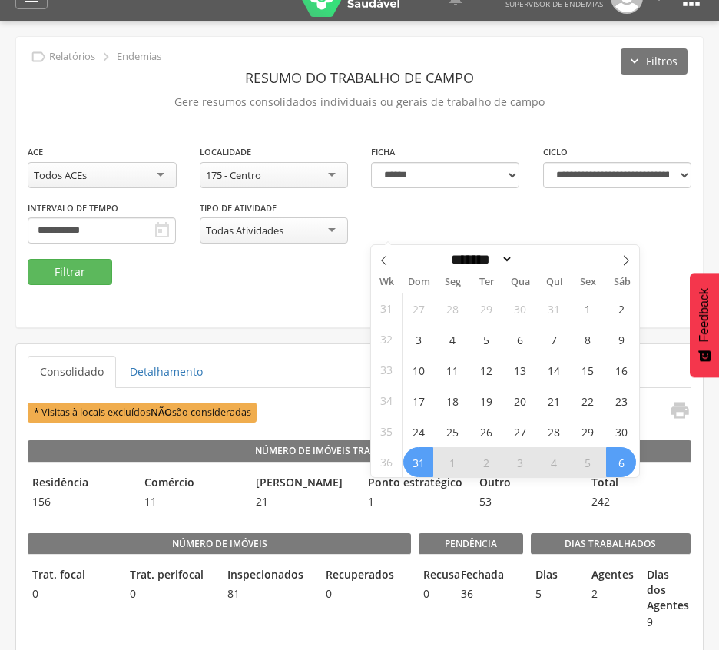
click at [628, 461] on span "6" at bounding box center [621, 462] width 30 height 30
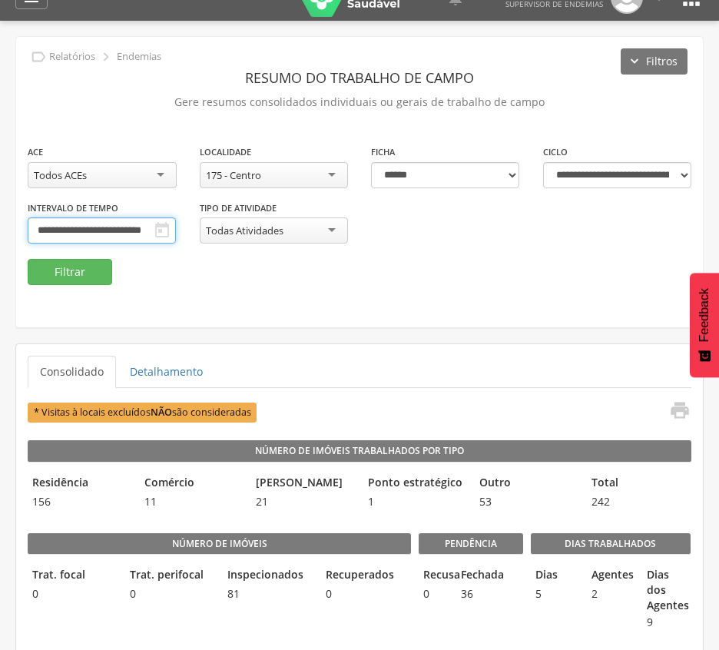
scroll to position [0, 7]
click at [97, 258] on div "**********" at bounding box center [359, 201] width 686 height 115
click at [95, 265] on button "Filtrar" at bounding box center [70, 272] width 84 height 26
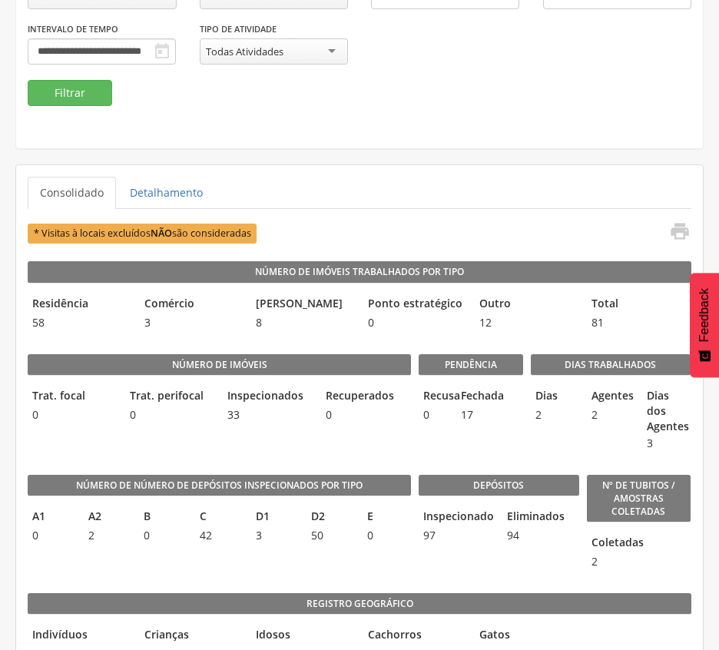
scroll to position [102, 0]
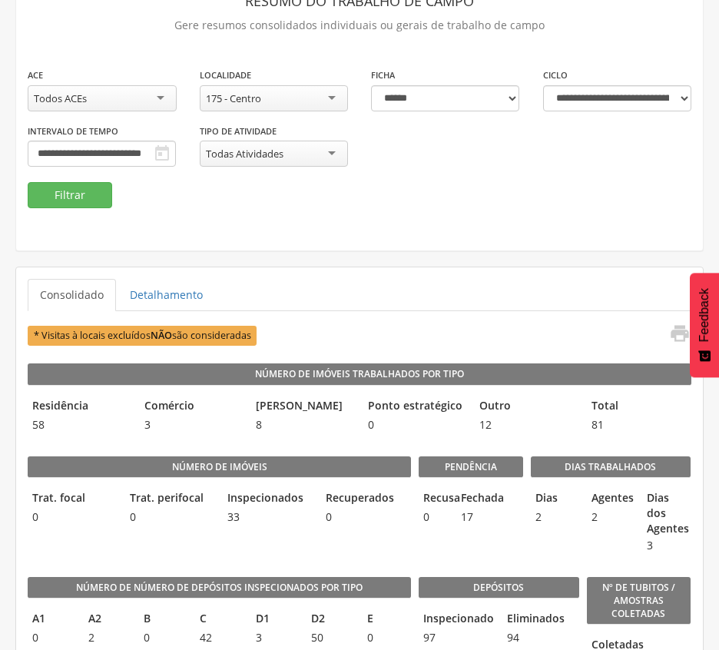
click at [338, 96] on div "175 - Centro" at bounding box center [274, 98] width 149 height 26
click at [176, 155] on input "**********" at bounding box center [102, 154] width 148 height 26
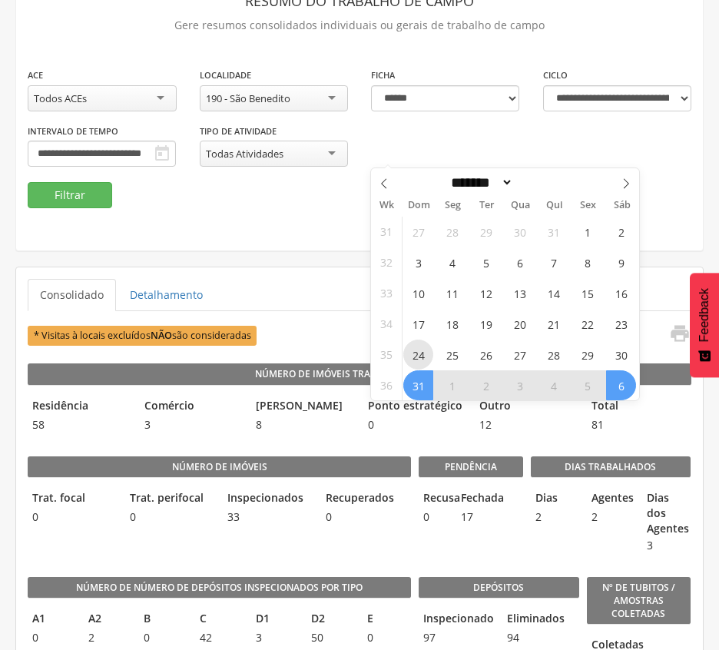
click at [421, 361] on span "24" at bounding box center [418, 354] width 30 height 30
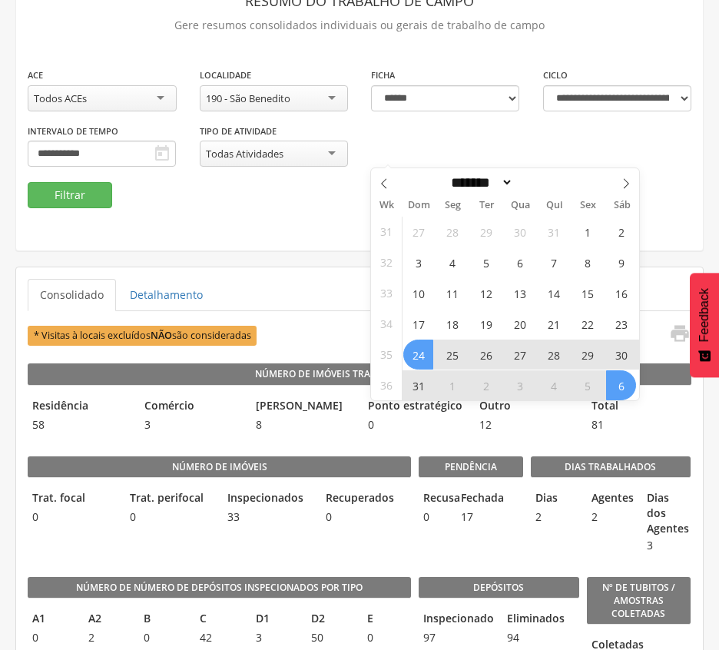
click at [627, 384] on span "6" at bounding box center [621, 385] width 30 height 30
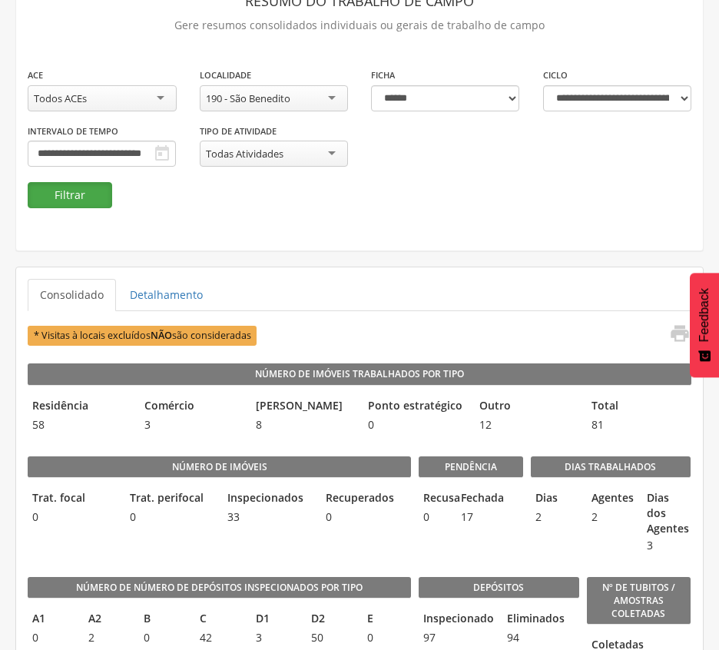
click at [89, 195] on button "Filtrar" at bounding box center [70, 195] width 84 height 26
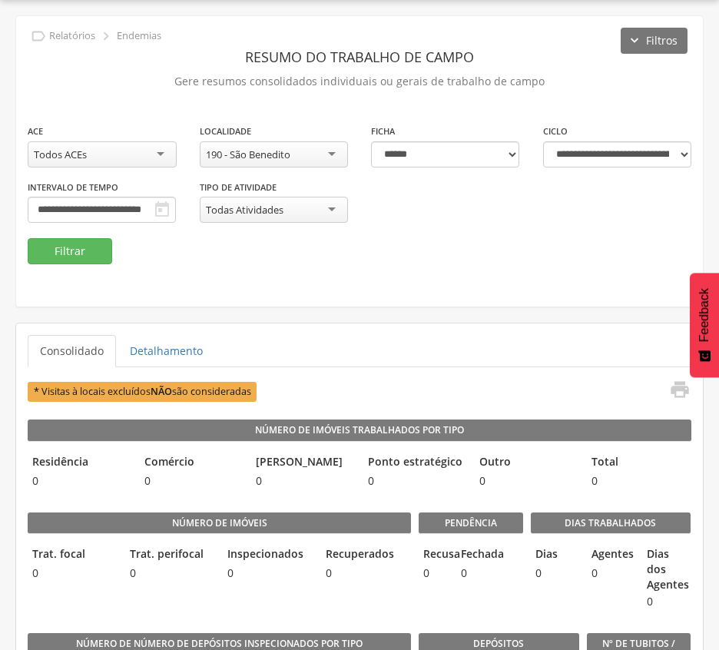
scroll to position [102, 0]
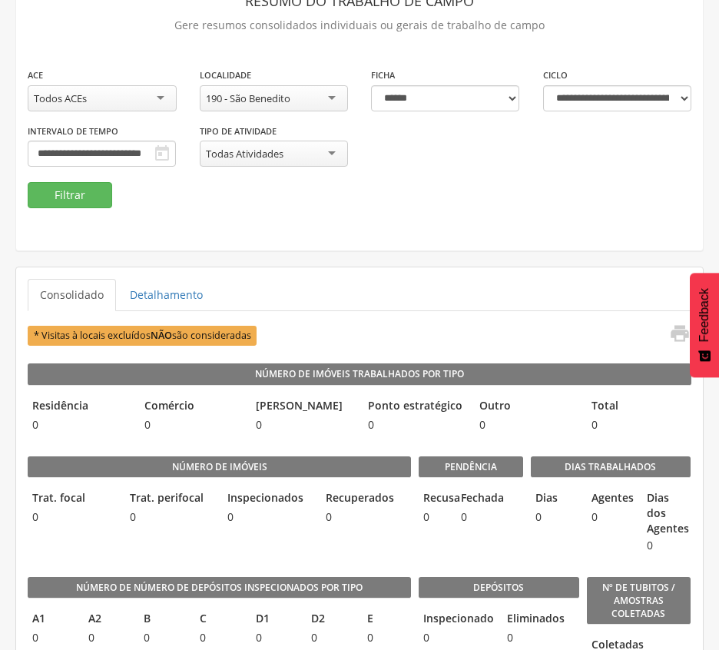
click at [400, 213] on div "**********" at bounding box center [359, 105] width 686 height 290
click at [305, 103] on div "190 - São Benedito" at bounding box center [274, 98] width 149 height 26
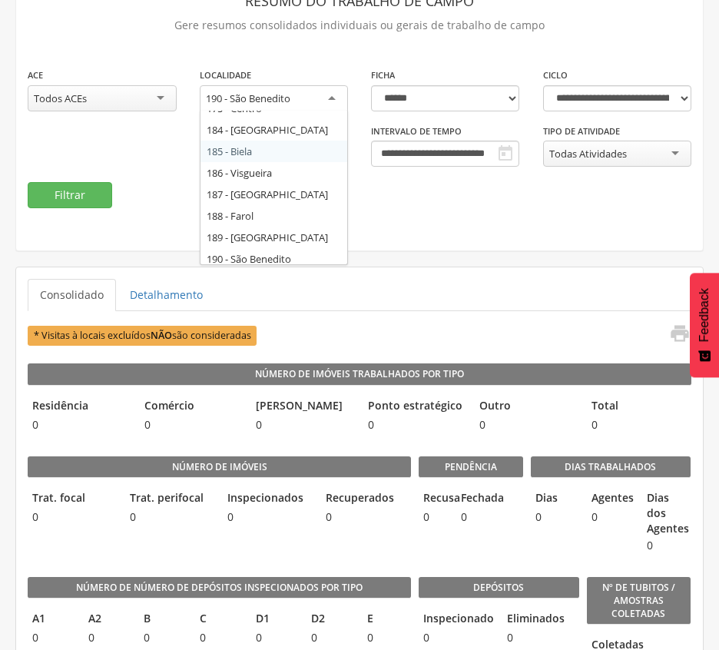
scroll to position [106, 0]
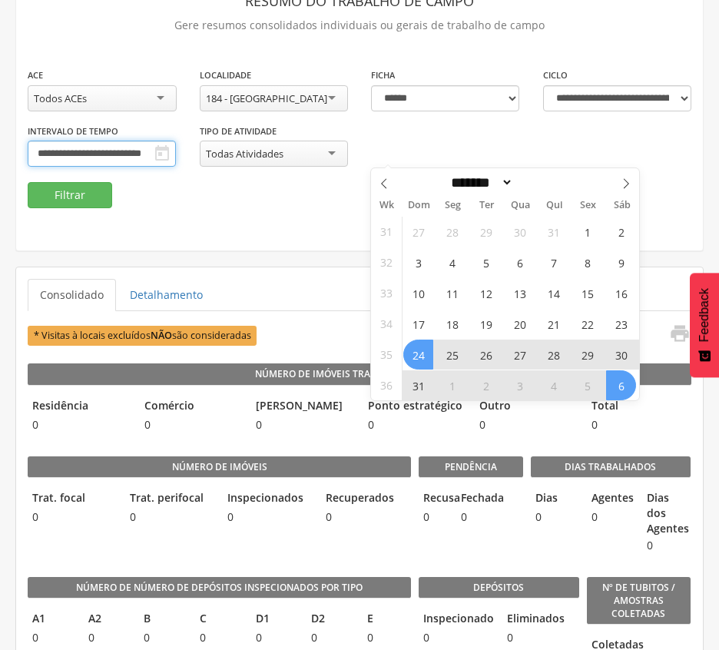
click at [176, 150] on input "**********" at bounding box center [102, 154] width 148 height 26
click at [415, 351] on span "24" at bounding box center [418, 354] width 30 height 30
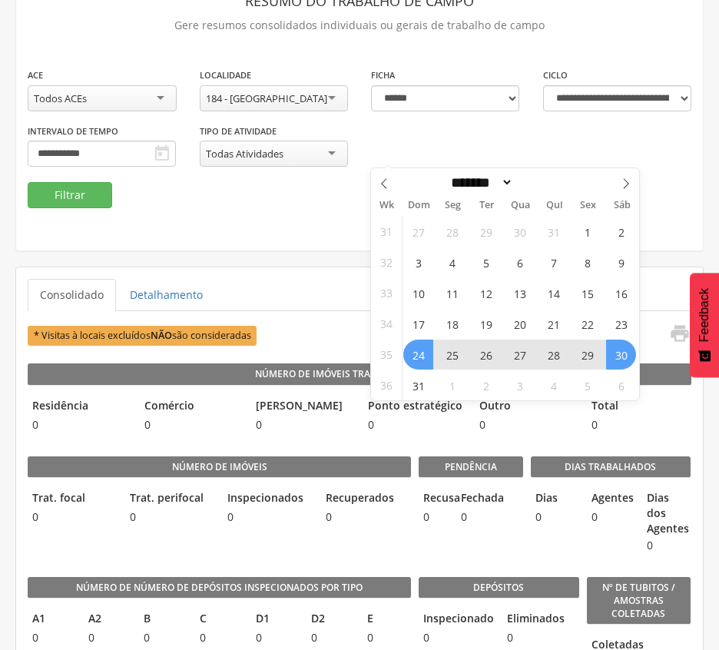
click at [633, 354] on span "30" at bounding box center [621, 354] width 30 height 30
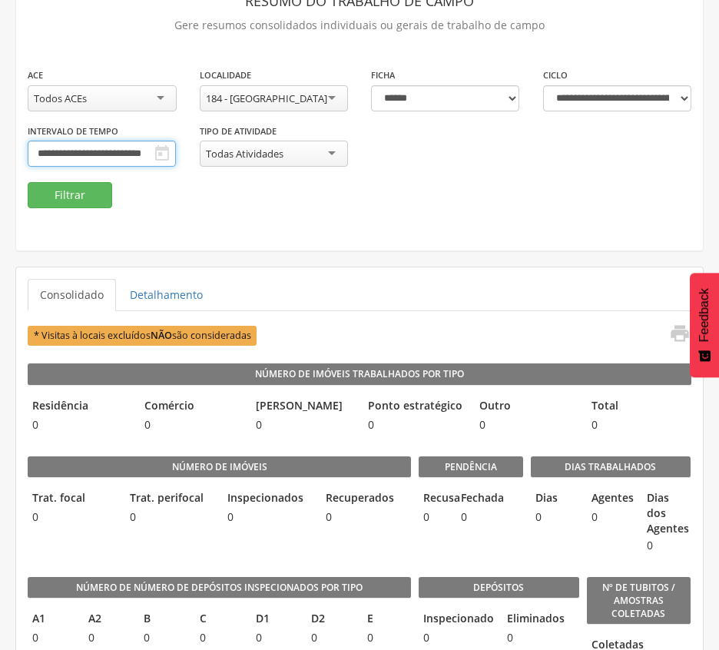
scroll to position [0, 10]
click at [86, 203] on button "Filtrar" at bounding box center [70, 195] width 84 height 26
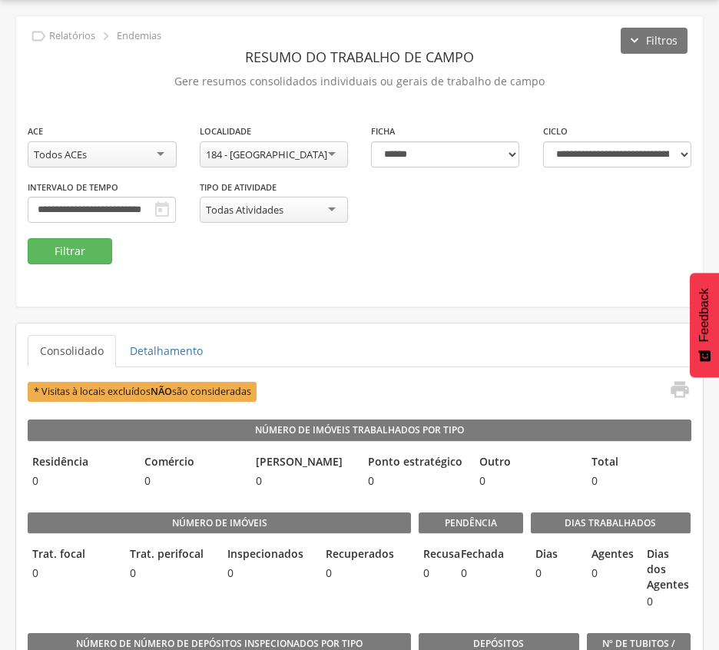
scroll to position [102, 0]
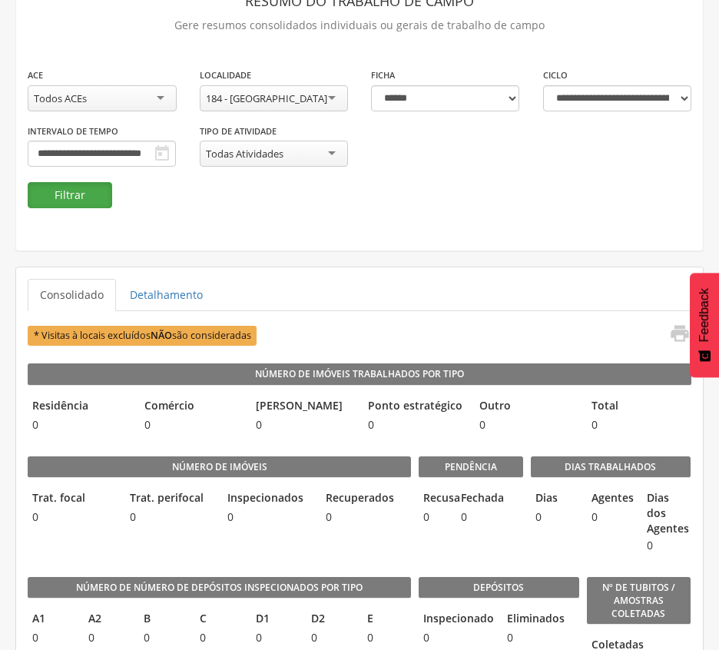
click at [78, 190] on button "Filtrar" at bounding box center [70, 195] width 84 height 26
click at [176, 151] on input "**********" at bounding box center [102, 154] width 148 height 26
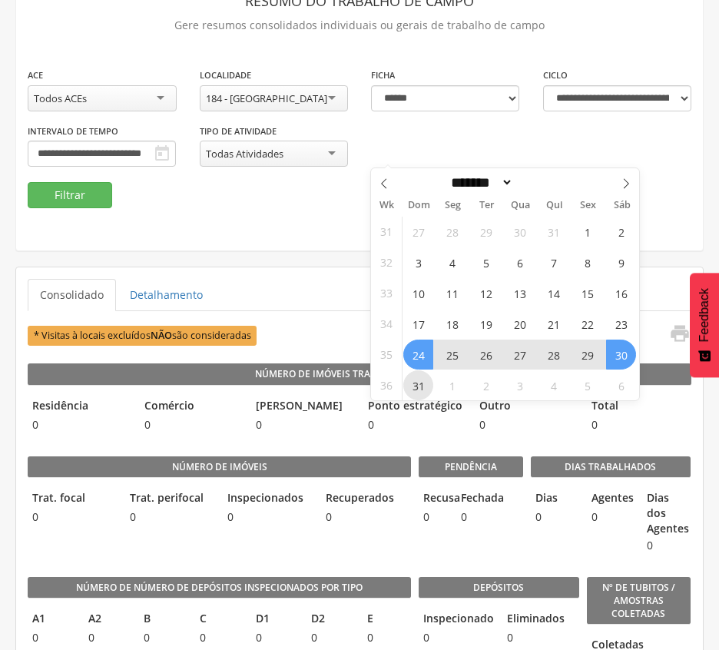
click at [405, 387] on span "31" at bounding box center [418, 385] width 30 height 30
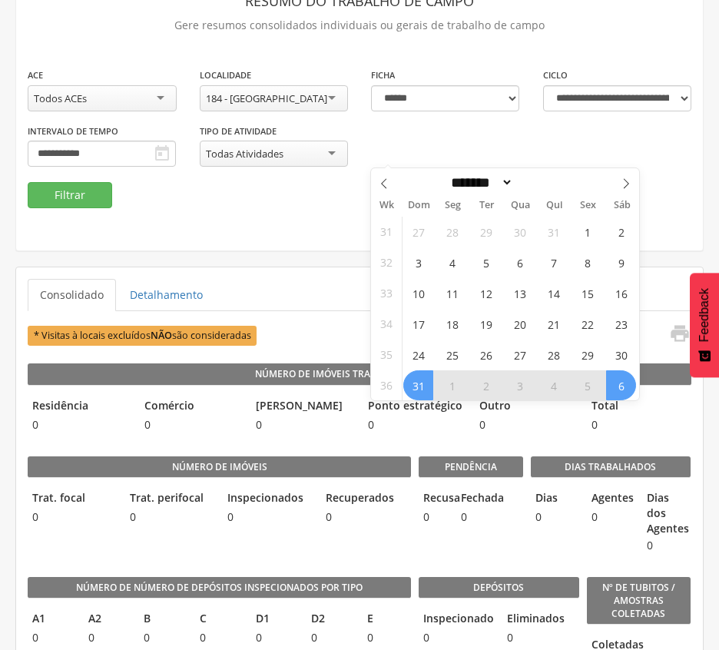
click at [612, 387] on span "6" at bounding box center [621, 385] width 30 height 30
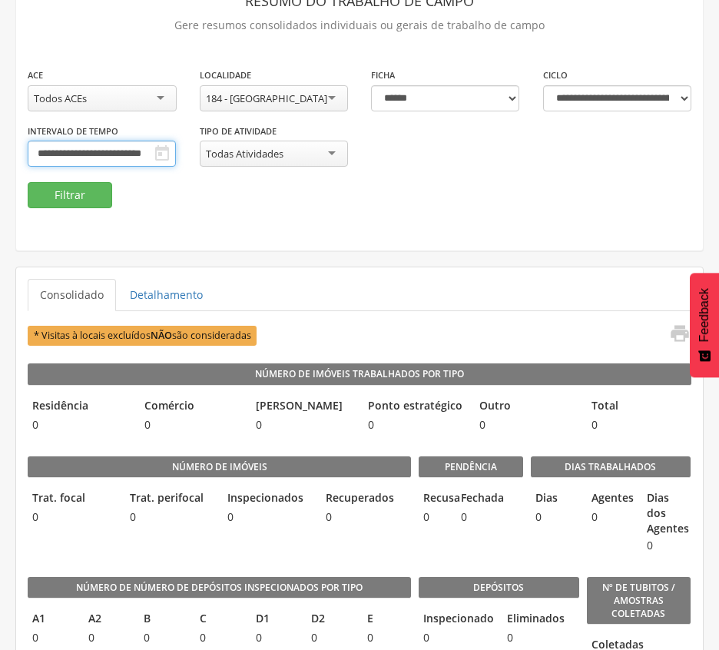
scroll to position [0, 7]
click at [66, 191] on button "Filtrar" at bounding box center [70, 195] width 84 height 26
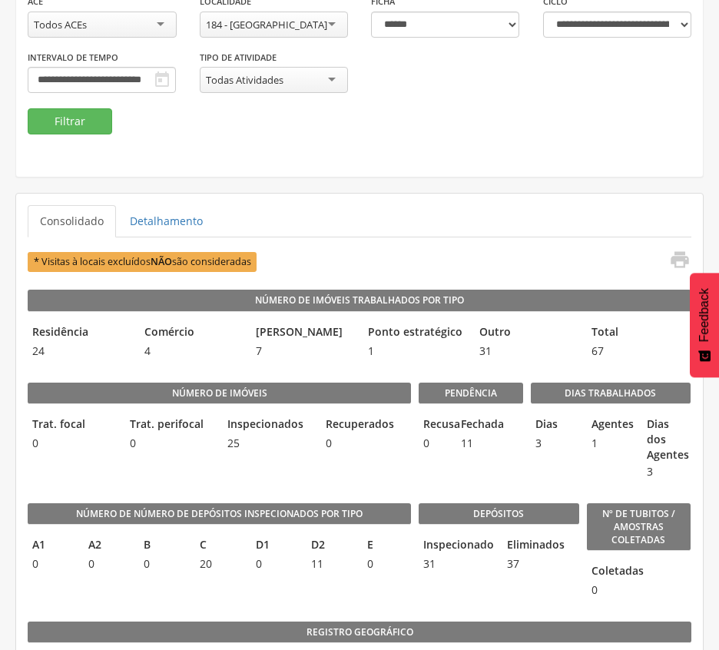
scroll to position [204, 0]
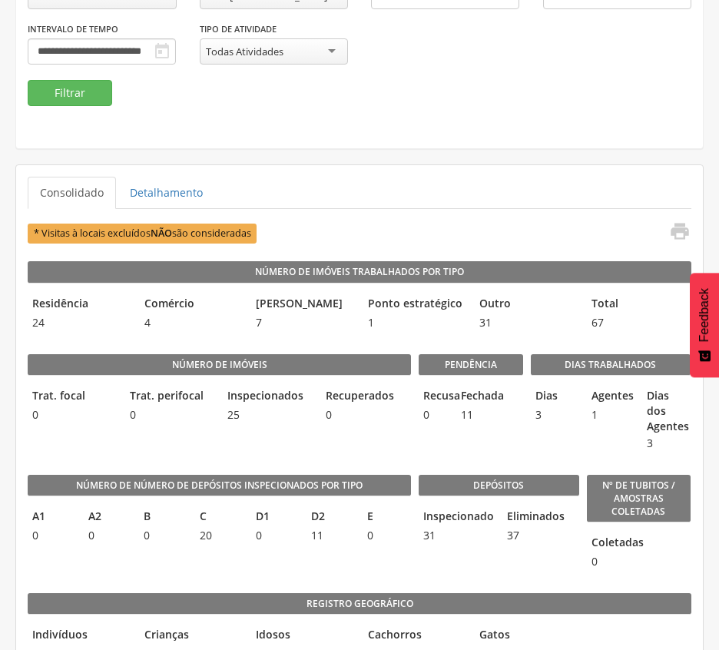
click at [309, 381] on div "Número de imóveis Trat. focal 0 Trat. perifocal 0 Inspecionados 25 Recuperados 0" at bounding box center [219, 399] width 383 height 121
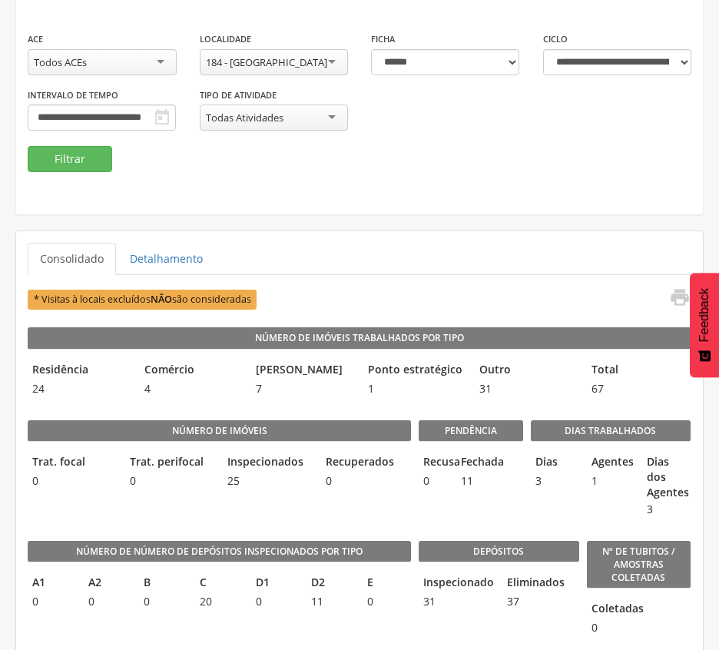
scroll to position [102, 0]
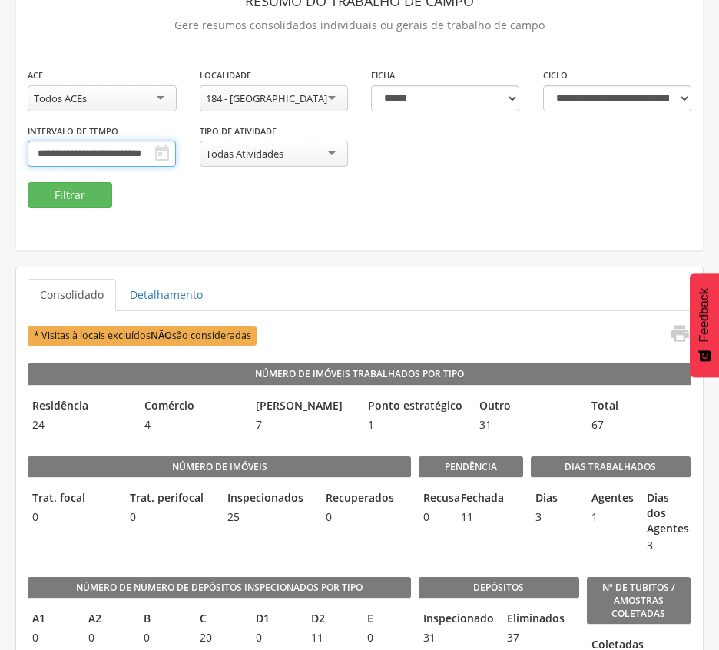
click at [176, 144] on input "**********" at bounding box center [102, 154] width 148 height 26
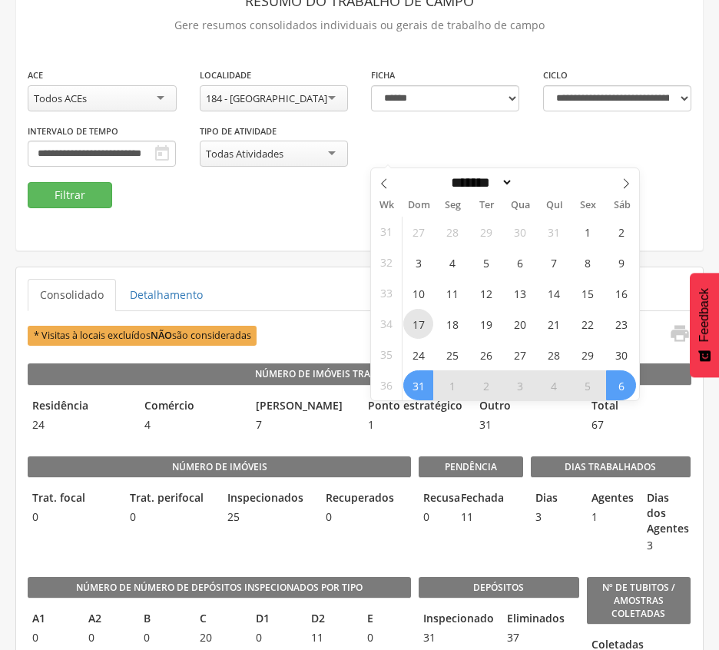
click at [422, 322] on span "17" at bounding box center [418, 324] width 30 height 30
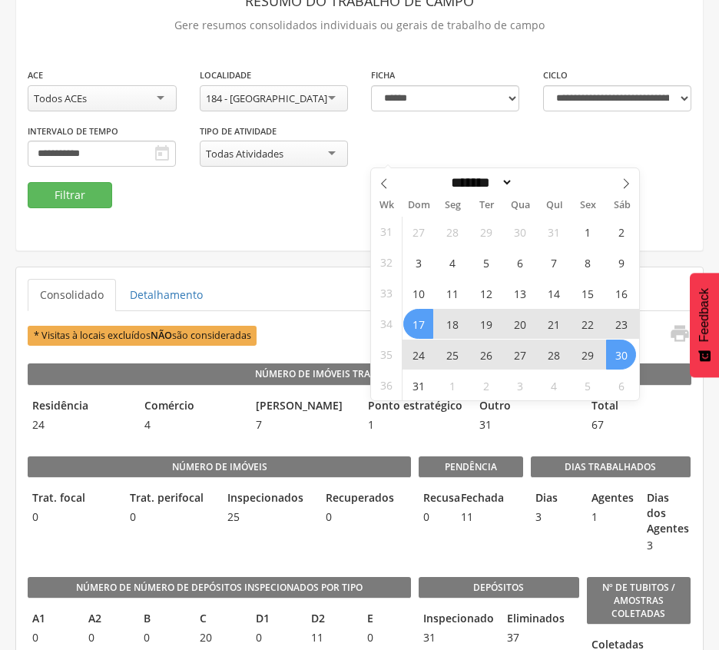
click at [620, 350] on span "30" at bounding box center [621, 354] width 30 height 30
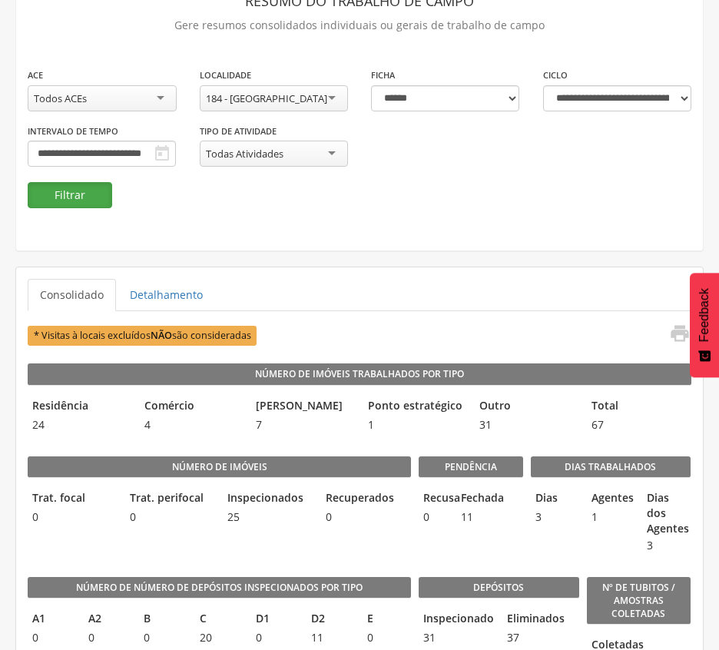
click at [57, 203] on button "Filtrar" at bounding box center [70, 195] width 84 height 26
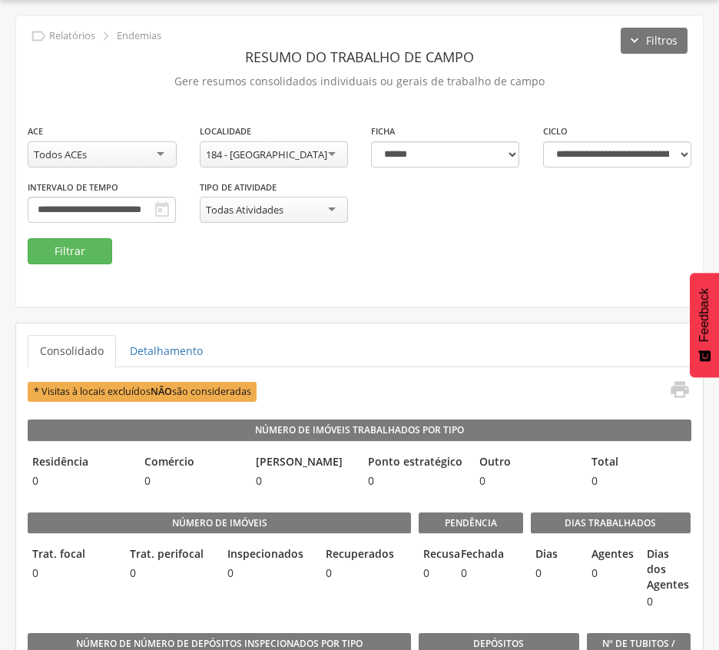
scroll to position [102, 0]
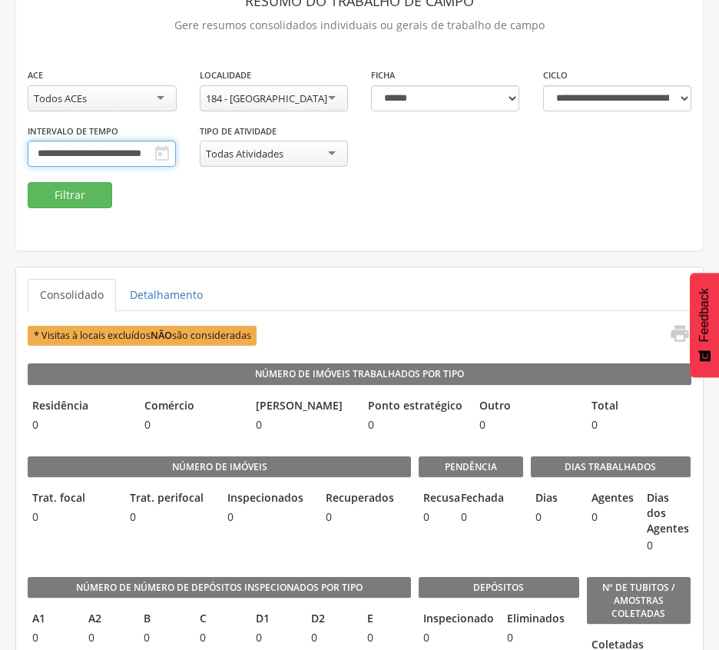
click at [176, 155] on input "**********" at bounding box center [102, 154] width 148 height 26
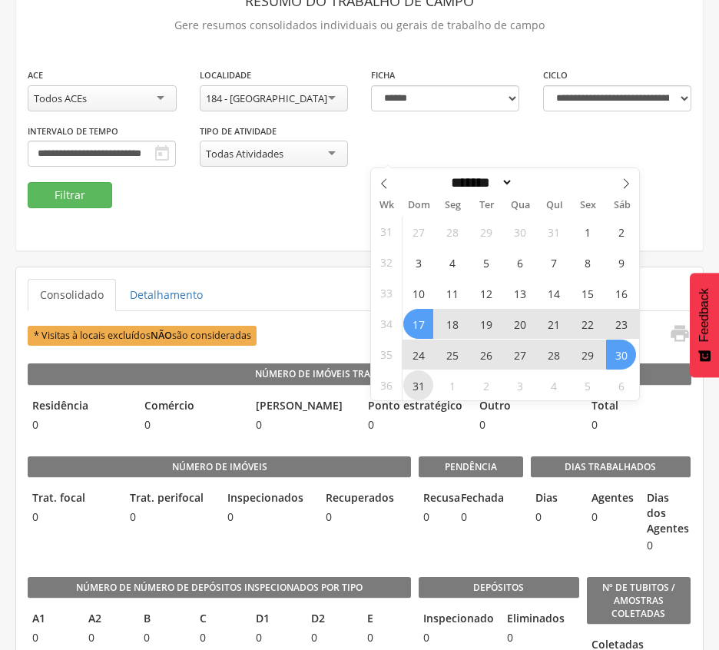
click at [422, 385] on span "31" at bounding box center [418, 385] width 30 height 30
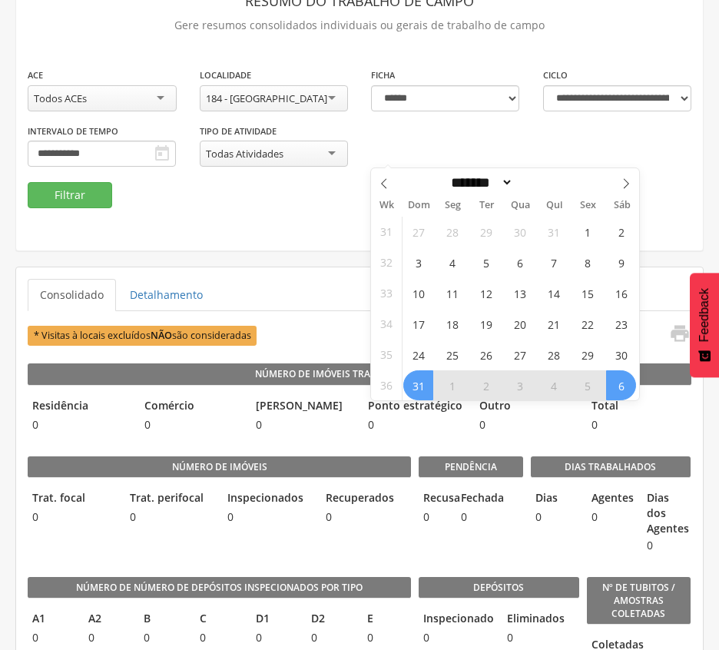
click at [620, 384] on span "6" at bounding box center [621, 385] width 30 height 30
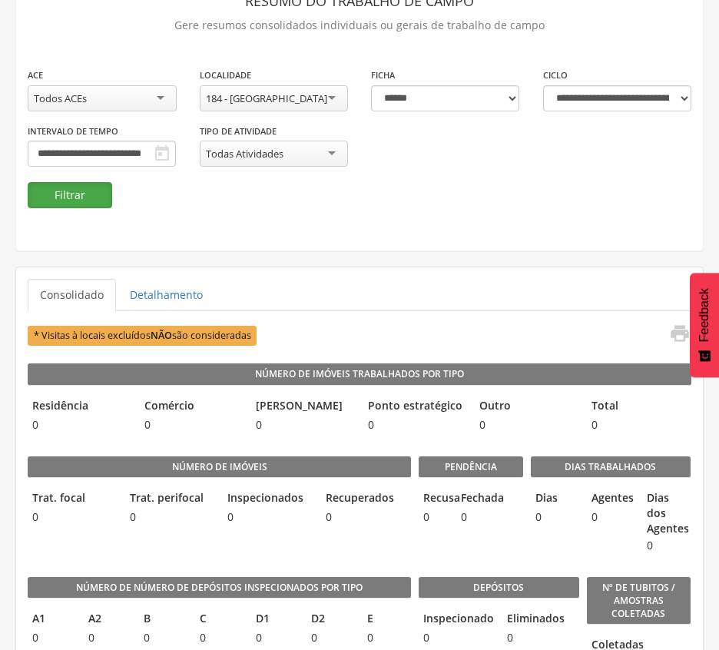
scroll to position [0, 0]
click at [71, 193] on button "Filtrar" at bounding box center [70, 195] width 84 height 26
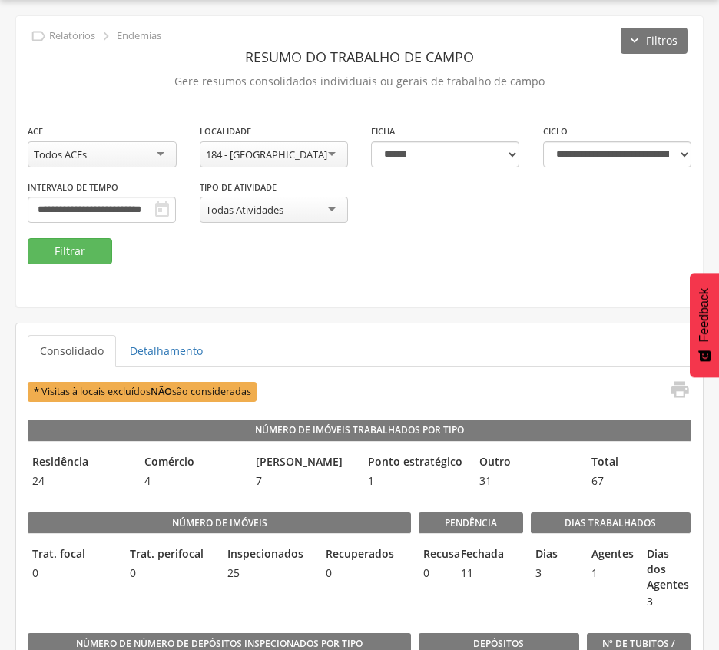
scroll to position [102, 0]
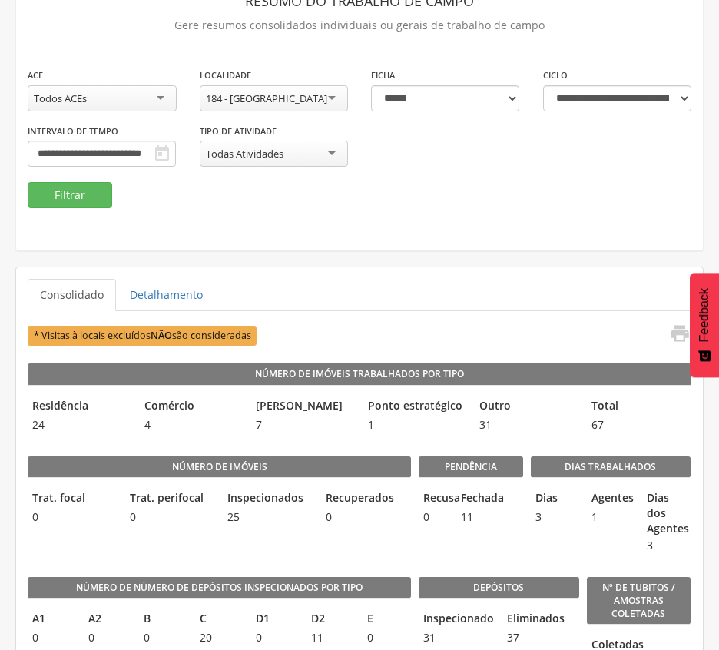
click at [256, 180] on div "**********" at bounding box center [359, 124] width 686 height 115
click at [296, 96] on div "184 - [GEOGRAPHIC_DATA]" at bounding box center [266, 98] width 121 height 14
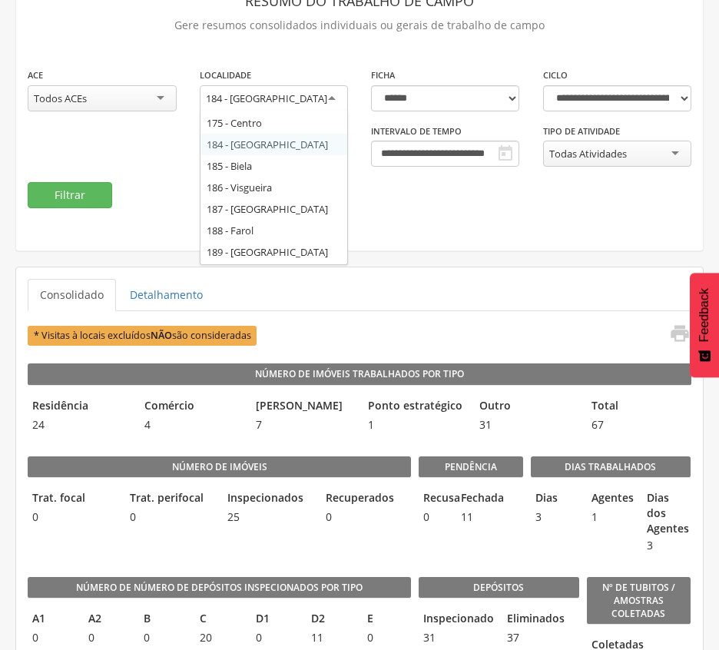
click at [316, 92] on div "184 - [GEOGRAPHIC_DATA]" at bounding box center [274, 99] width 149 height 28
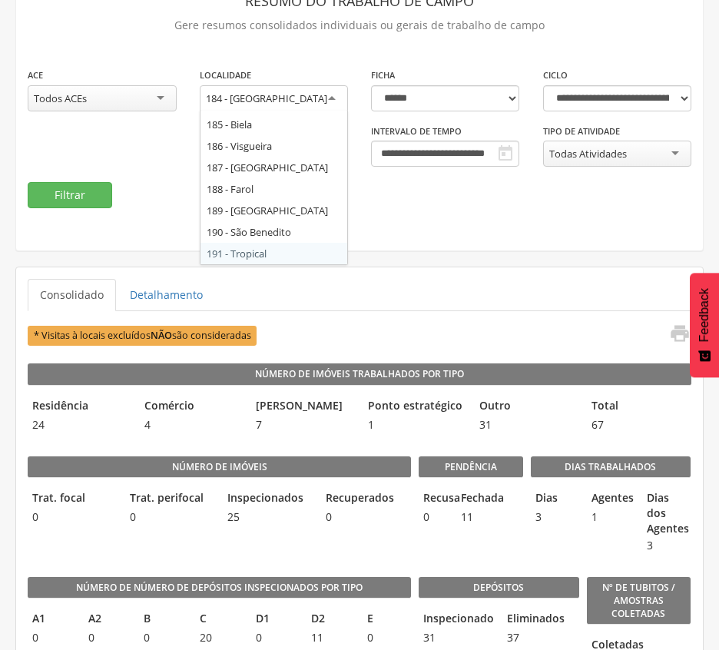
scroll to position [0, 0]
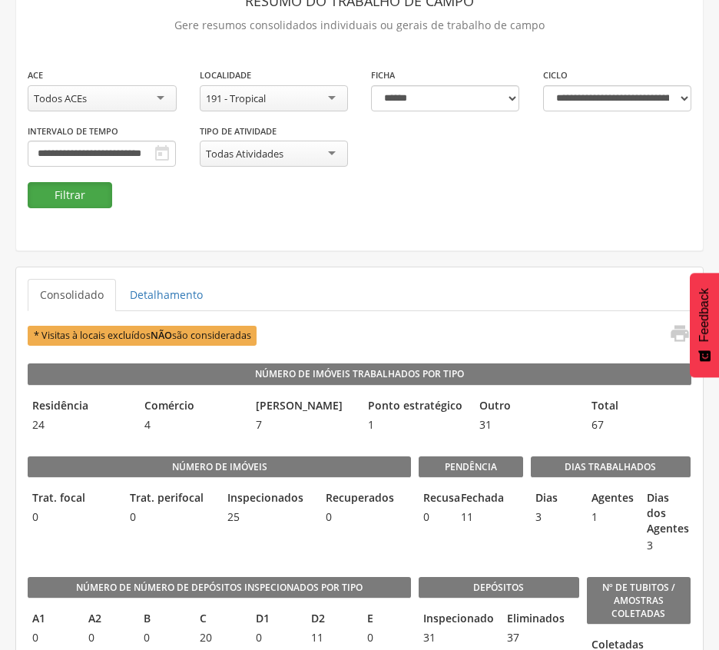
click at [61, 197] on button "Filtrar" at bounding box center [70, 195] width 84 height 26
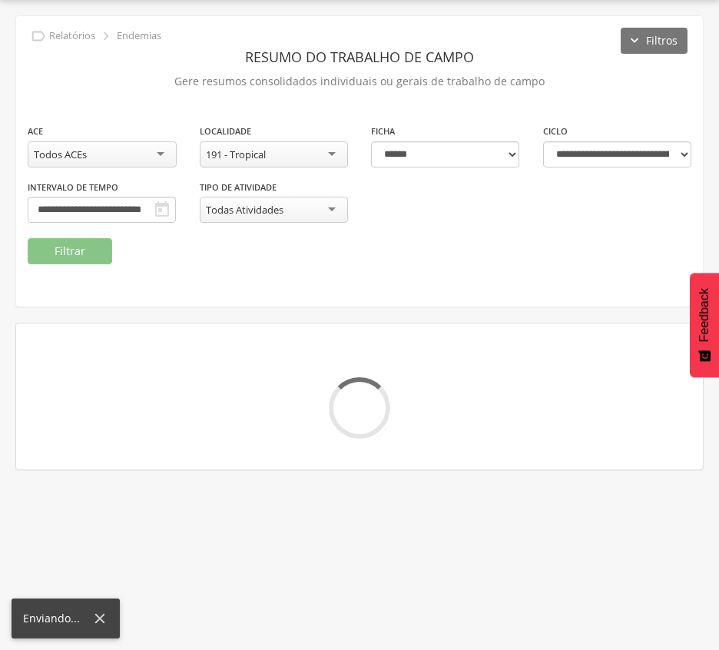
scroll to position [102, 0]
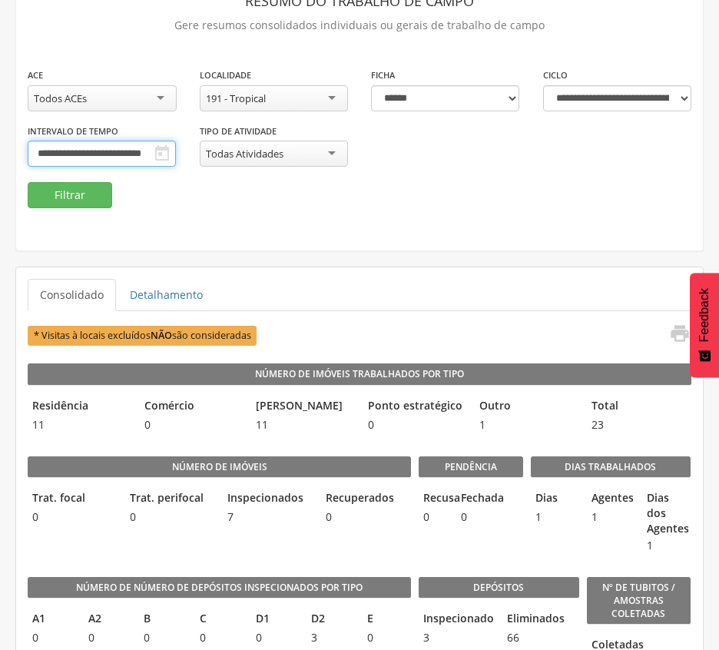
click at [176, 141] on input "**********" at bounding box center [102, 154] width 148 height 26
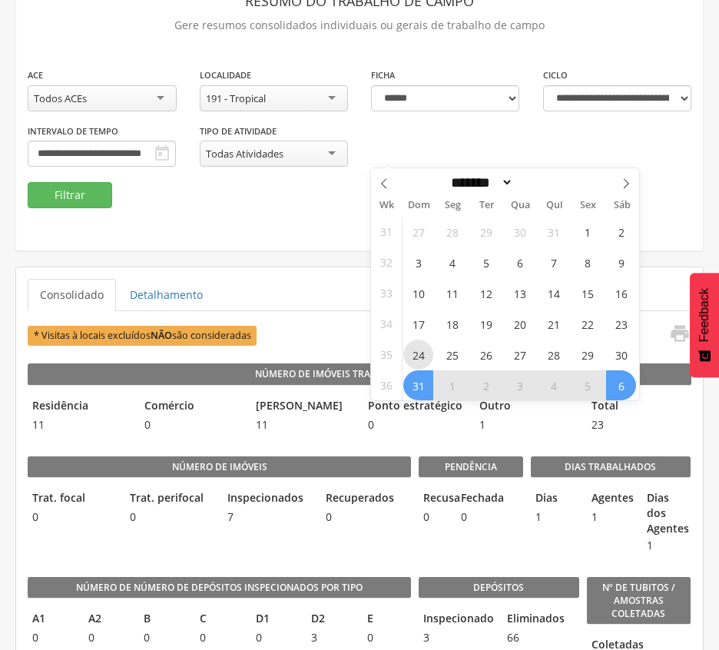
click at [425, 353] on span "24" at bounding box center [418, 354] width 30 height 30
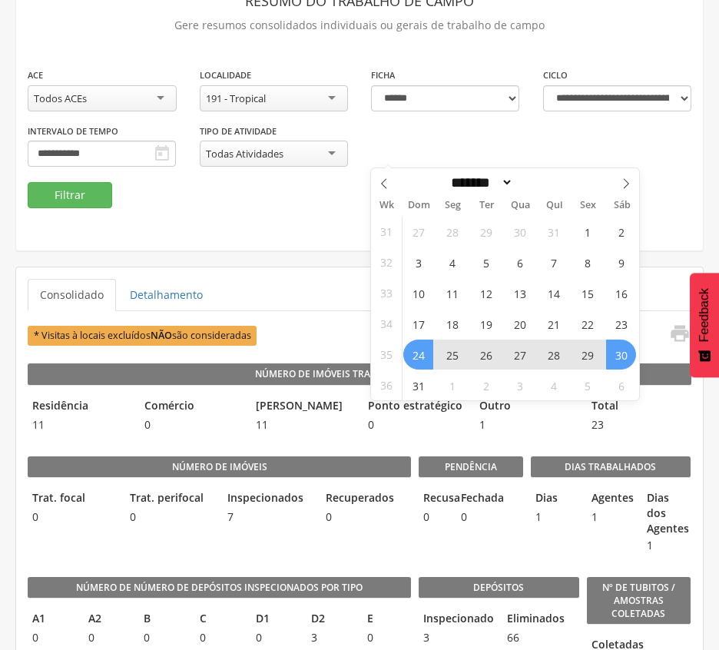
click at [618, 356] on span "30" at bounding box center [621, 354] width 30 height 30
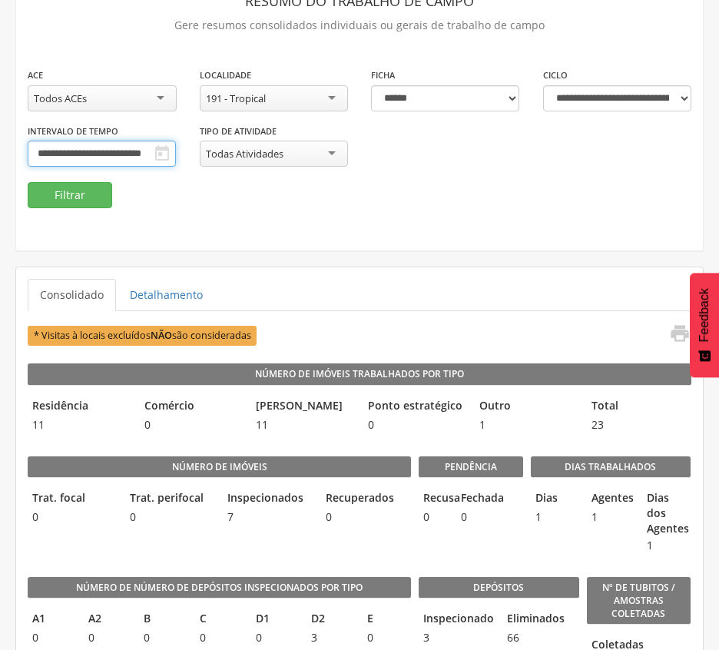
scroll to position [0, 10]
click at [74, 193] on button "Filtrar" at bounding box center [70, 195] width 84 height 26
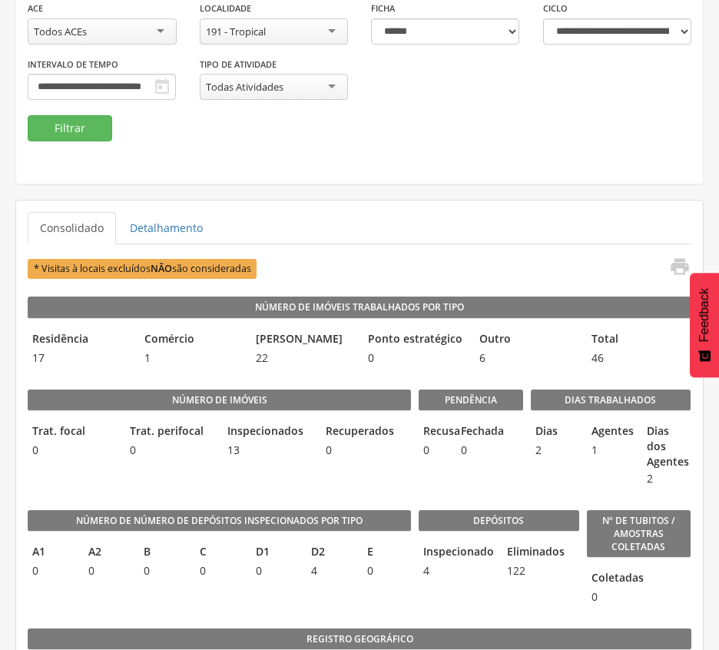
scroll to position [204, 0]
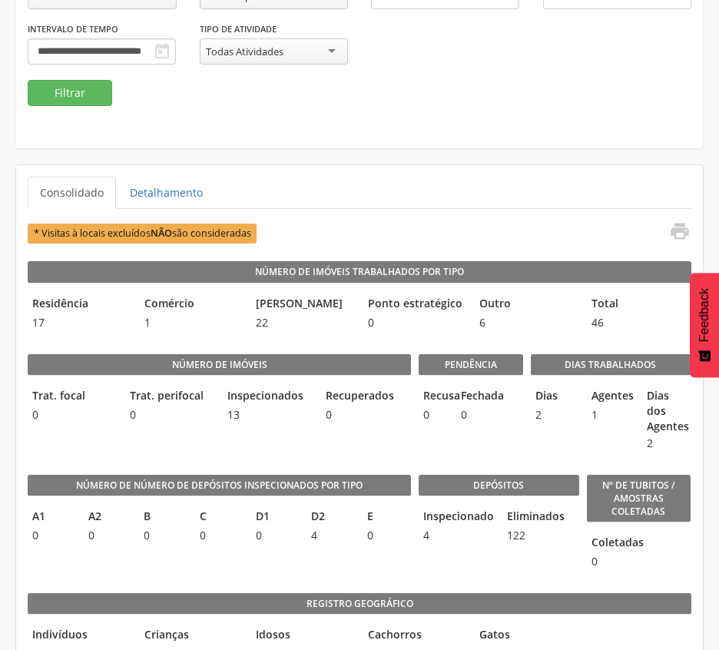
click at [346, 134] on div "**********" at bounding box center [359, 3] width 686 height 290
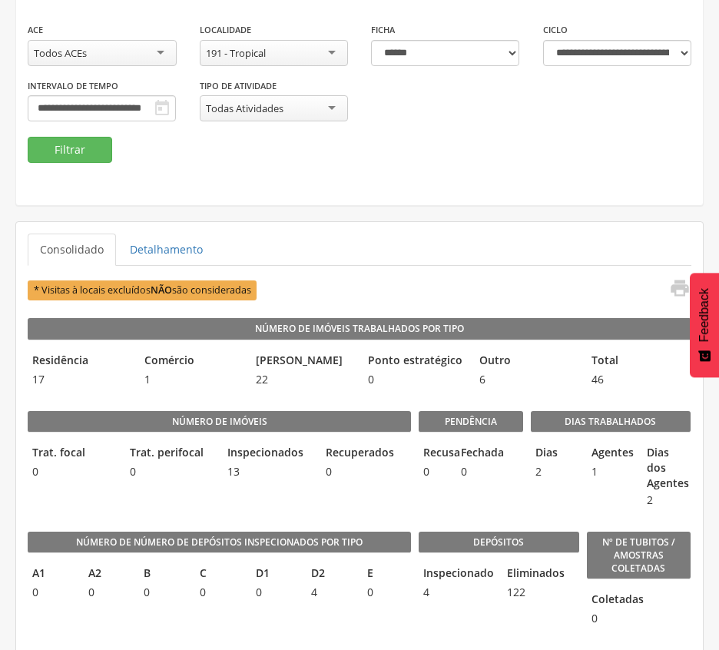
scroll to position [102, 0]
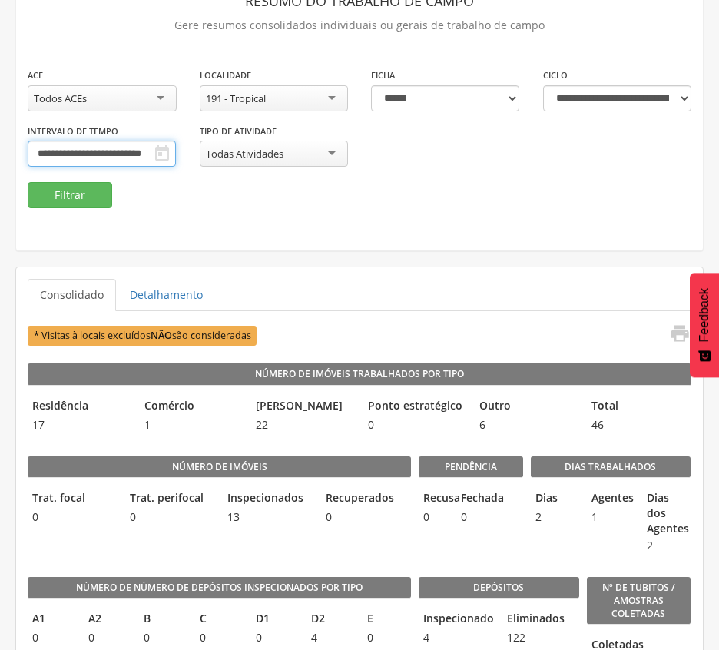
click at [176, 154] on input "**********" at bounding box center [102, 154] width 148 height 26
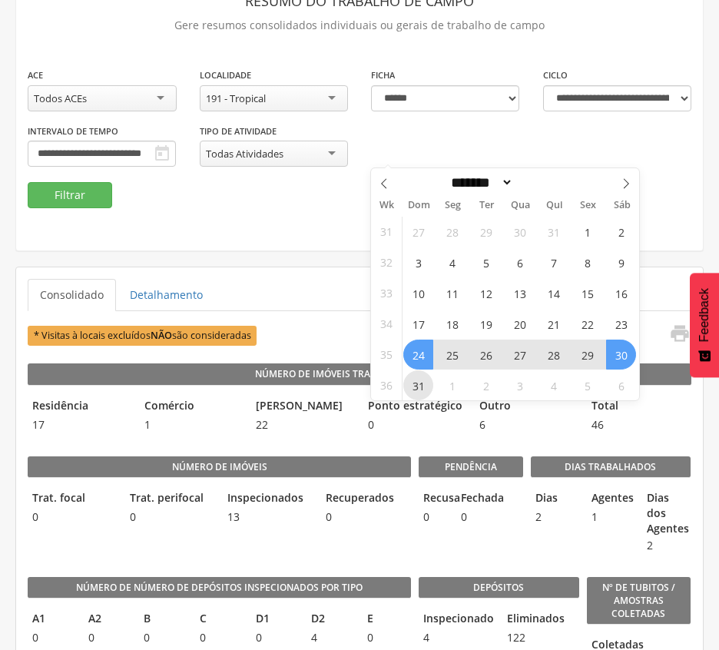
click at [422, 389] on span "31" at bounding box center [418, 385] width 30 height 30
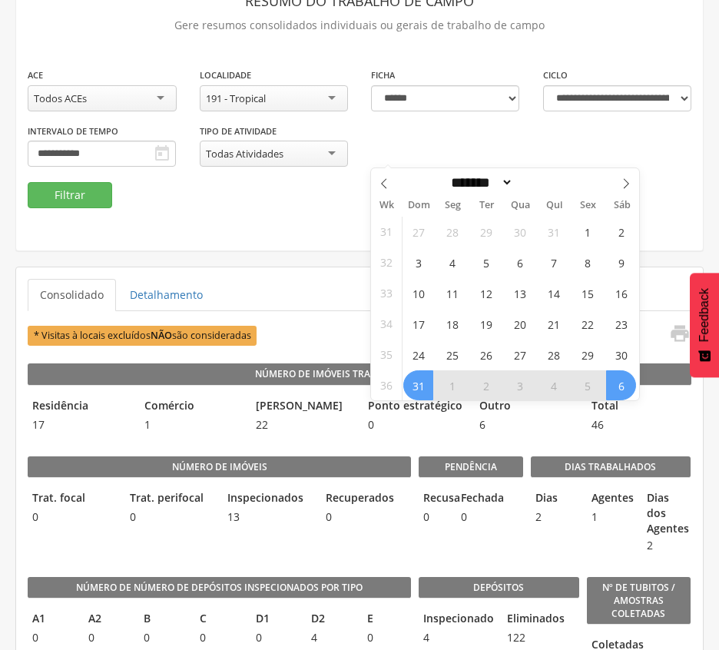
click at [630, 391] on span "6" at bounding box center [621, 385] width 30 height 30
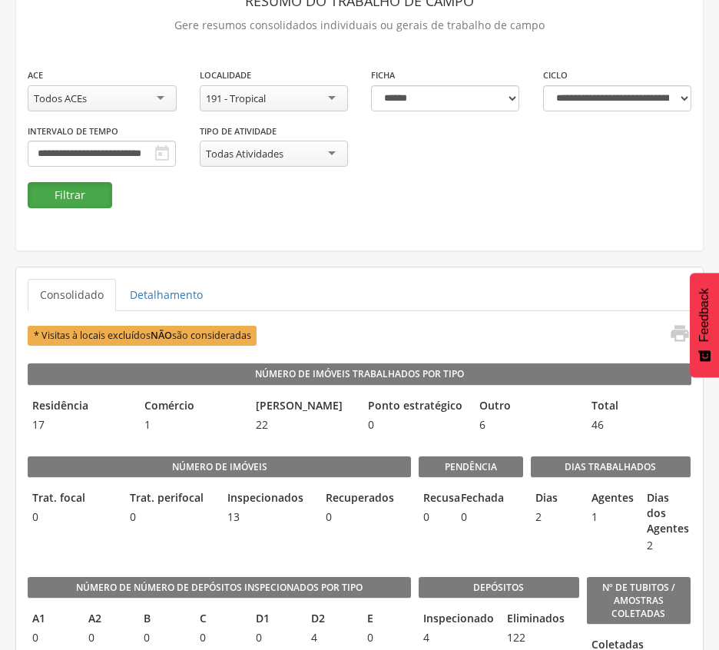
click at [88, 191] on button "Filtrar" at bounding box center [70, 195] width 84 height 26
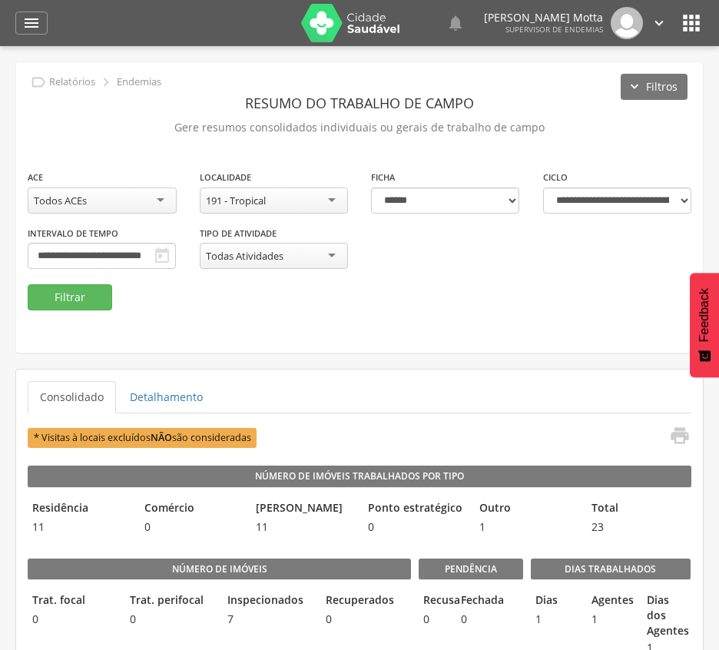
scroll to position [102, 0]
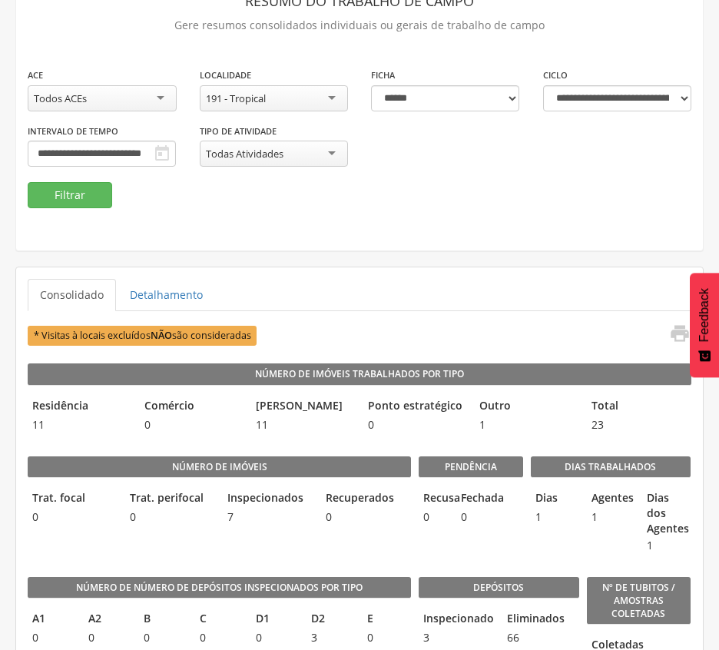
click at [316, 210] on div "**********" at bounding box center [359, 105] width 686 height 290
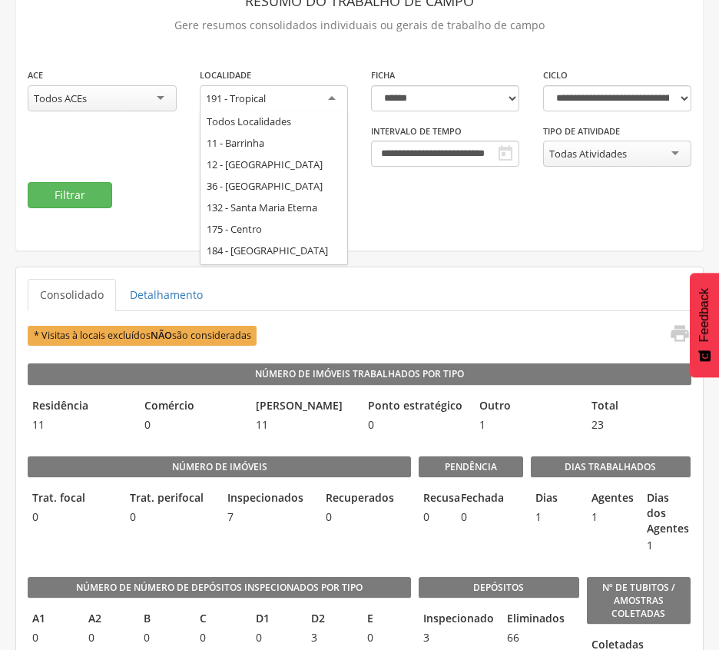
click at [278, 95] on div "191 - Tropical" at bounding box center [274, 99] width 149 height 28
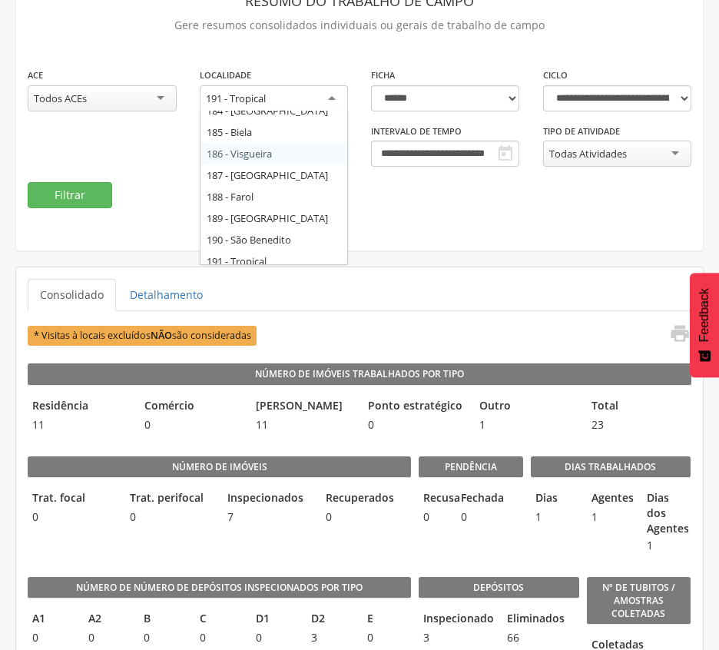
scroll to position [127, 0]
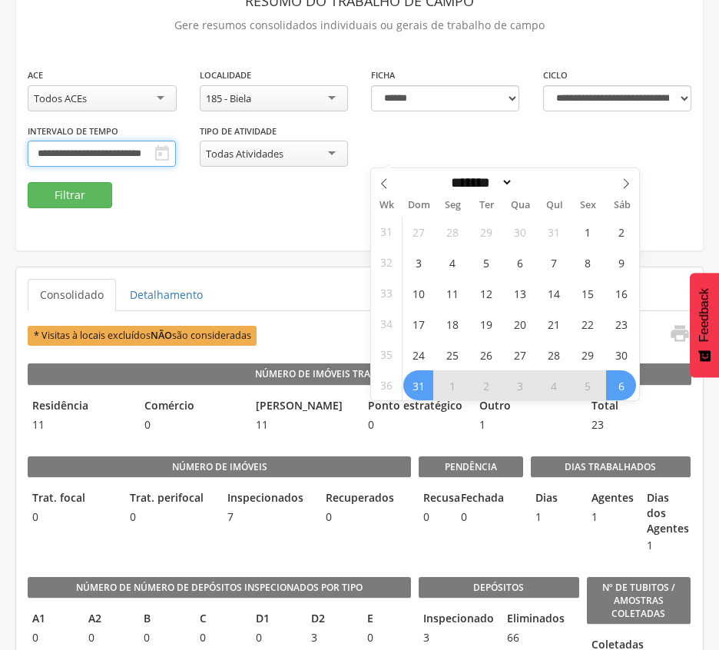
click at [176, 150] on input "**********" at bounding box center [102, 154] width 148 height 26
click at [428, 362] on span "24" at bounding box center [418, 354] width 30 height 30
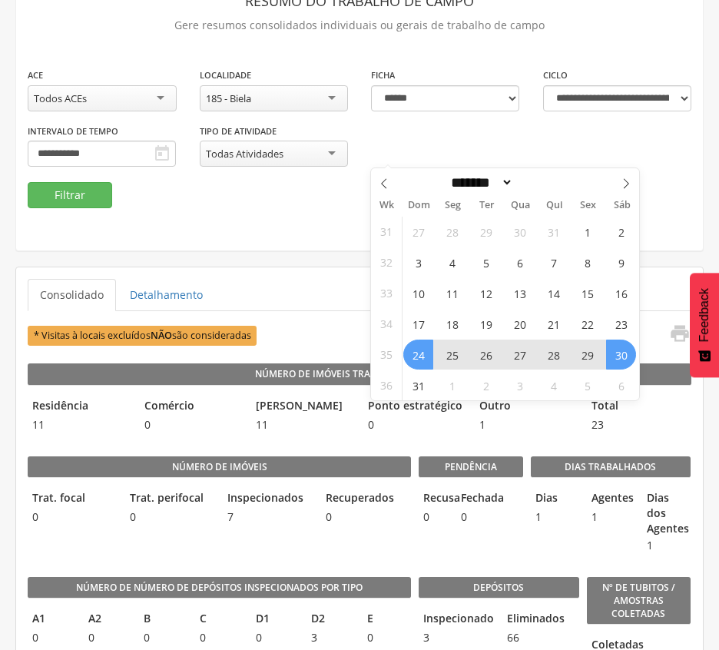
click at [615, 352] on span "30" at bounding box center [621, 354] width 30 height 30
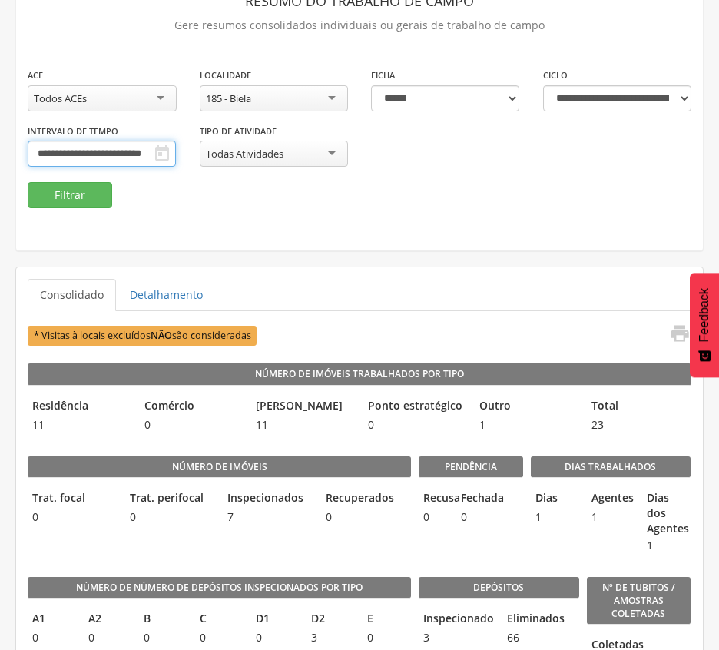
scroll to position [0, 10]
click at [77, 183] on button "Filtrar" at bounding box center [70, 195] width 84 height 26
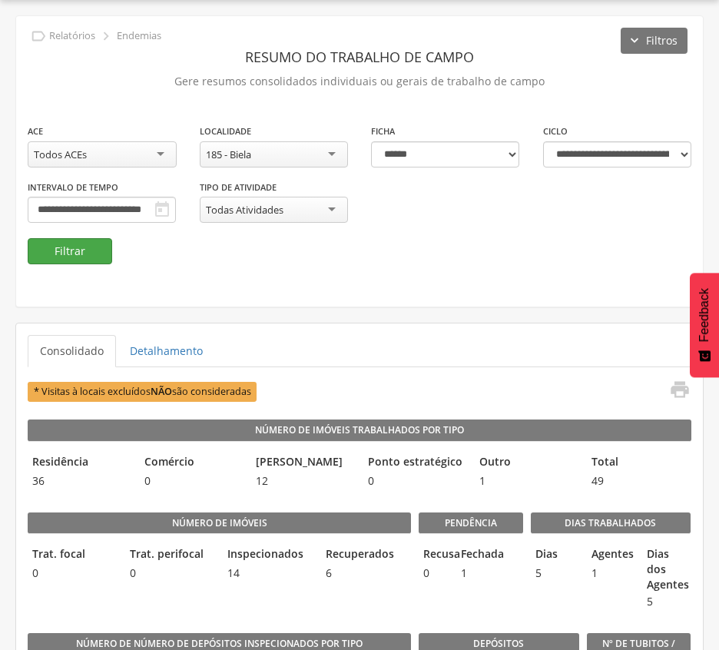
scroll to position [102, 0]
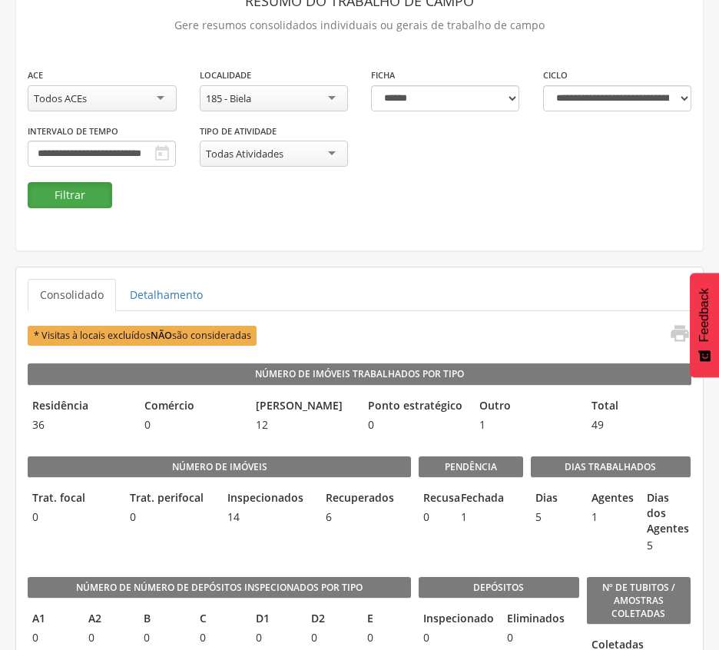
click at [93, 197] on button "Filtrar" at bounding box center [70, 195] width 84 height 26
click at [64, 191] on button "Filtrar" at bounding box center [70, 195] width 84 height 26
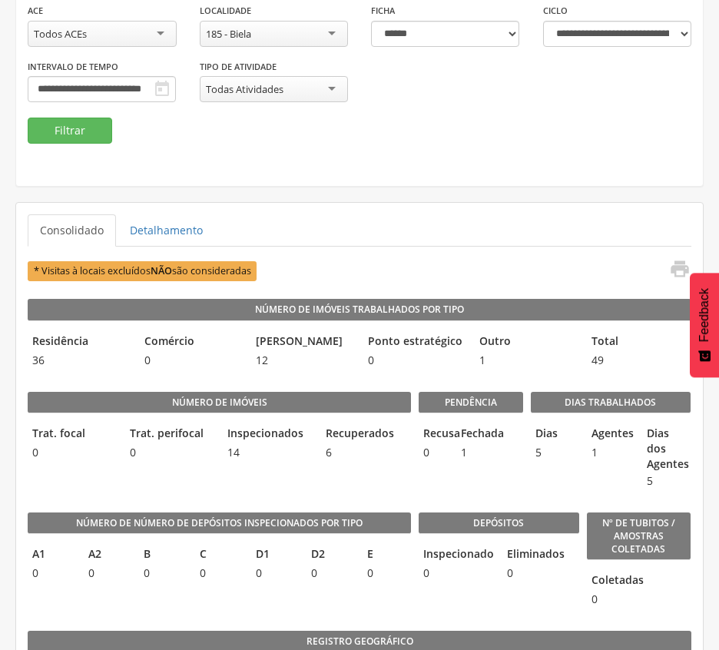
scroll to position [183, 0]
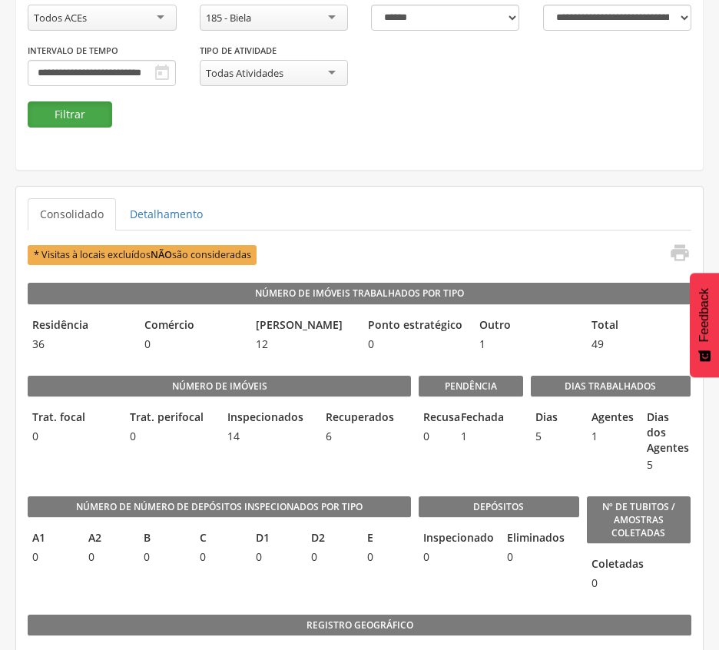
click at [74, 107] on button "Filtrar" at bounding box center [70, 114] width 84 height 26
click at [418, 219] on ul "Consolidado Detalhamento" at bounding box center [359, 214] width 663 height 32
click at [176, 74] on input "**********" at bounding box center [102, 73] width 148 height 26
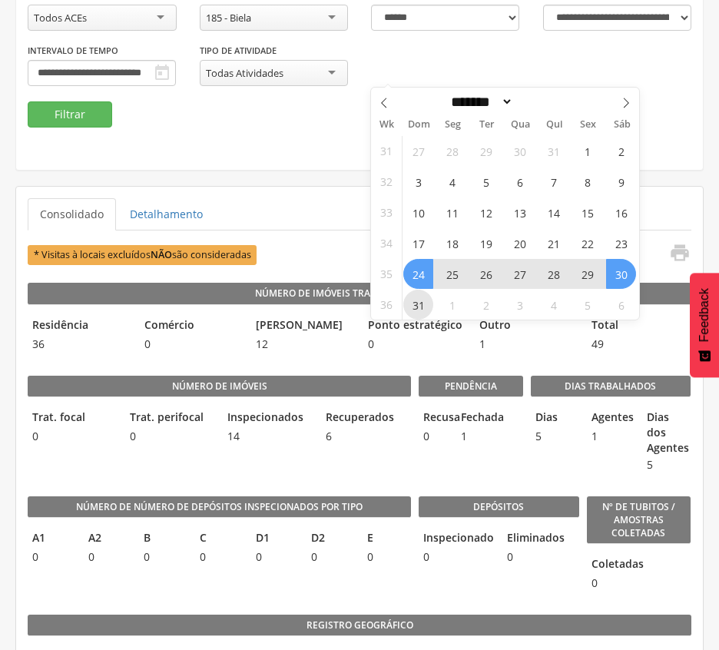
click at [421, 310] on span "31" at bounding box center [418, 304] width 30 height 30
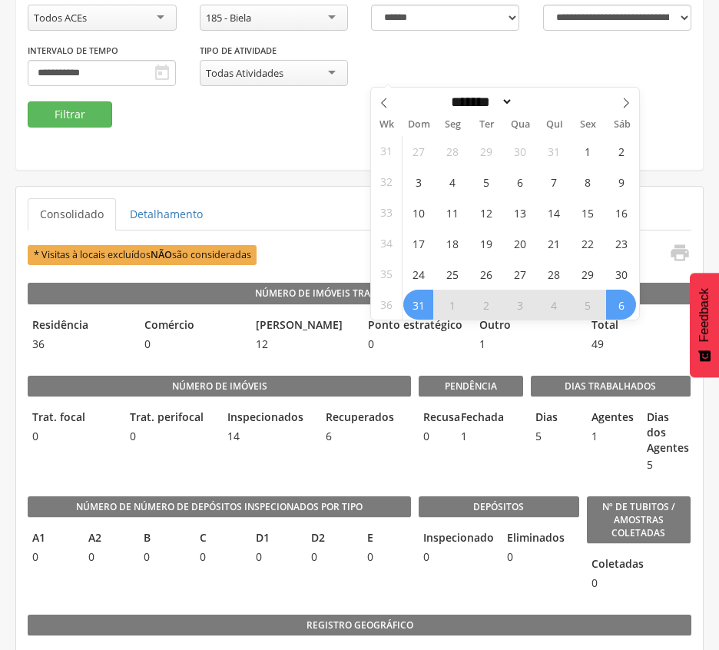
click at [623, 309] on span "6" at bounding box center [621, 304] width 30 height 30
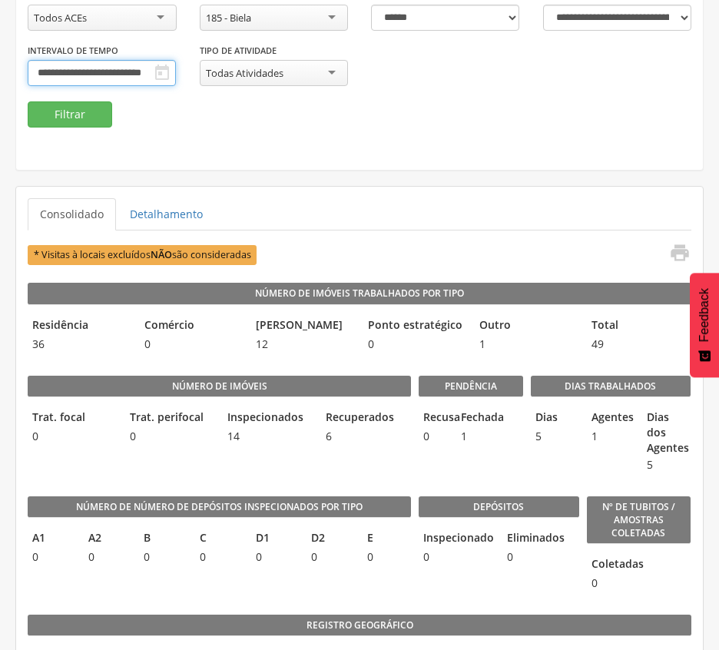
scroll to position [0, 7]
click at [63, 114] on button "Filtrar" at bounding box center [70, 114] width 84 height 26
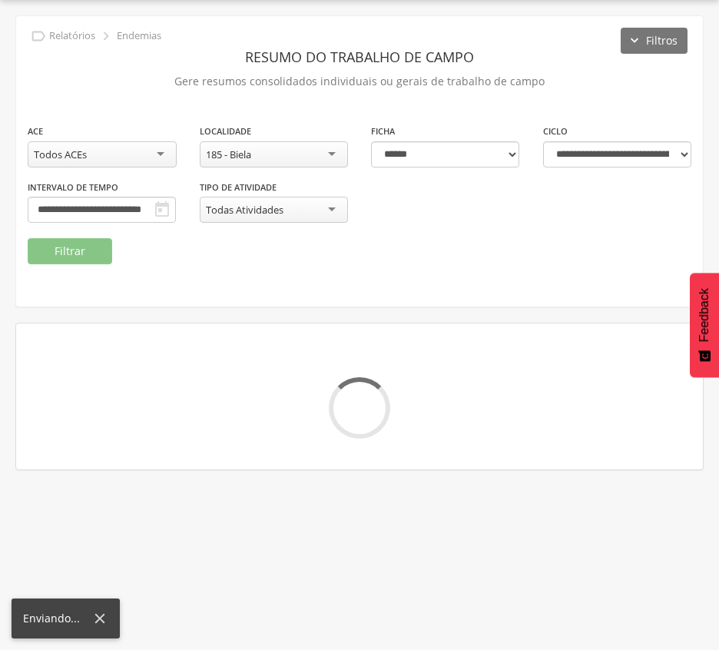
scroll to position [183, 0]
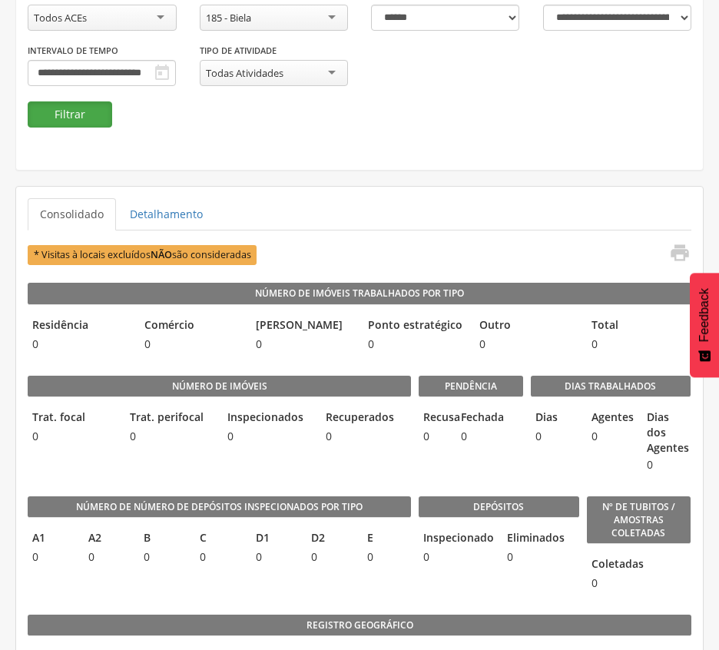
click at [88, 106] on button "Filtrar" at bounding box center [70, 114] width 84 height 26
click at [272, 17] on div "185 - Biela" at bounding box center [274, 18] width 149 height 26
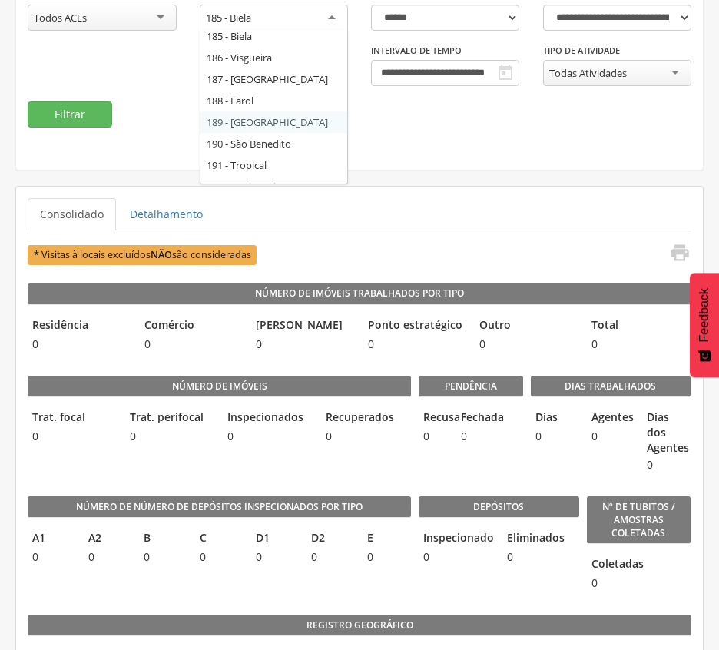
scroll to position [169, 0]
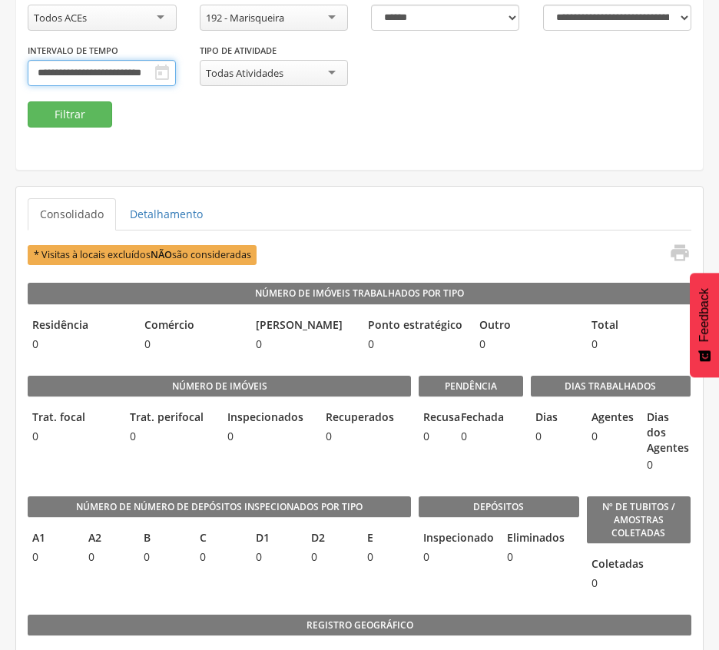
click at [176, 75] on input "**********" at bounding box center [102, 73] width 148 height 26
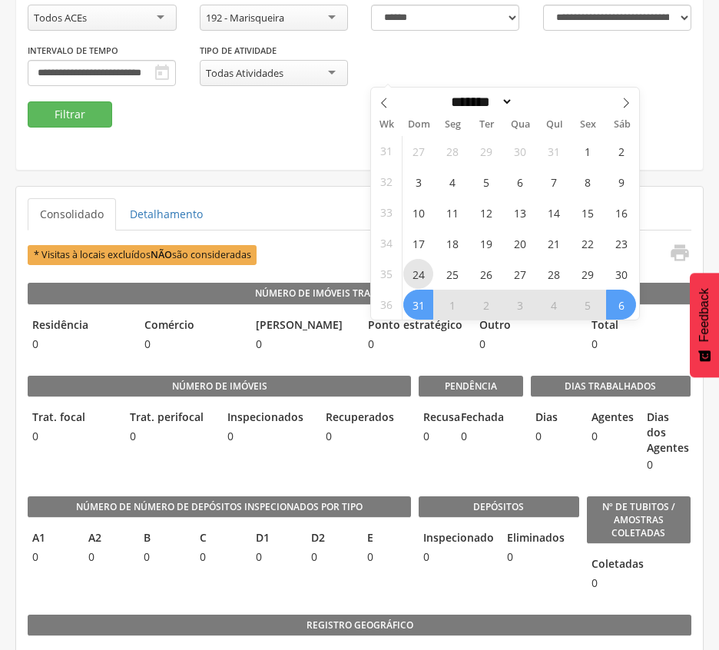
click at [428, 277] on span "24" at bounding box center [418, 274] width 30 height 30
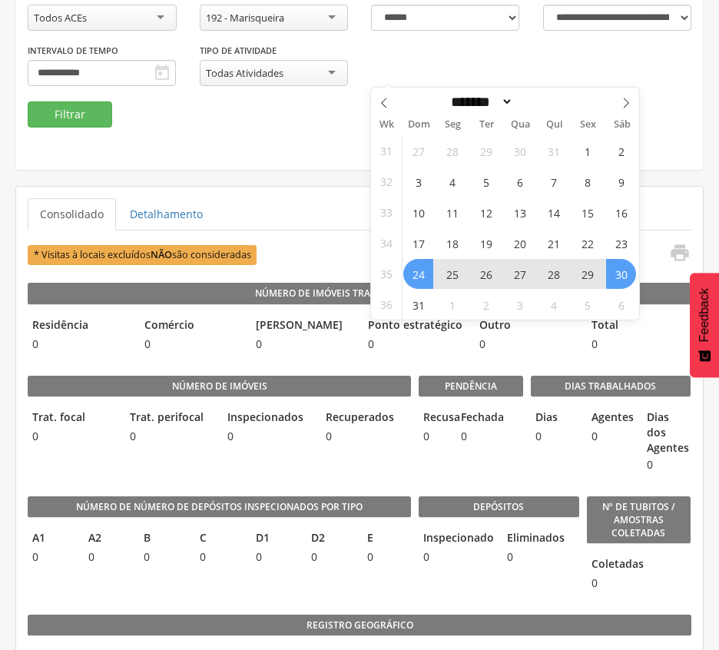
click at [616, 275] on span "30" at bounding box center [621, 274] width 30 height 30
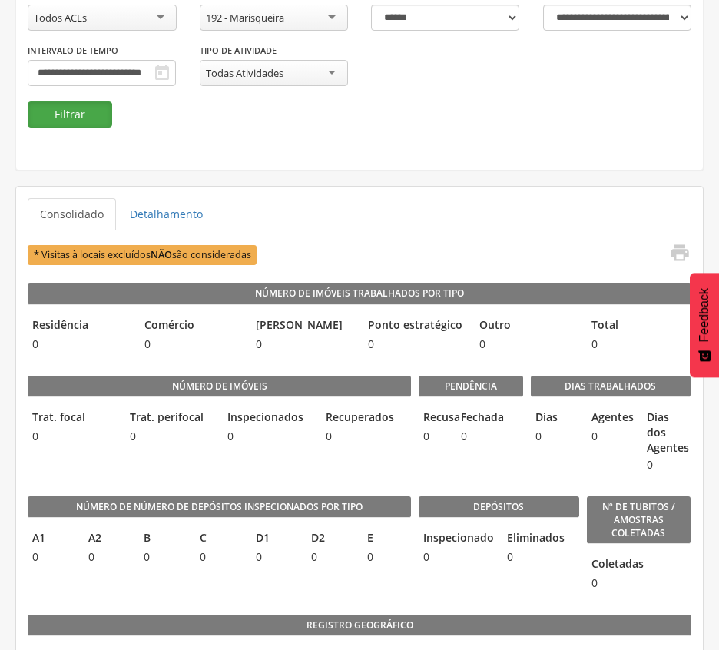
scroll to position [0, 0]
click at [50, 108] on button "Filtrar" at bounding box center [70, 114] width 84 height 26
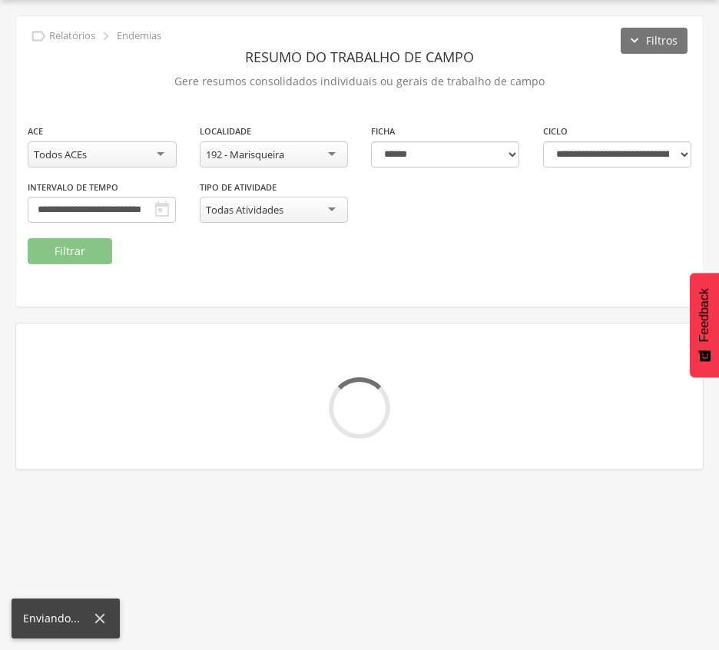
scroll to position [183, 0]
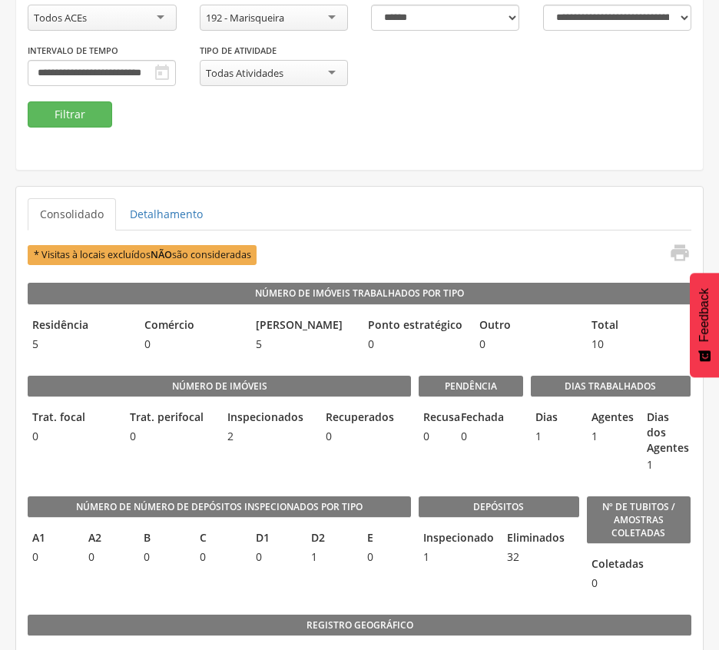
click at [351, 201] on ul "Consolidado Detalhamento" at bounding box center [359, 214] width 663 height 32
click at [176, 68] on input "**********" at bounding box center [102, 73] width 148 height 26
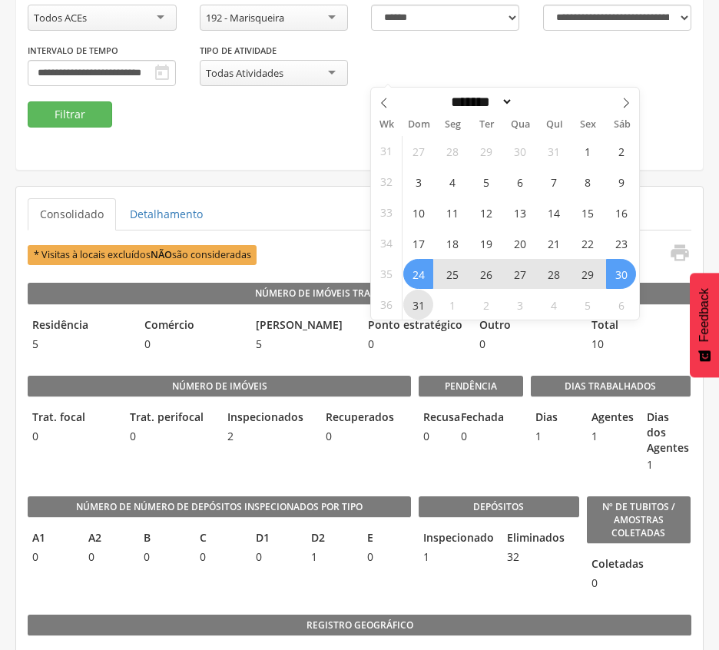
click at [410, 303] on span "31" at bounding box center [418, 304] width 30 height 30
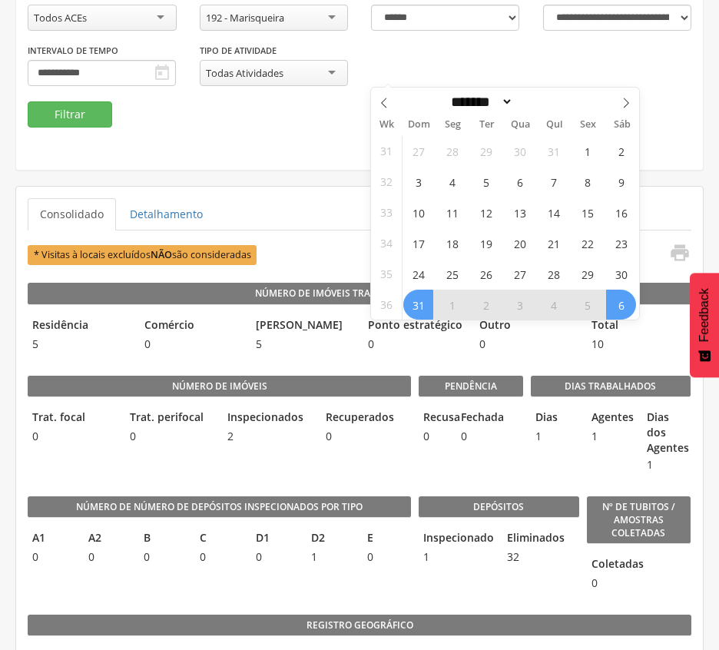
click at [627, 308] on span "6" at bounding box center [621, 304] width 30 height 30
type input "**********"
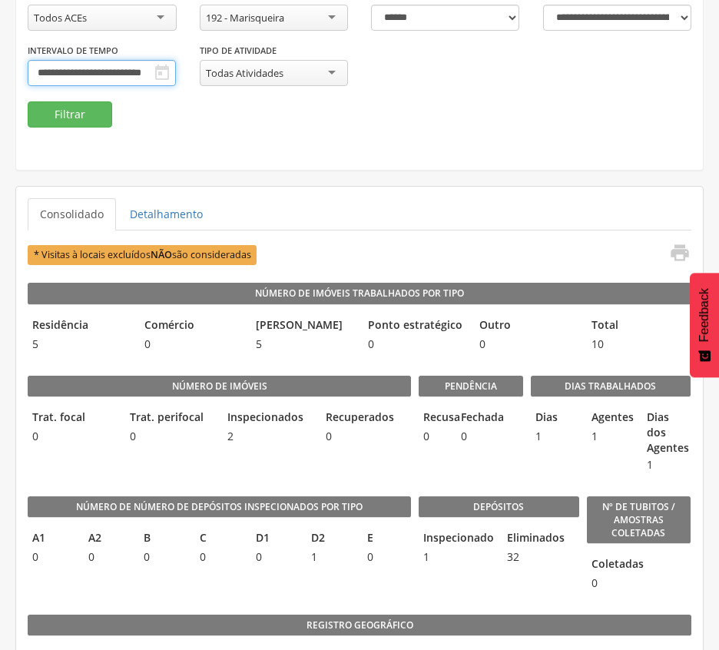
scroll to position [0, 7]
click at [47, 121] on button "Filtrar" at bounding box center [70, 114] width 84 height 26
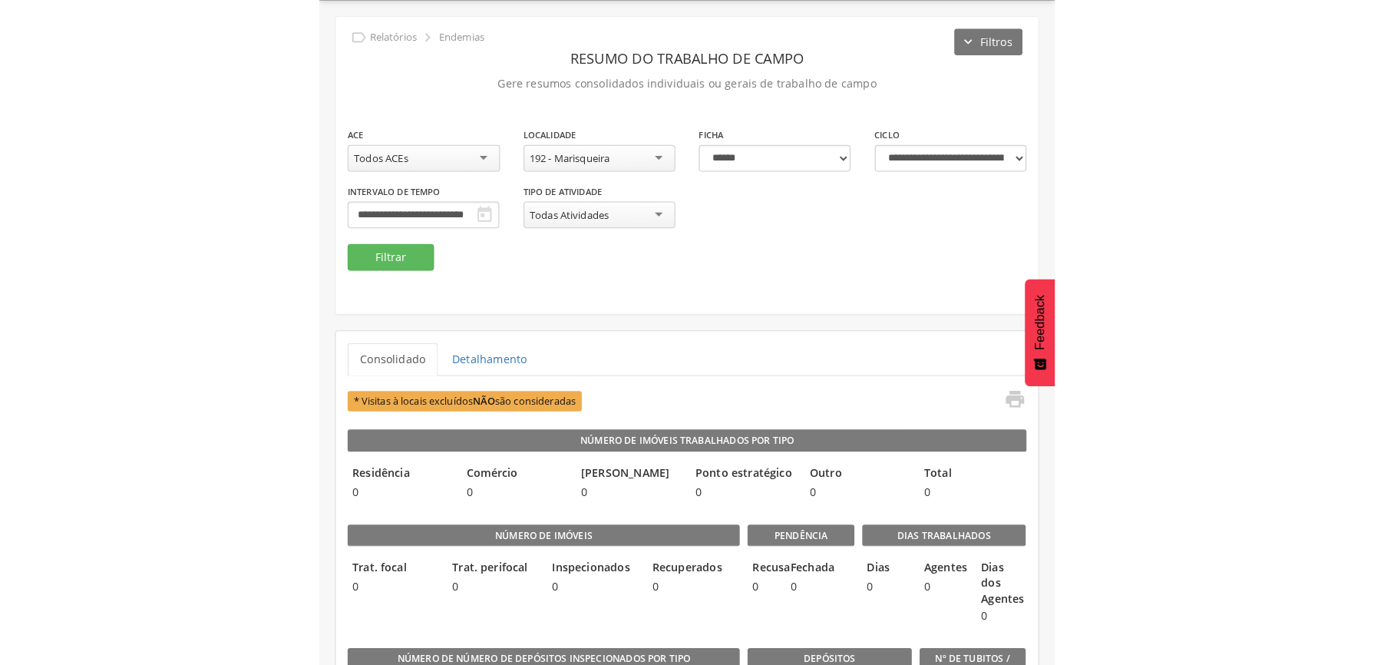
scroll to position [183, 0]
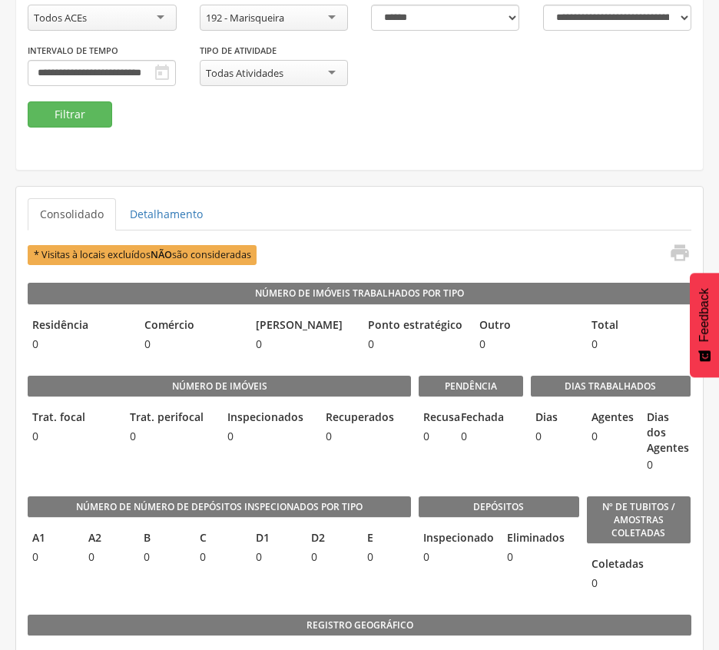
drag, startPoint x: 322, startPoint y: 139, endPoint x: 440, endPoint y: 99, distance: 124.1
click at [322, 139] on div "**********" at bounding box center [359, 24] width 686 height 290
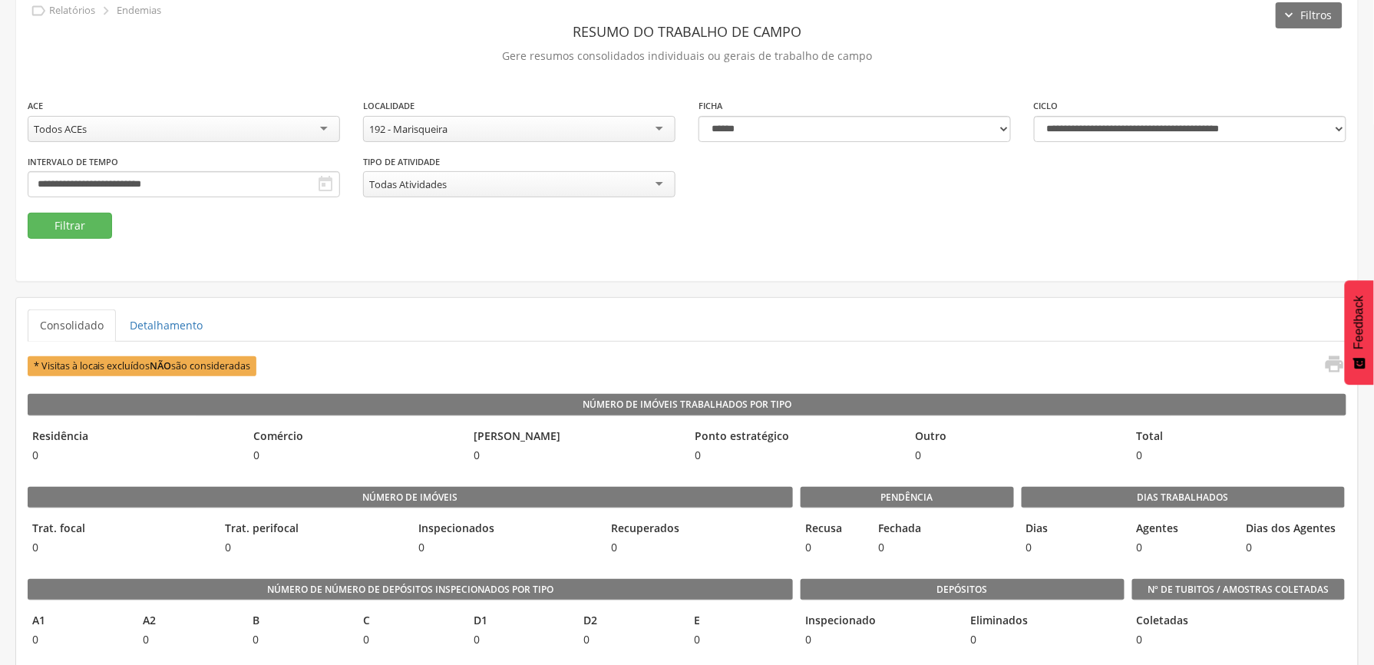
scroll to position [0, 0]
